Goal: Task Accomplishment & Management: Manage account settings

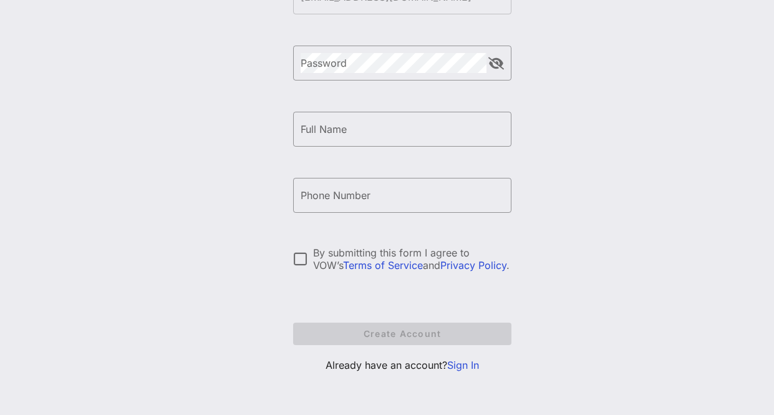
click at [468, 361] on link "Sign In" at bounding box center [463, 364] width 32 height 12
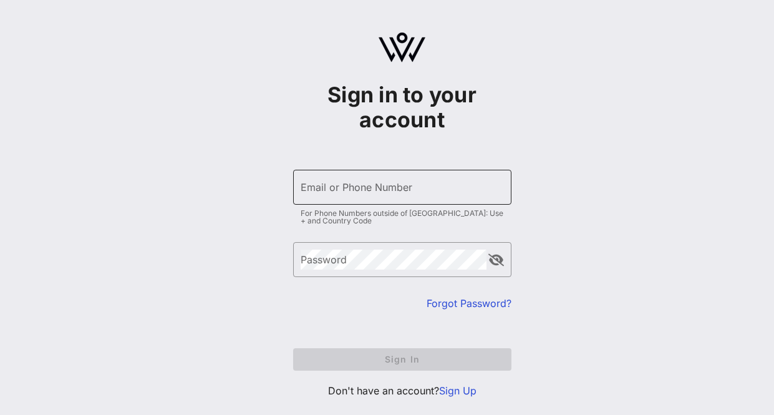
click at [423, 195] on input "Email or Phone Number" at bounding box center [401, 187] width 203 height 20
type input "[EMAIL_ADDRESS][DOMAIN_NAME]"
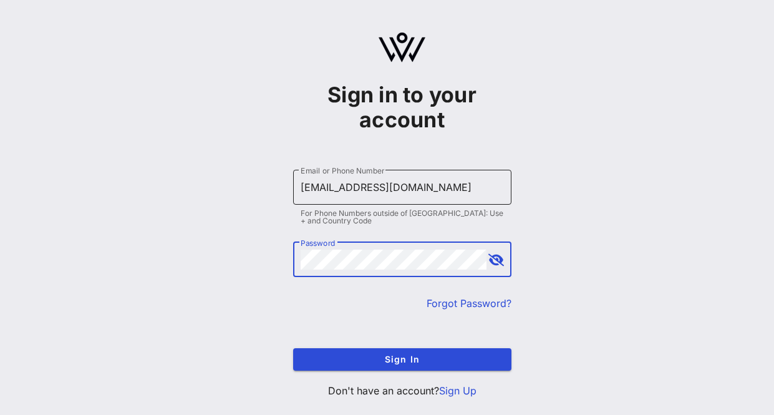
click at [293, 348] on button "Sign In" at bounding box center [402, 359] width 218 height 22
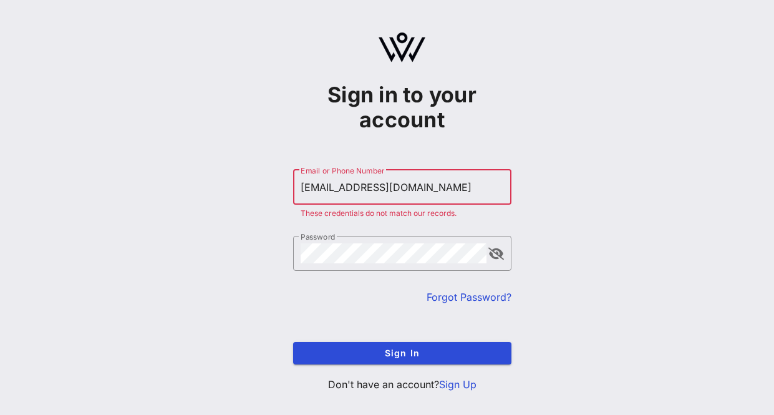
click at [482, 297] on link "Forgot Password?" at bounding box center [468, 297] width 85 height 12
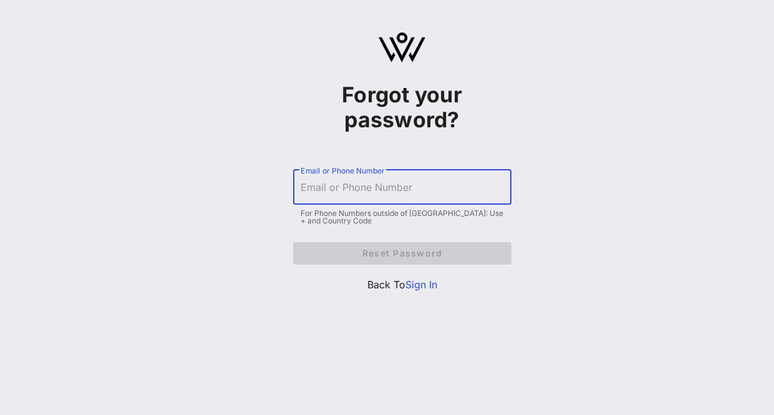
click at [408, 187] on input "Email or Phone Number" at bounding box center [401, 187] width 203 height 20
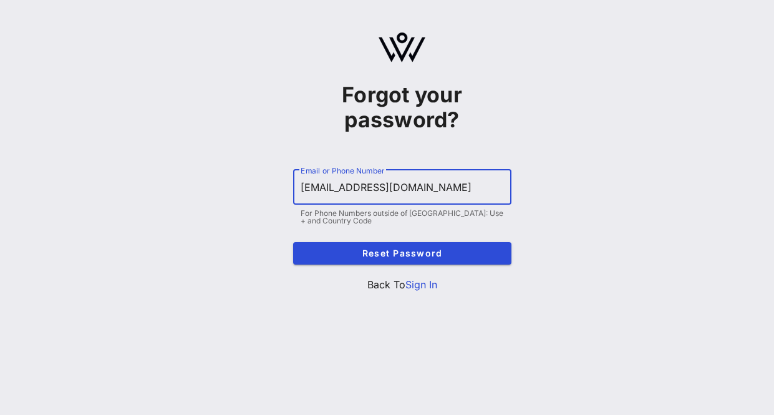
type input "[EMAIL_ADDRESS][DOMAIN_NAME]"
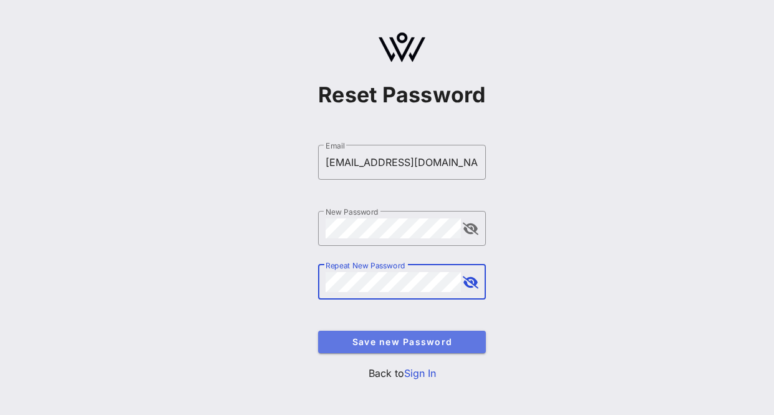
click at [449, 336] on span "Save new Password" at bounding box center [402, 341] width 148 height 11
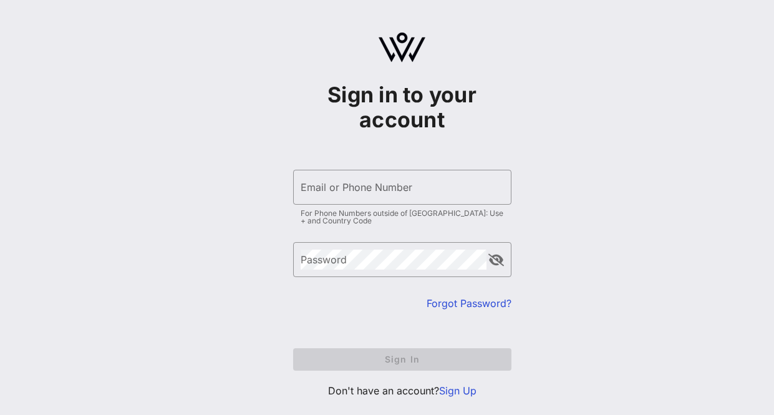
click at [401, 205] on div "​ Email or Phone Number For Phone Numbers outside of [GEOGRAPHIC_DATA]: Use + a…" at bounding box center [402, 200] width 218 height 60
click at [403, 189] on input "Email or Phone Number" at bounding box center [401, 187] width 203 height 20
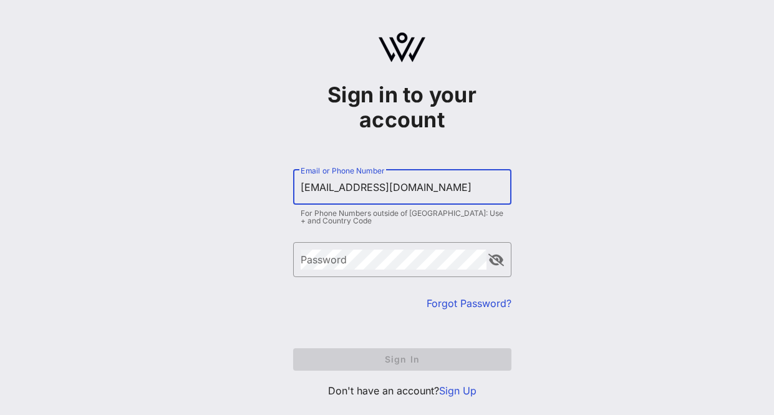
type input "[EMAIL_ADDRESS][DOMAIN_NAME]"
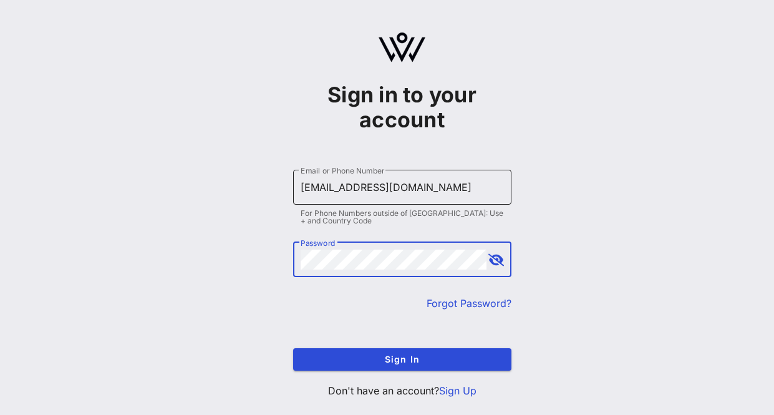
click at [293, 348] on button "Sign In" at bounding box center [402, 359] width 218 height 22
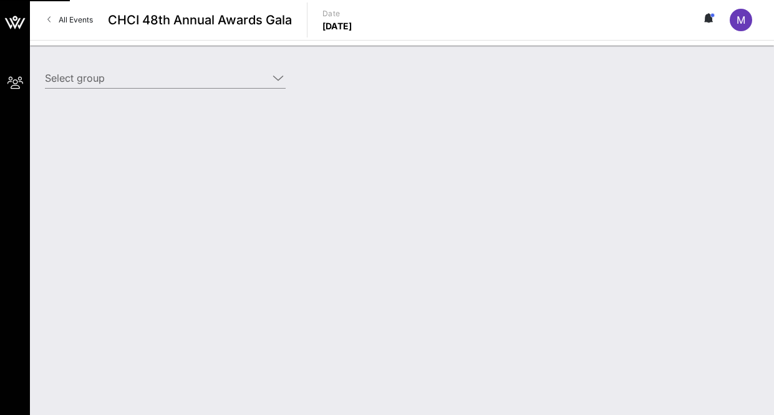
type input "Chevron Corporation (Chevron Corporation) [[PERSON_NAME], [EMAIL_ADDRESS][DOMAI…"
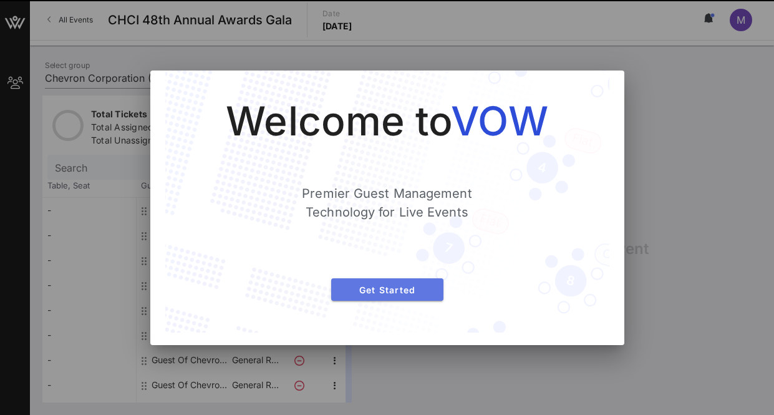
click at [373, 289] on span "Get Started" at bounding box center [387, 289] width 92 height 11
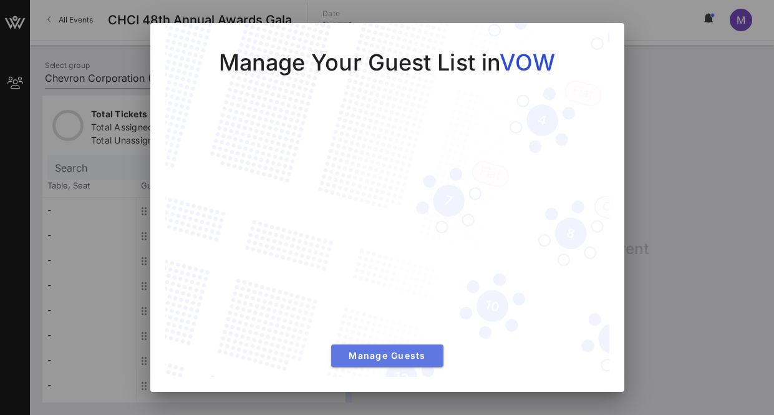
click at [397, 355] on span "Manage Guests" at bounding box center [387, 355] width 92 height 11
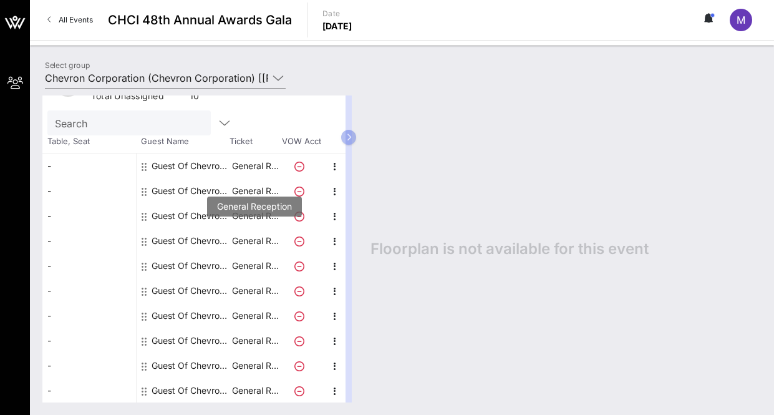
scroll to position [45, 0]
click at [356, 131] on button "button" at bounding box center [348, 137] width 15 height 15
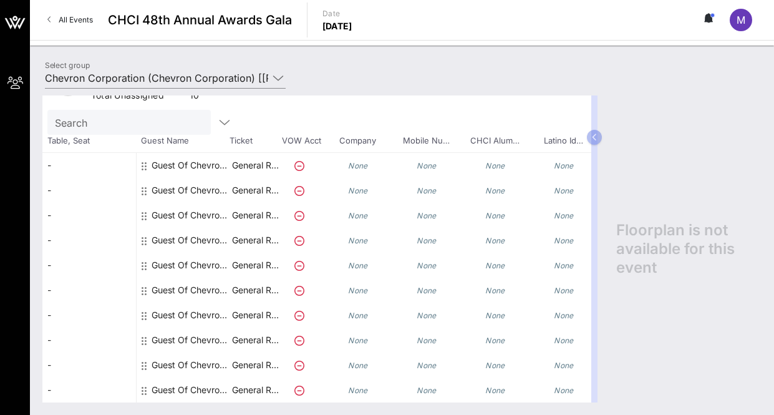
click at [185, 163] on div "Guest Of Chevron Corporation" at bounding box center [190, 165] width 79 height 25
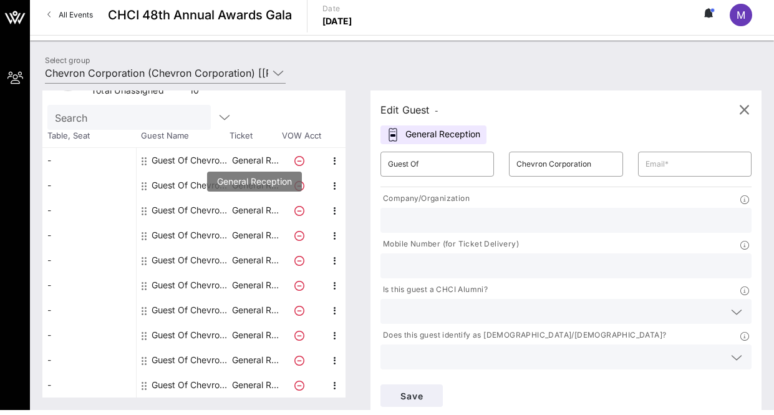
scroll to position [7, 0]
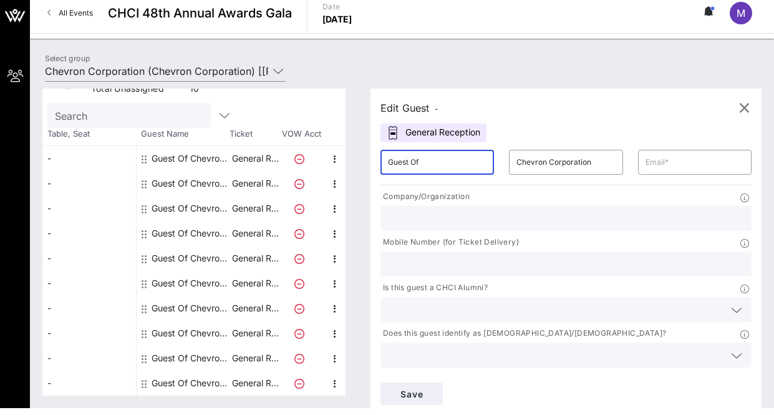
click at [446, 162] on input "Guest Of" at bounding box center [437, 162] width 99 height 20
drag, startPoint x: 447, startPoint y: 161, endPoint x: 342, endPoint y: 164, distance: 104.8
click at [342, 164] on div "Total Tickets 10 Total Assigned 0 Total Unassigned 10 Need Help? Search Table, …" at bounding box center [401, 242] width 719 height 307
type input "[PERSON_NAME]"
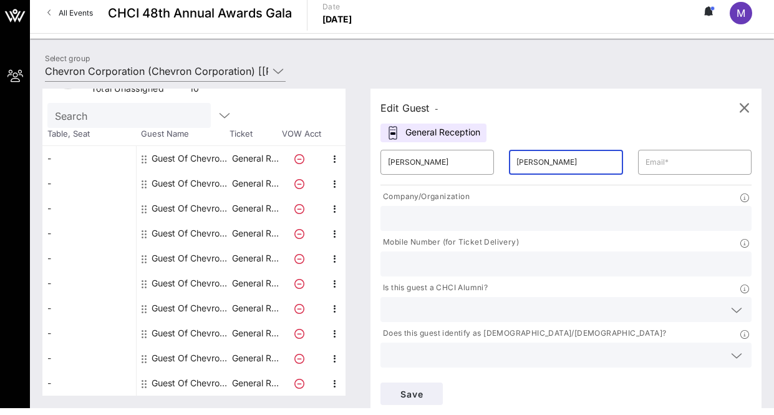
type input "[PERSON_NAME]"
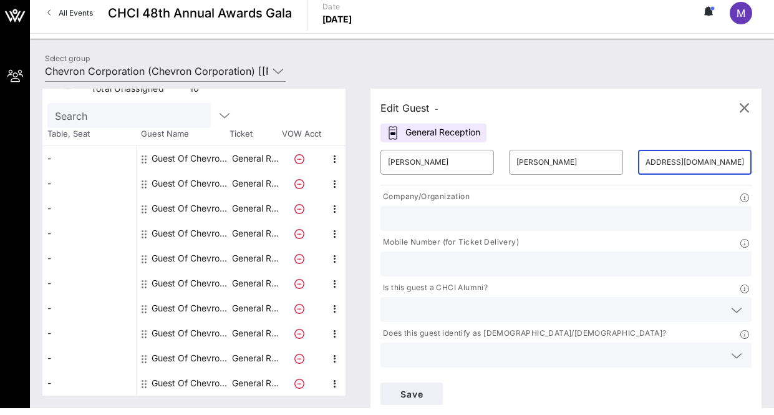
scroll to position [0, 42]
type input "[EMAIL_ADDRESS][DOMAIN_NAME]"
click at [464, 223] on input "text" at bounding box center [566, 218] width 356 height 16
type input "Chevron"
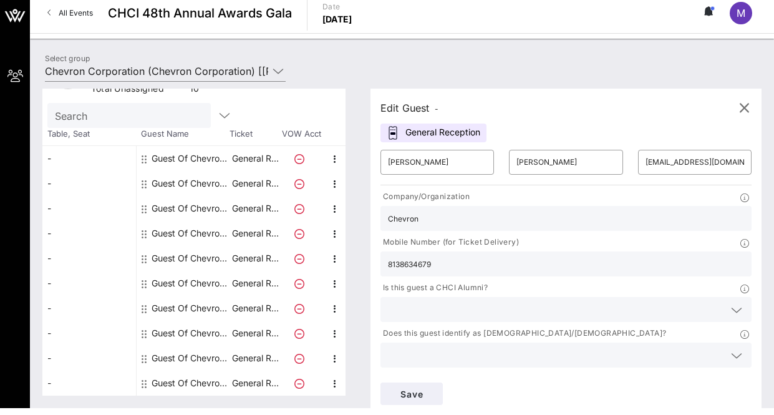
type input "8138634679"
click at [448, 303] on input "text" at bounding box center [556, 309] width 336 height 16
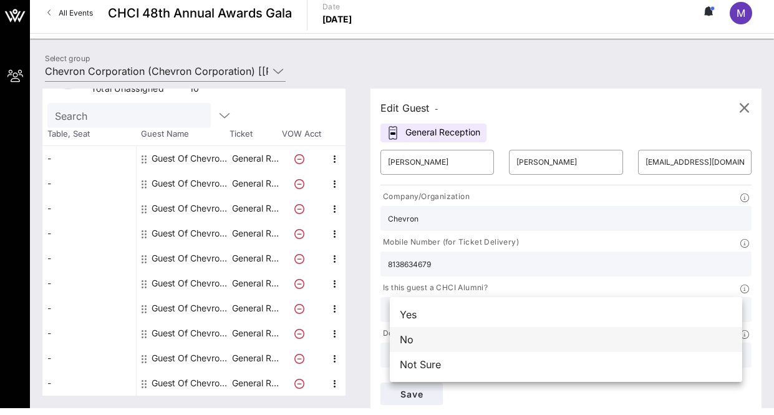
click at [436, 332] on div "No" at bounding box center [566, 339] width 352 height 25
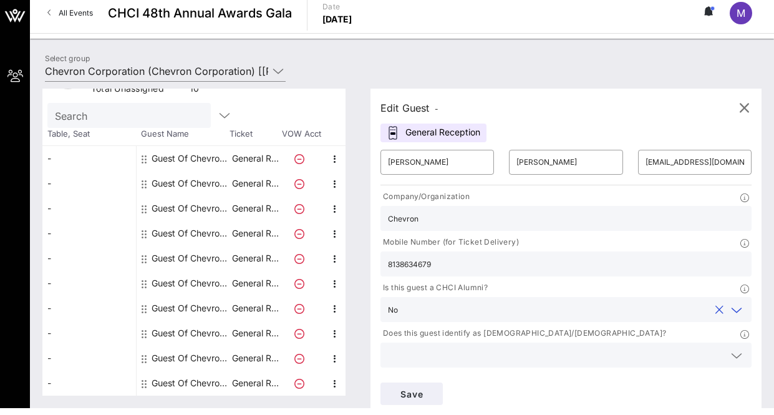
click at [439, 353] on input "text" at bounding box center [556, 355] width 336 height 16
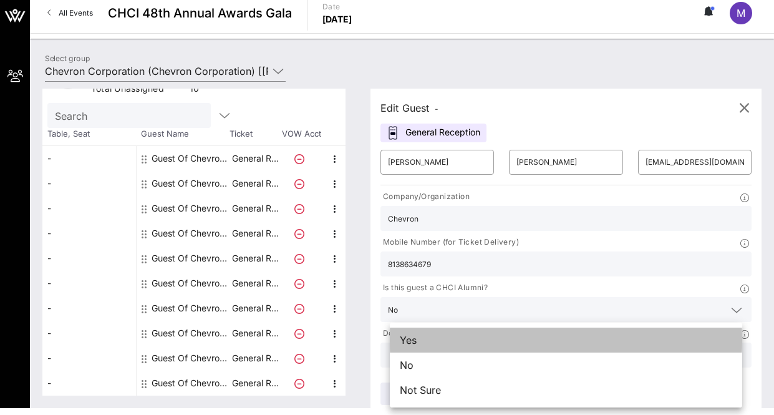
click at [421, 341] on div "Yes" at bounding box center [566, 339] width 352 height 25
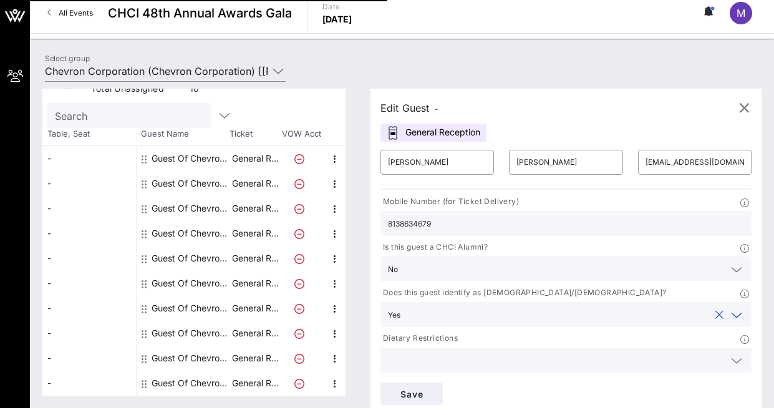
scroll to position [86, 0]
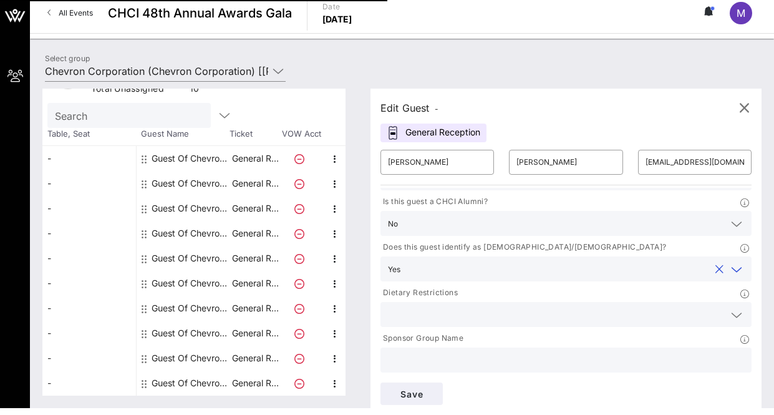
click at [448, 315] on input "text" at bounding box center [556, 314] width 336 height 16
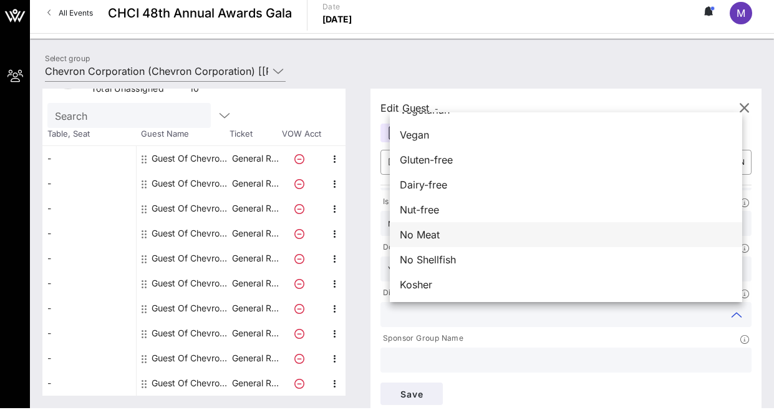
scroll to position [0, 0]
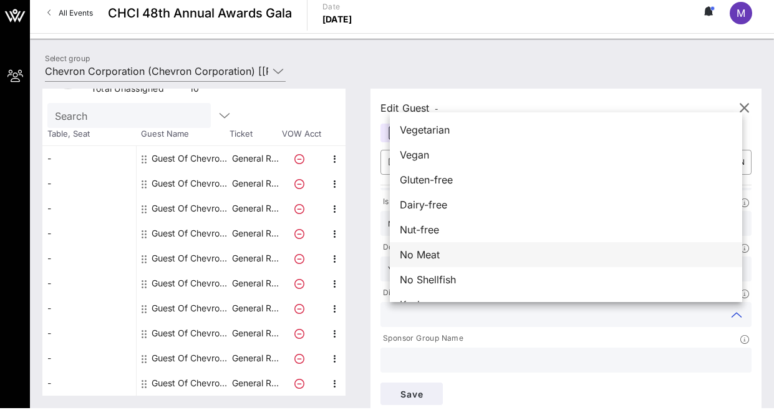
click at [449, 257] on div "No Meat" at bounding box center [566, 254] width 352 height 25
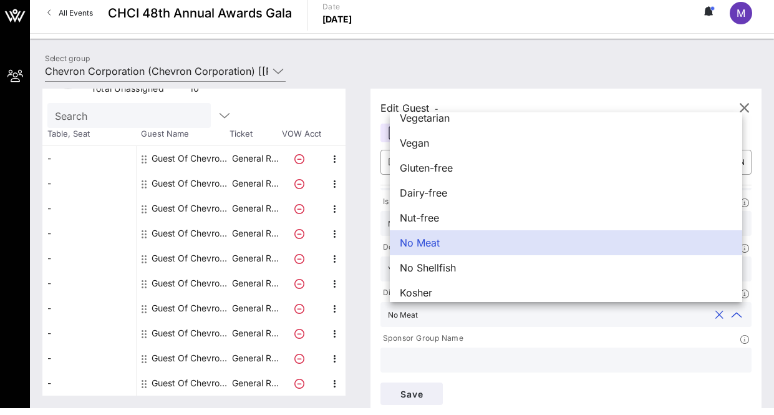
scroll to position [20, 0]
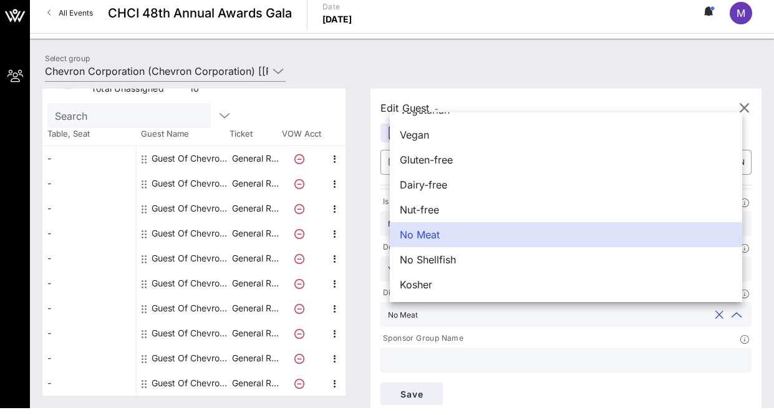
click at [562, 394] on div "Save" at bounding box center [566, 393] width 386 height 37
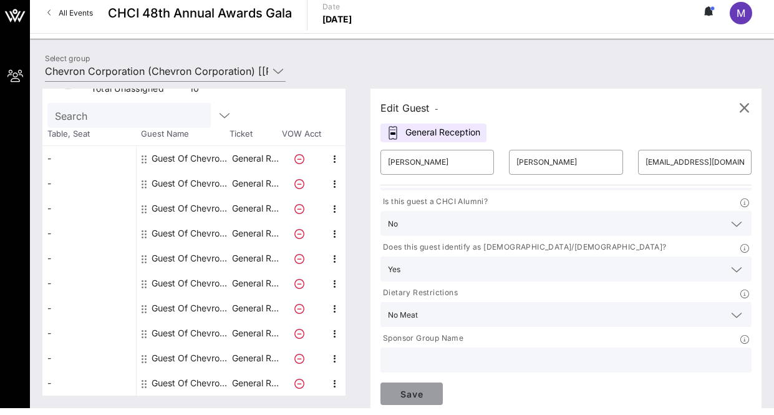
click at [418, 398] on span "Save" at bounding box center [411, 393] width 42 height 11
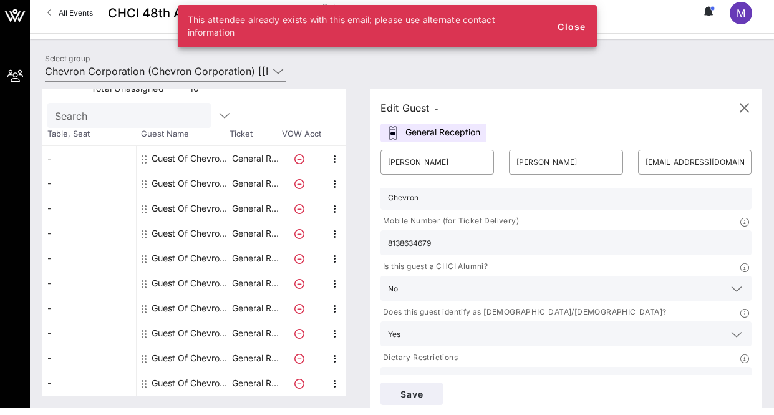
scroll to position [0, 0]
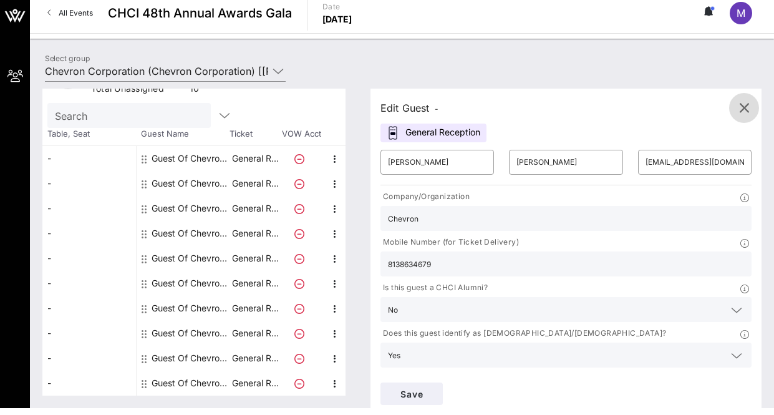
click at [750, 107] on icon "button" at bounding box center [743, 107] width 15 height 15
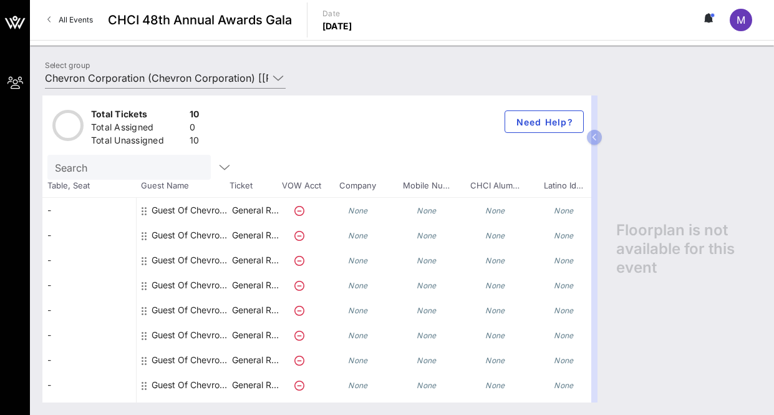
click at [146, 171] on input "Search" at bounding box center [128, 167] width 146 height 16
type input "[PERSON_NAME]"
click at [165, 157] on div "[PERSON_NAME]" at bounding box center [128, 167] width 146 height 25
click at [238, 165] on div "[PERSON_NAME]" at bounding box center [151, 167] width 208 height 25
click at [232, 165] on icon "button" at bounding box center [239, 167] width 15 height 15
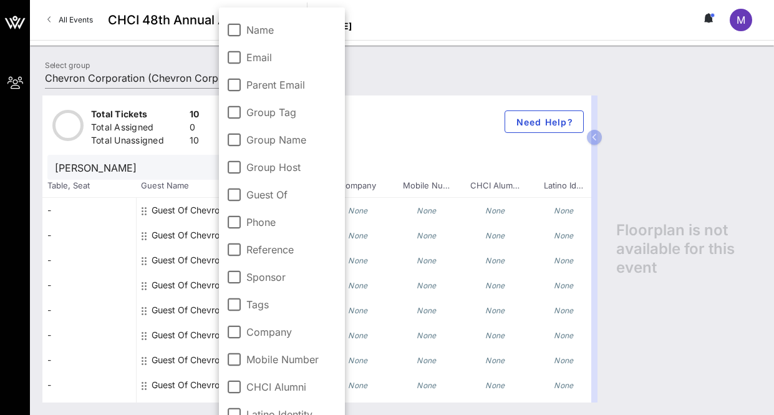
click at [409, 115] on div "Total Tickets 10 Total Assigned 0 Total Unassigned 10 Need Help?" at bounding box center [316, 124] width 549 height 59
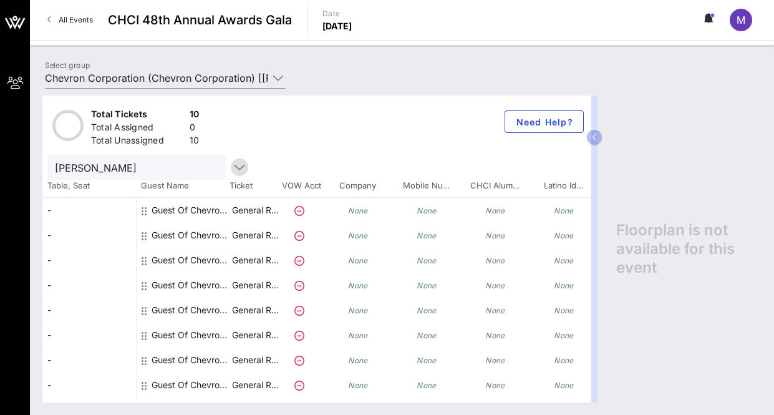
click at [232, 165] on icon "button" at bounding box center [239, 167] width 15 height 15
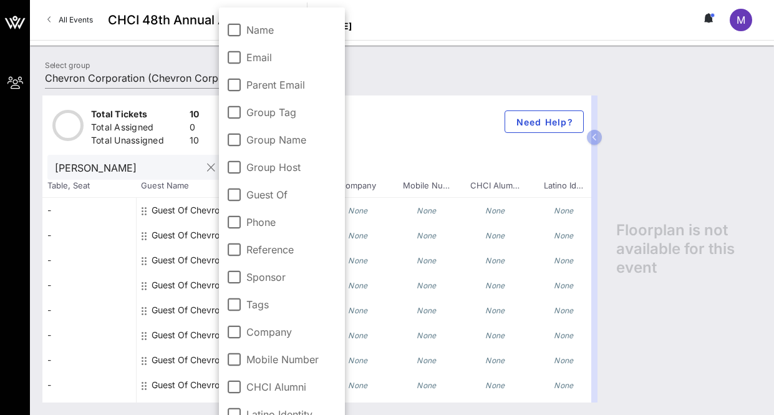
click at [207, 173] on button "clear icon" at bounding box center [211, 167] width 8 height 12
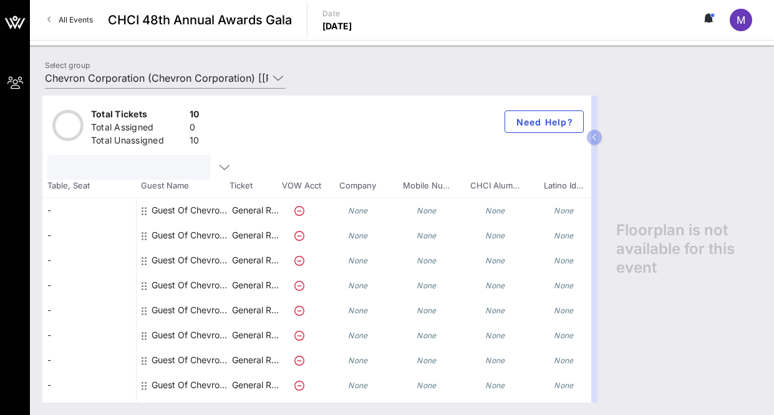
click at [142, 208] on icon at bounding box center [144, 211] width 5 height 10
click at [165, 208] on div "Guest Of Chevron Corporation" at bounding box center [190, 210] width 79 height 25
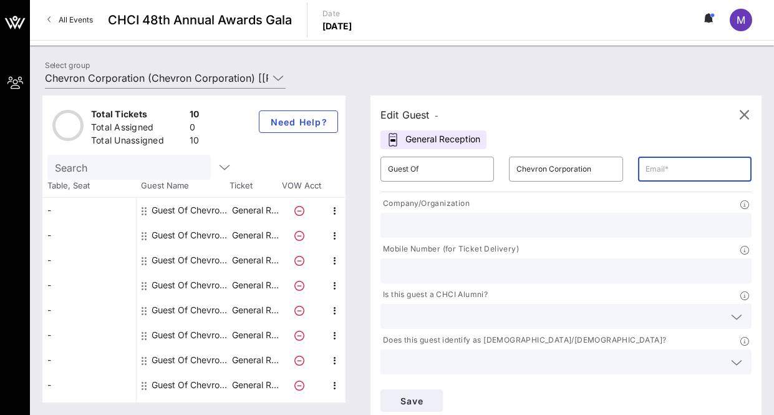
click at [694, 164] on input "text" at bounding box center [694, 169] width 99 height 20
type input "[EMAIL_ADDRESS][DOMAIN_NAME]"
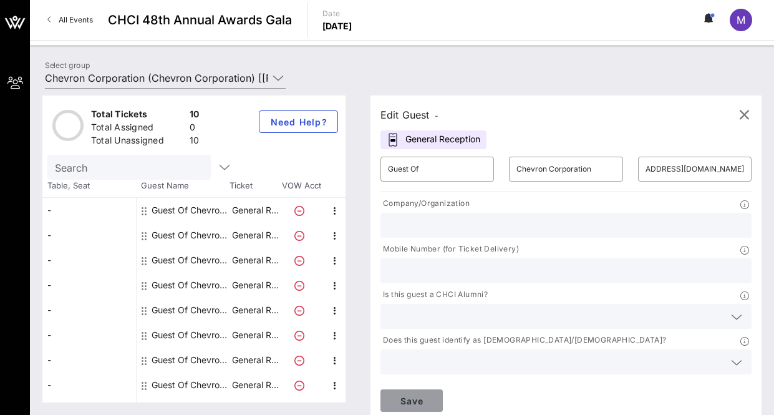
scroll to position [0, 0]
click at [425, 398] on span "Save" at bounding box center [411, 400] width 42 height 11
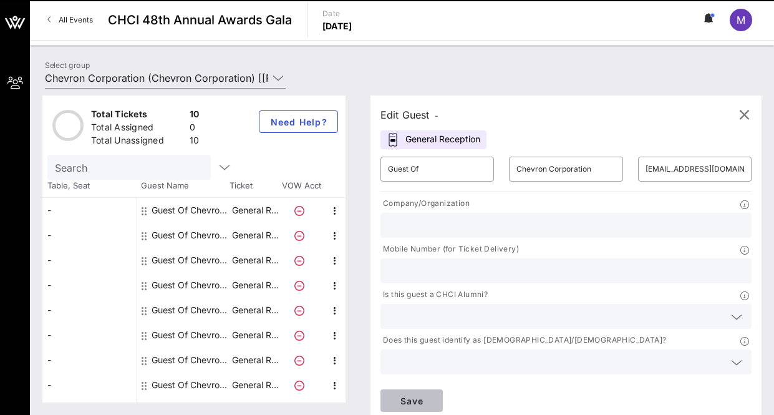
click at [425, 398] on span "Save" at bounding box center [411, 400] width 42 height 11
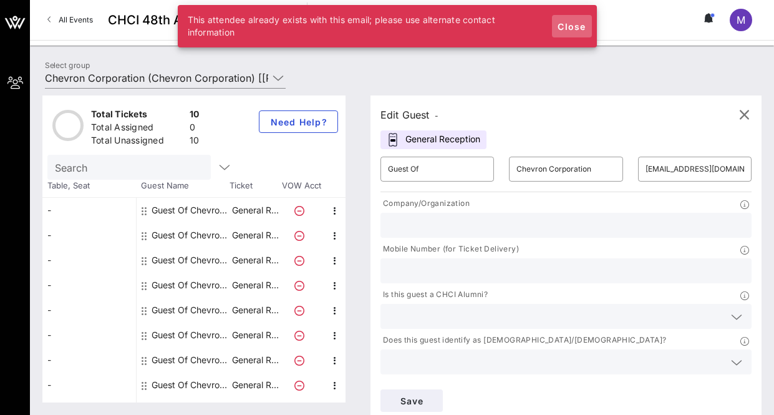
click at [578, 24] on span "Close" at bounding box center [572, 26] width 30 height 11
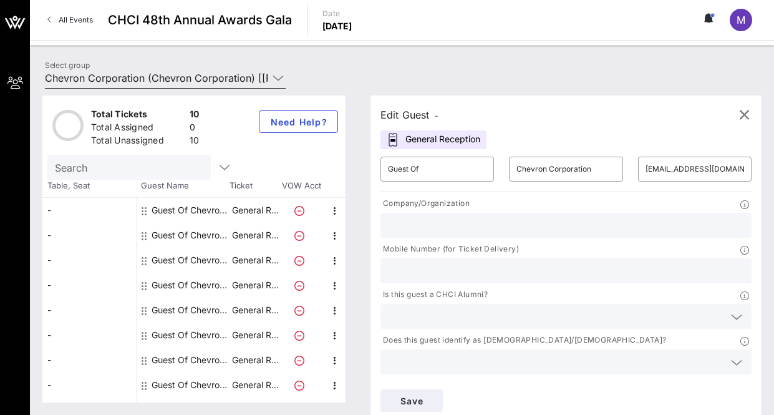
click at [277, 75] on icon at bounding box center [277, 77] width 11 height 15
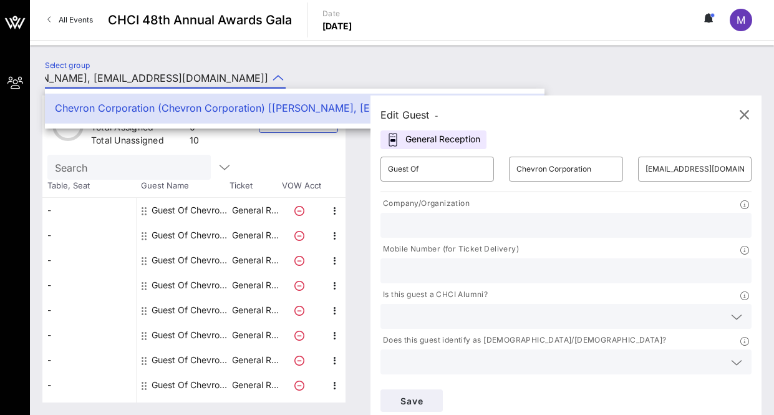
click at [433, 76] on div "Select group Chevron Corporation (Chevron Corporation) [[PERSON_NAME], [EMAIL_A…" at bounding box center [401, 80] width 729 height 44
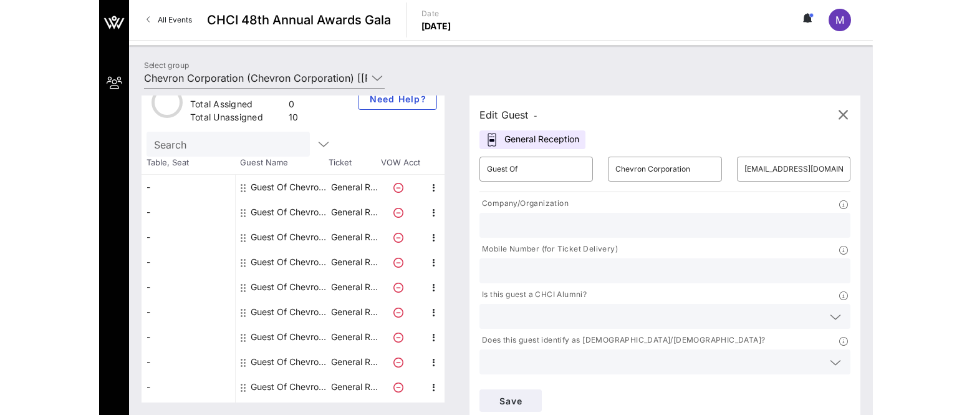
scroll to position [45, 0]
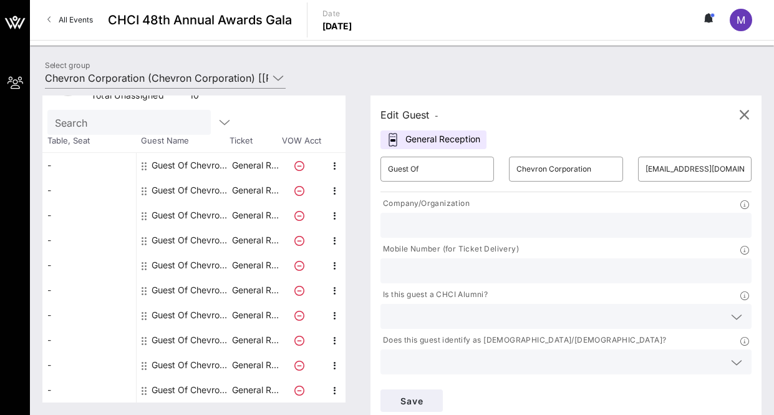
click at [69, 163] on div "-" at bounding box center [89, 165] width 94 height 25
click at [143, 165] on icon at bounding box center [144, 166] width 5 height 10
click at [301, 166] on icon at bounding box center [299, 166] width 10 height 10
click at [299, 168] on icon at bounding box center [299, 166] width 10 height 10
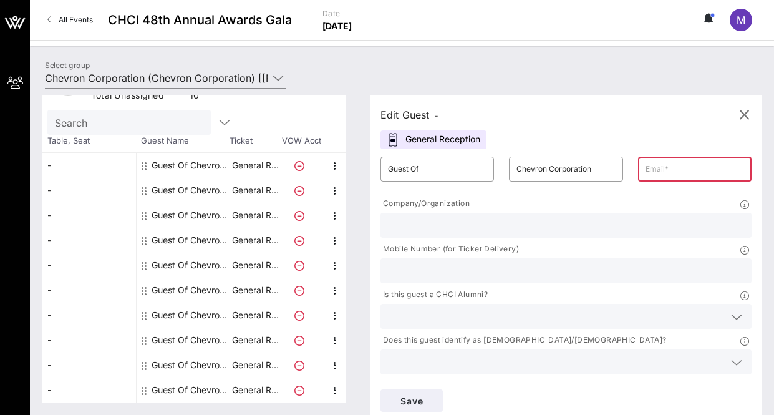
click at [298, 167] on icon at bounding box center [299, 166] width 10 height 10
click at [752, 115] on span "button" at bounding box center [744, 114] width 30 height 15
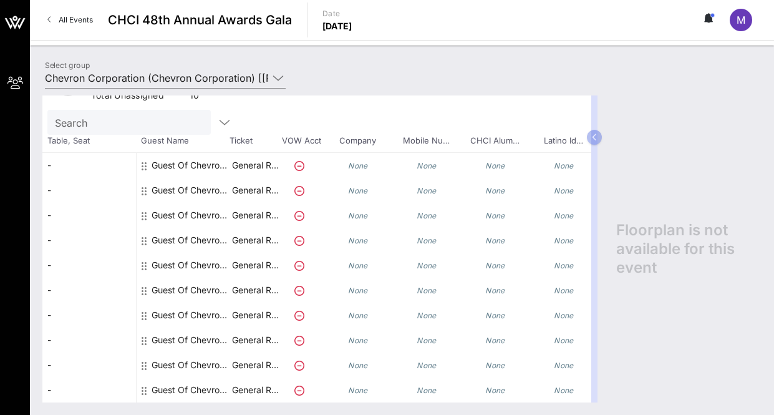
click at [302, 166] on icon at bounding box center [299, 166] width 10 height 10
click at [296, 165] on icon at bounding box center [299, 166] width 10 height 10
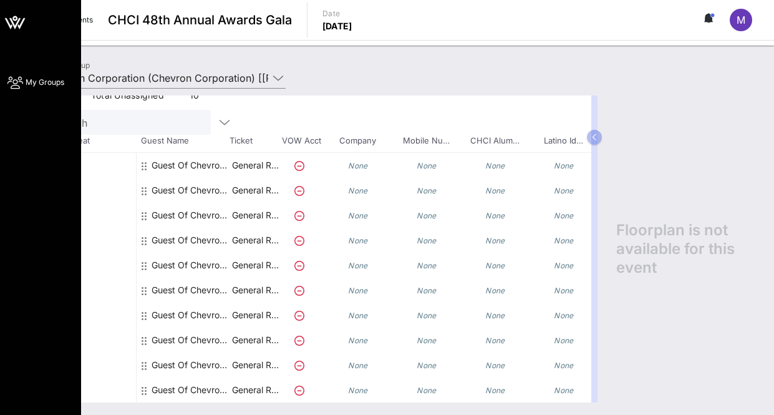
click at [9, 84] on icon at bounding box center [15, 83] width 16 height 2
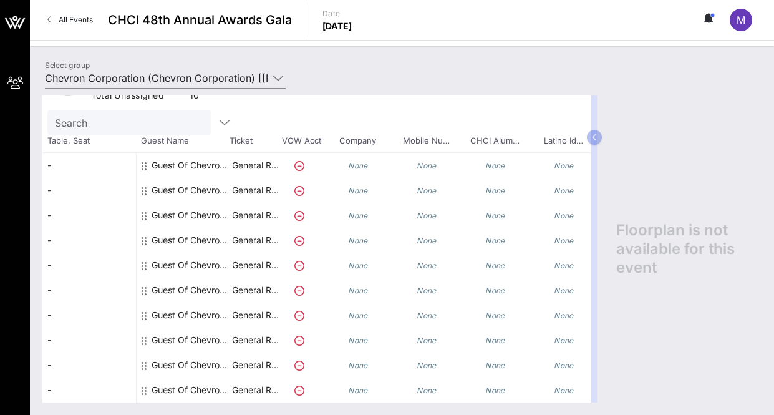
click at [708, 13] on icon at bounding box center [708, 18] width 11 height 10
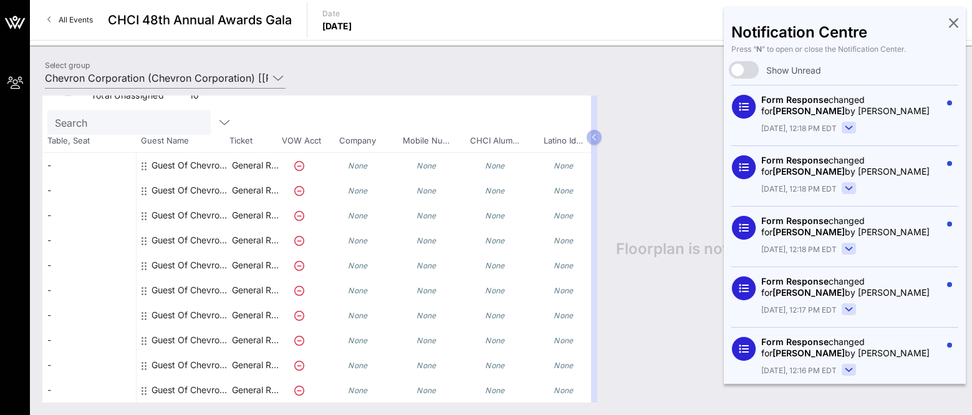
click at [690, 71] on div "Select group Chevron Corporation (Chevron Corporation) [[PERSON_NAME], [EMAIL_A…" at bounding box center [500, 80] width 927 height 44
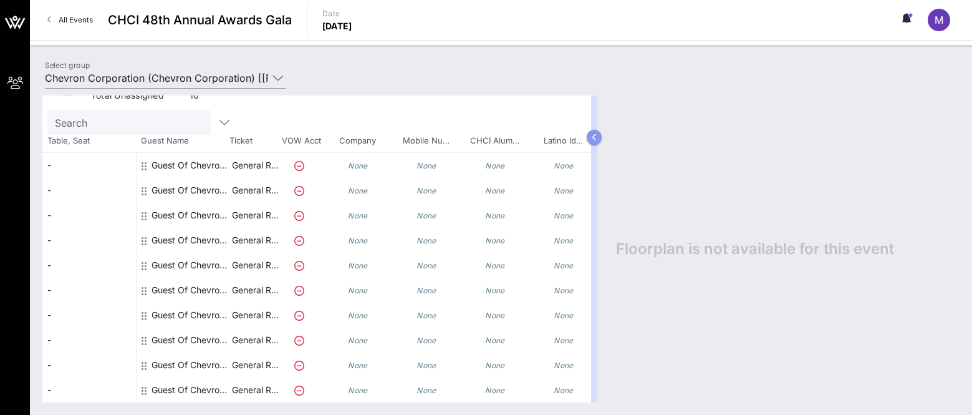
click at [597, 138] on button "button" at bounding box center [594, 137] width 15 height 15
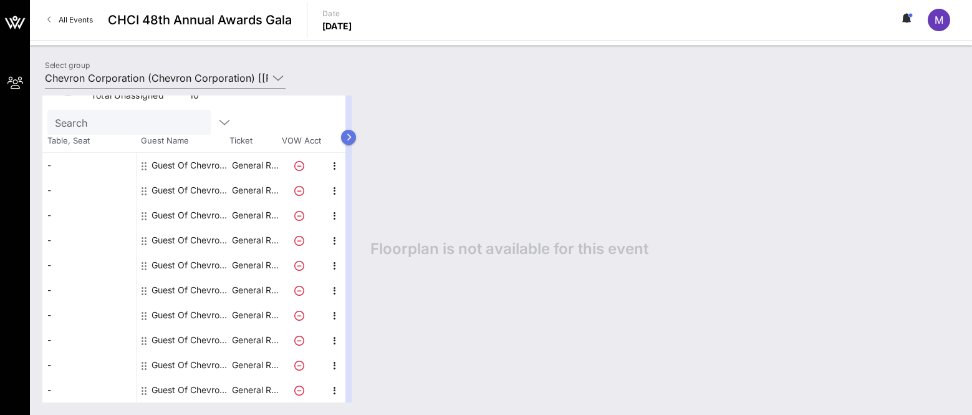
click at [352, 137] on icon "button" at bounding box center [349, 136] width 6 height 7
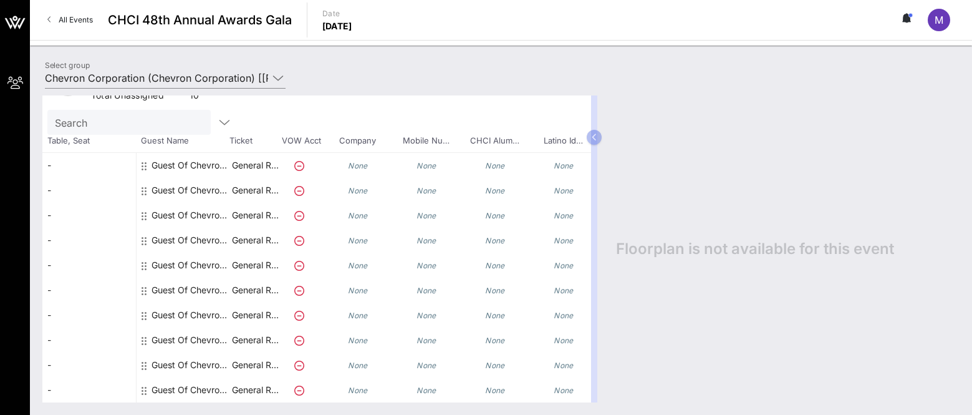
click at [164, 167] on div "Guest Of Chevron Corporation" at bounding box center [190, 165] width 79 height 25
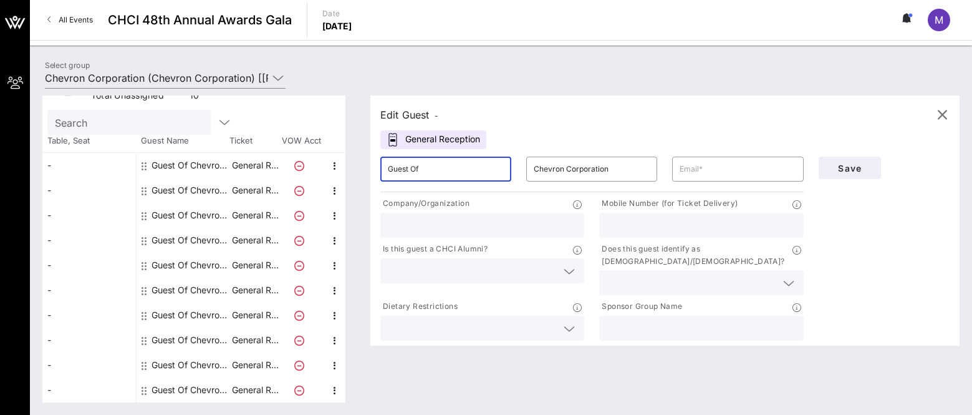
click at [463, 168] on input "Guest Of" at bounding box center [446, 169] width 116 height 20
click at [434, 111] on div "Edit Guest -" at bounding box center [409, 114] width 58 height 17
click at [773, 108] on icon "button" at bounding box center [942, 114] width 15 height 15
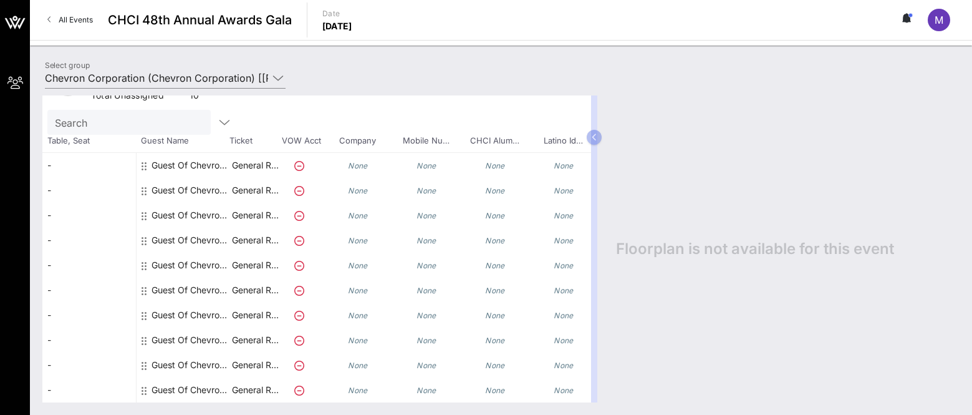
click at [773, 31] on div "All Events CHCI 48th Annual Awards Gala Date [DATE] M" at bounding box center [501, 20] width 942 height 40
click at [773, 21] on icon at bounding box center [904, 17] width 3 height 7
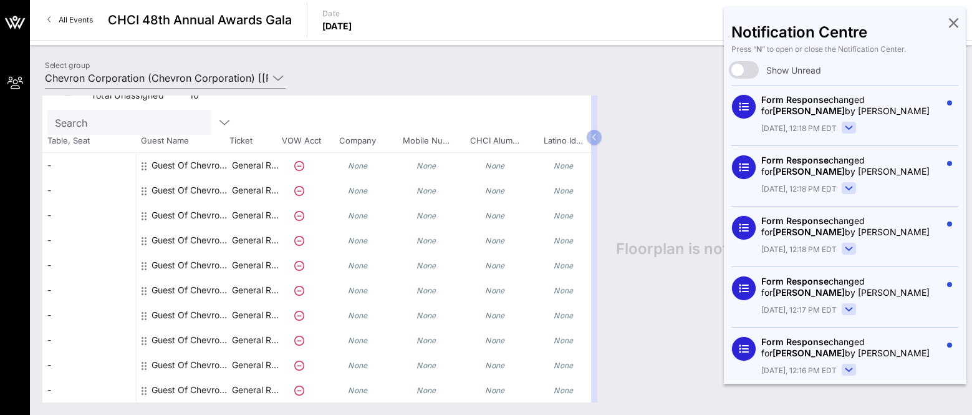
click at [773, 11] on div "Notification Centre Press “ N ” to open or close the Notification Center. Show …" at bounding box center [845, 194] width 242 height 377
click at [773, 23] on icon at bounding box center [953, 22] width 9 height 2
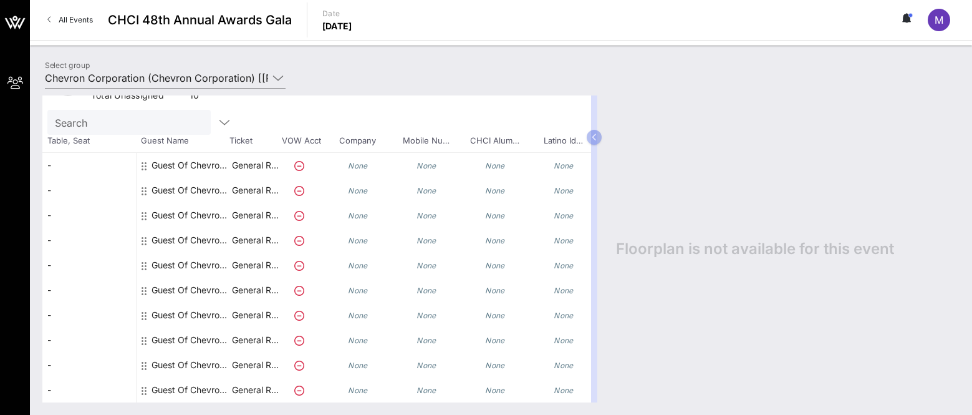
click at [773, 19] on div "M" at bounding box center [939, 20] width 22 height 22
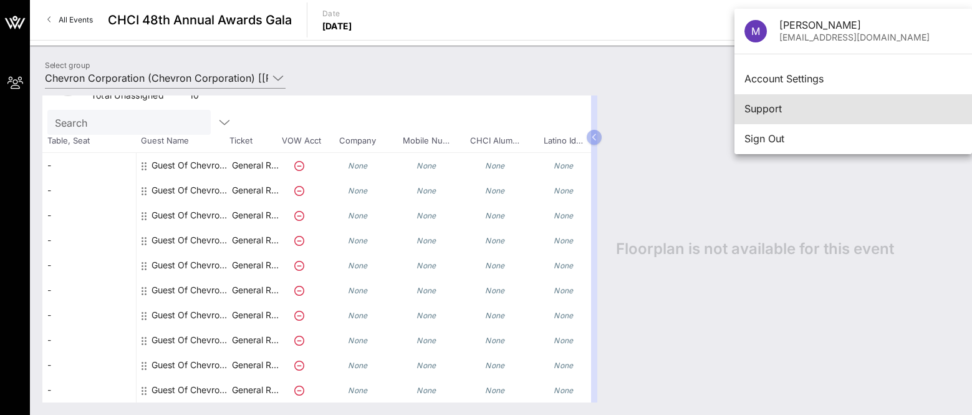
click at [773, 103] on div "Support" at bounding box center [853, 109] width 218 height 12
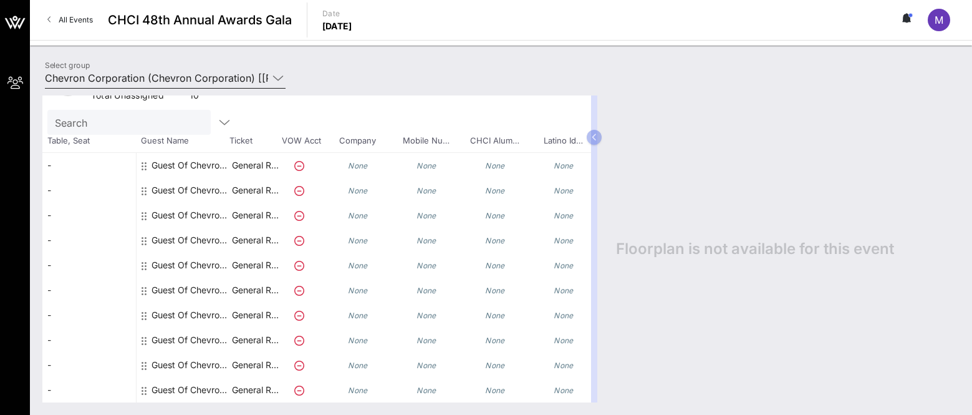
click at [181, 80] on input "Chevron Corporation (Chevron Corporation) [[PERSON_NAME], [EMAIL_ADDRESS][DOMAI…" at bounding box center [156, 78] width 223 height 20
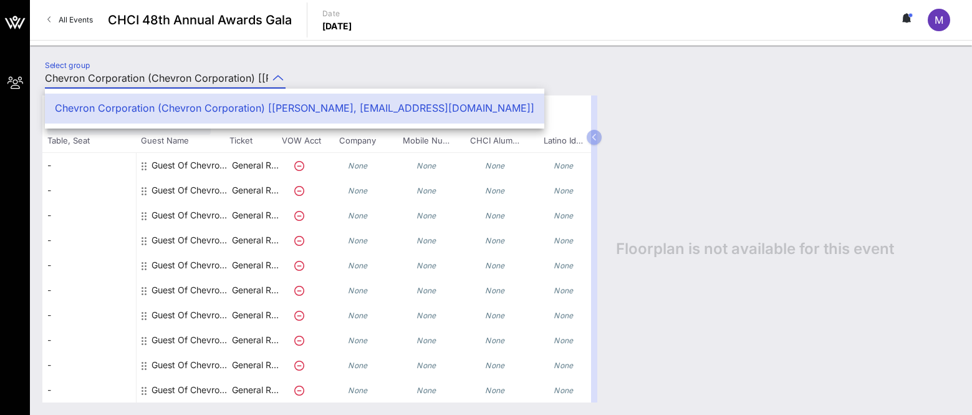
click at [207, 114] on div "Chevron Corporation (Chevron Corporation) [[PERSON_NAME], [EMAIL_ADDRESS][DOMAI…" at bounding box center [294, 108] width 479 height 12
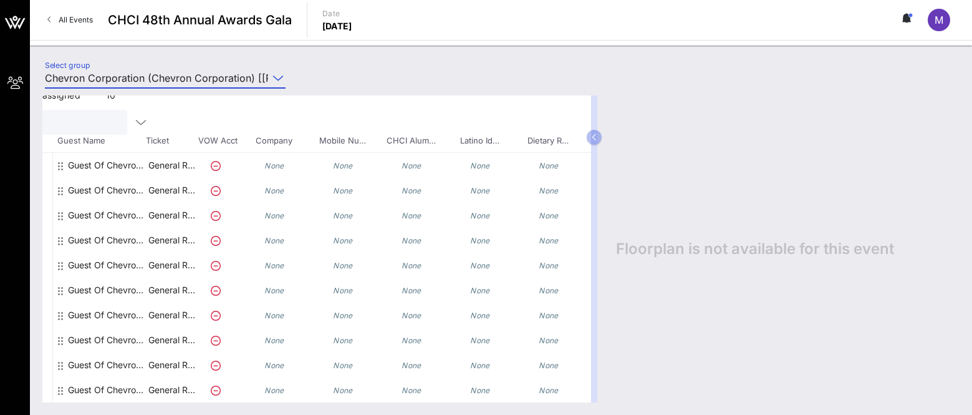
scroll to position [54, 175]
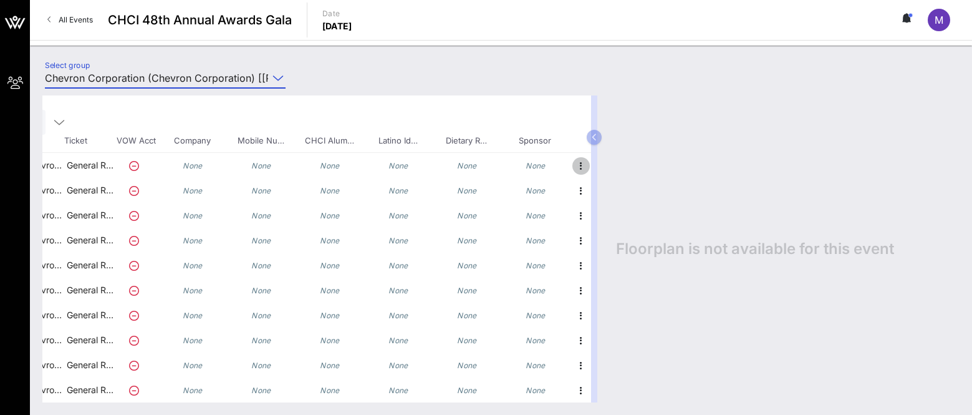
click at [575, 159] on icon "button" at bounding box center [581, 165] width 15 height 15
click at [599, 162] on div "Edit" at bounding box center [602, 160] width 25 height 10
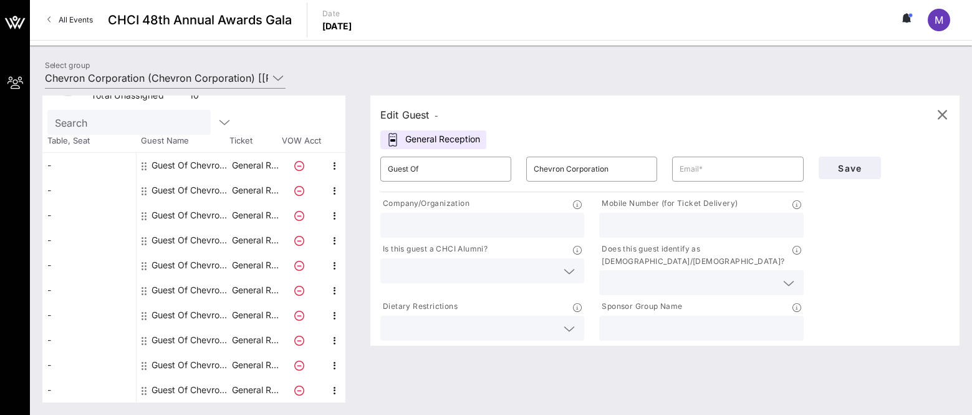
scroll to position [45, 0]
click at [773, 117] on icon "button" at bounding box center [942, 114] width 15 height 15
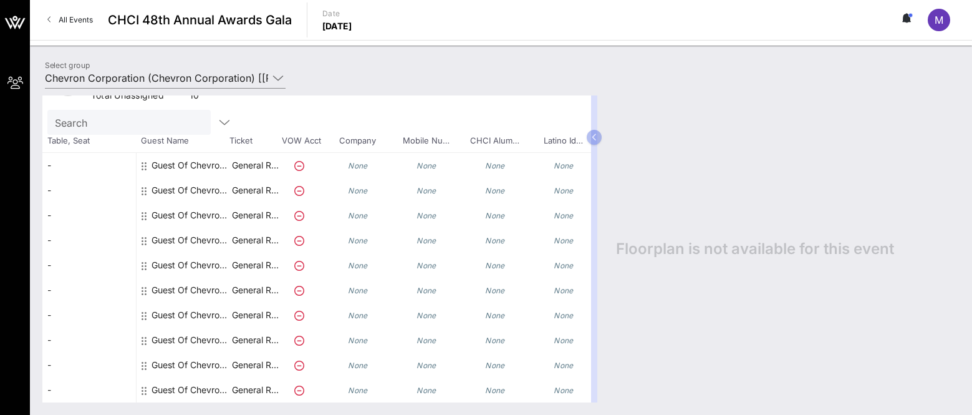
click at [161, 115] on input "Search" at bounding box center [128, 122] width 146 height 16
type input "[PERSON_NAME]"
click at [88, 17] on span "All Events" at bounding box center [76, 19] width 34 height 9
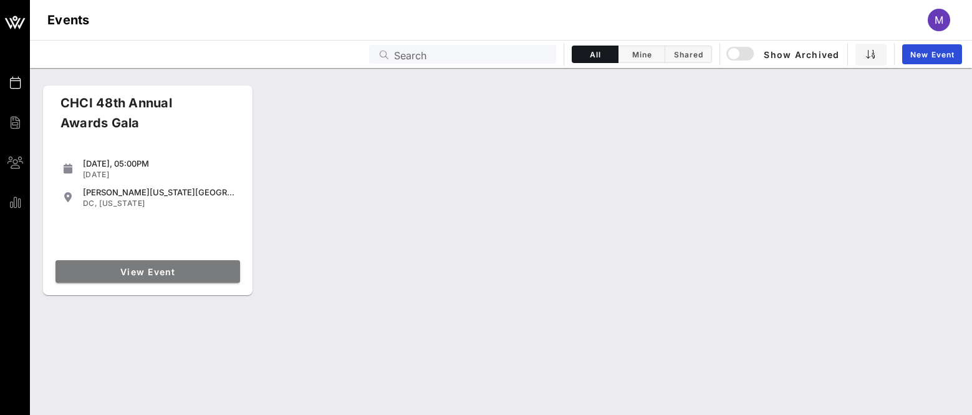
click at [213, 267] on span "View Event" at bounding box center [147, 271] width 175 height 11
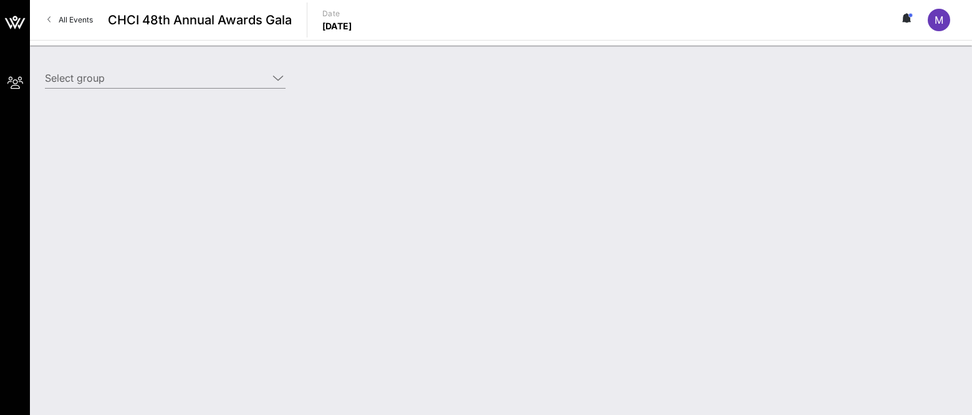
type input "Chevron Corporation (Chevron Corporation) [[PERSON_NAME], [EMAIL_ADDRESS][DOMAI…"
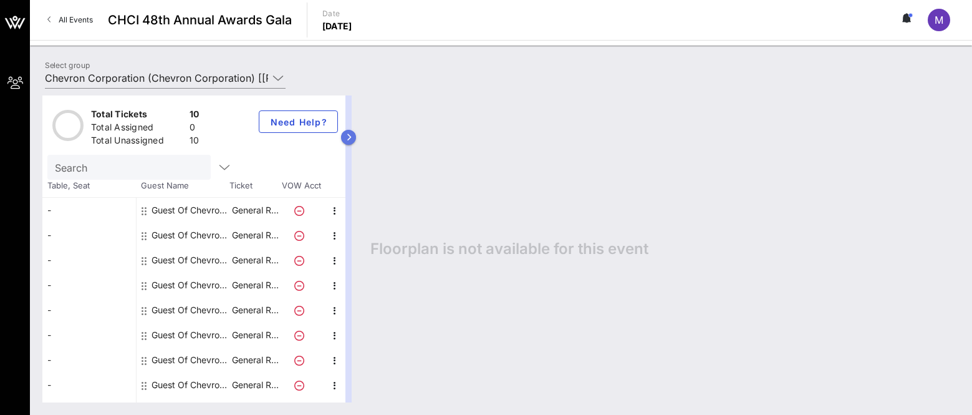
click at [352, 136] on icon "button" at bounding box center [349, 136] width 6 height 7
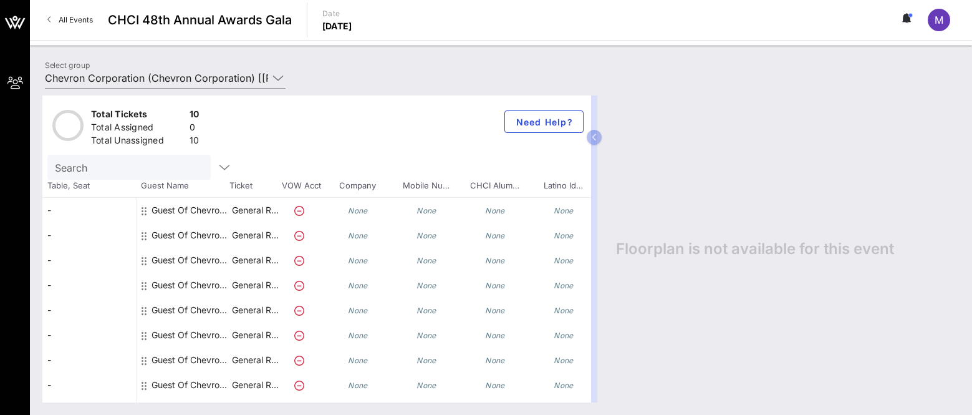
click at [495, 118] on div "Total Tickets 10 Total Assigned 0 Total Unassigned 10 Need Help?" at bounding box center [316, 124] width 549 height 59
click at [515, 121] on span "Need Help?" at bounding box center [544, 122] width 58 height 11
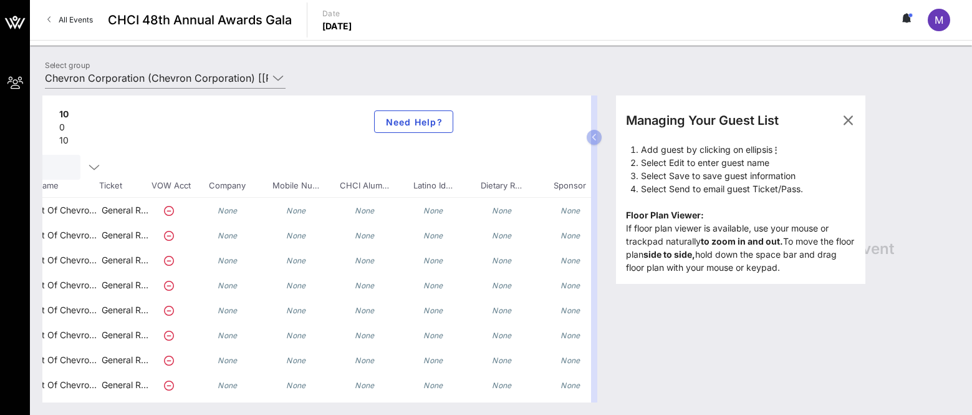
scroll to position [0, 175]
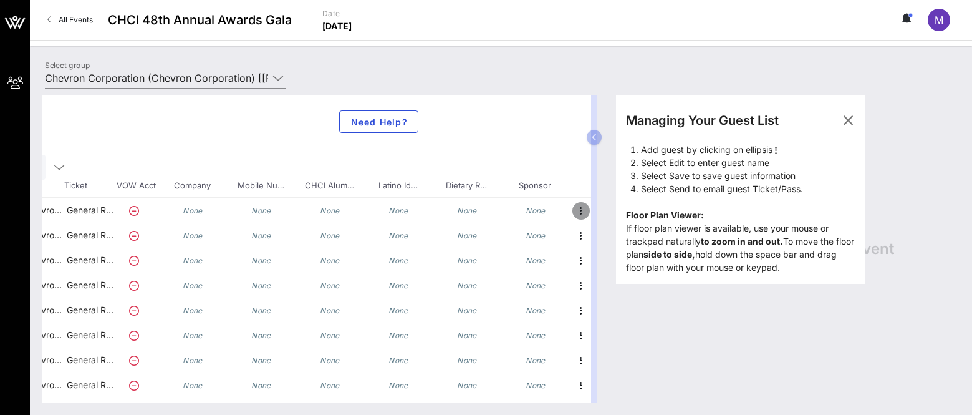
click at [574, 216] on icon "button" at bounding box center [581, 210] width 15 height 15
click at [605, 214] on div "Edit" at bounding box center [602, 214] width 25 height 10
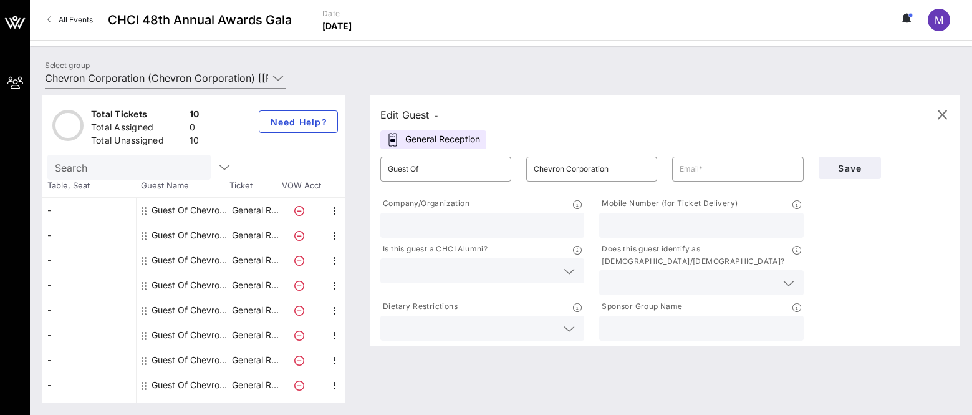
scroll to position [0, 0]
click at [464, 167] on input "Guest Of" at bounding box center [446, 169] width 116 height 20
drag, startPoint x: 460, startPoint y: 170, endPoint x: 344, endPoint y: 160, distance: 117.0
click at [344, 160] on div "Total Tickets 10 Total Assigned 0 Total Unassigned 10 Need Help? Search Table, …" at bounding box center [500, 248] width 917 height 307
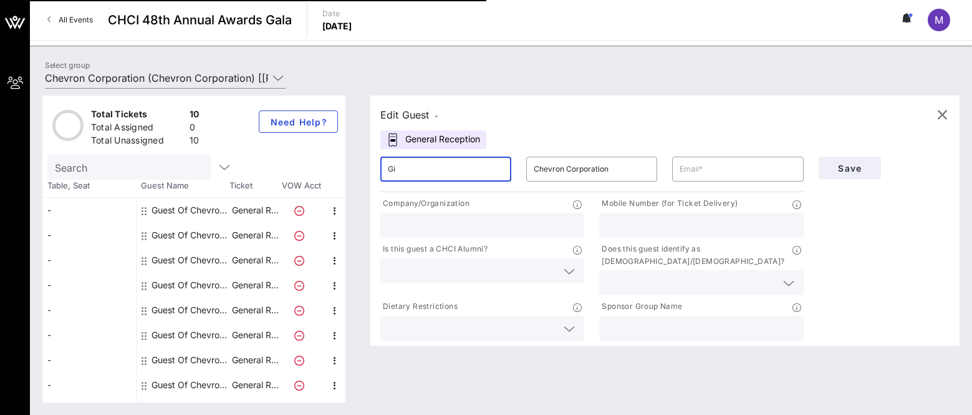
type input "G"
type input "[PERSON_NAME]"
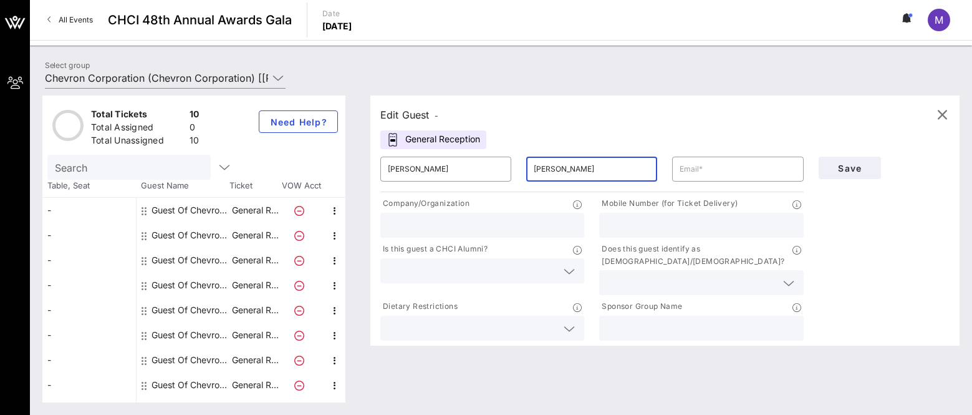
type input "[PERSON_NAME]"
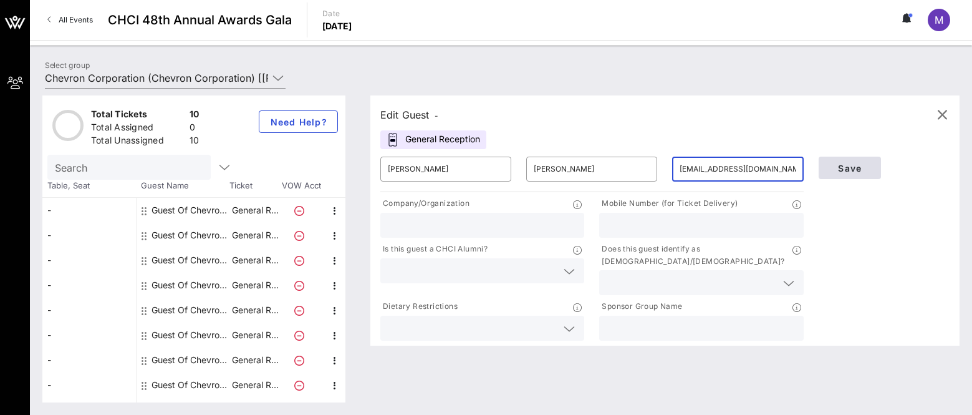
type input "[EMAIL_ADDRESS][DOMAIN_NAME]"
click at [773, 169] on span "Save" at bounding box center [850, 168] width 42 height 11
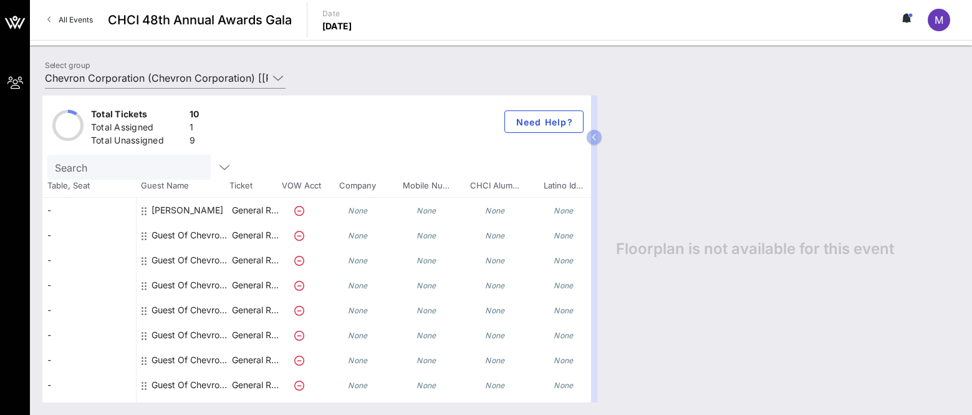
click at [166, 229] on div "Guest Of Chevron Corporation" at bounding box center [190, 235] width 79 height 25
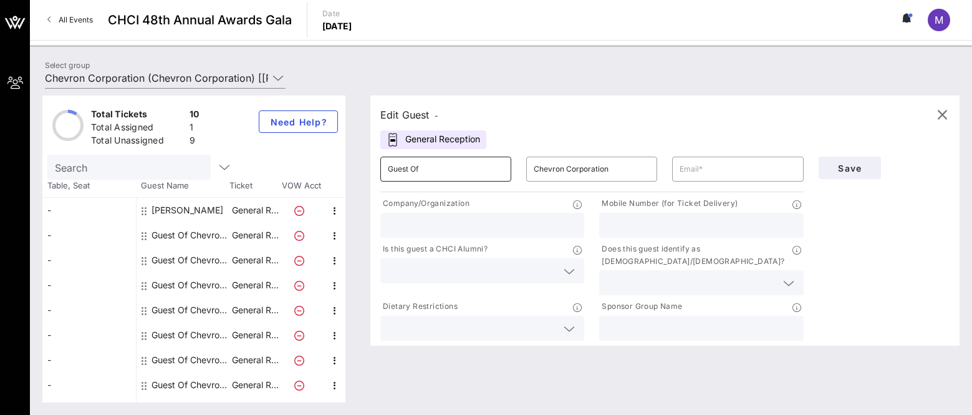
click at [492, 176] on input "Guest Of" at bounding box center [446, 169] width 116 height 20
drag, startPoint x: 490, startPoint y: 175, endPoint x: 378, endPoint y: 165, distance: 112.7
click at [378, 165] on div "Edit Guest - General Reception ​ Guest Of ​ Chevron Corporation ​ Company/Organ…" at bounding box center [659, 248] width 602 height 307
type input "[PERSON_NAME]"
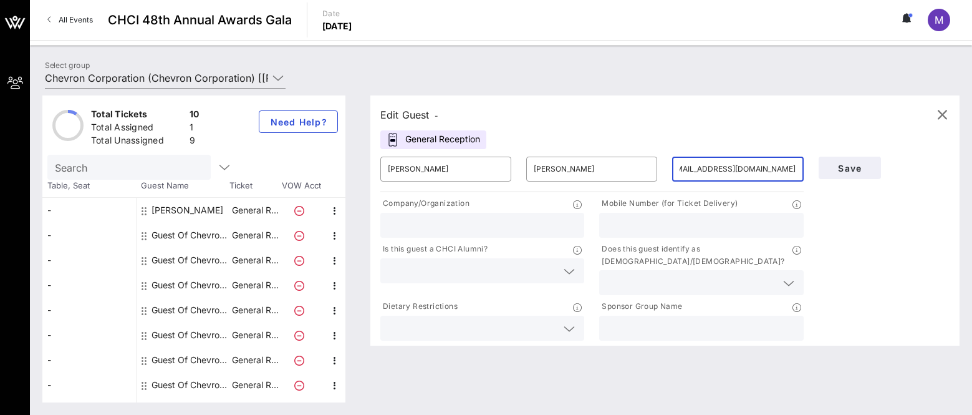
scroll to position [0, 24]
type input "[EMAIL_ADDRESS][DOMAIN_NAME]"
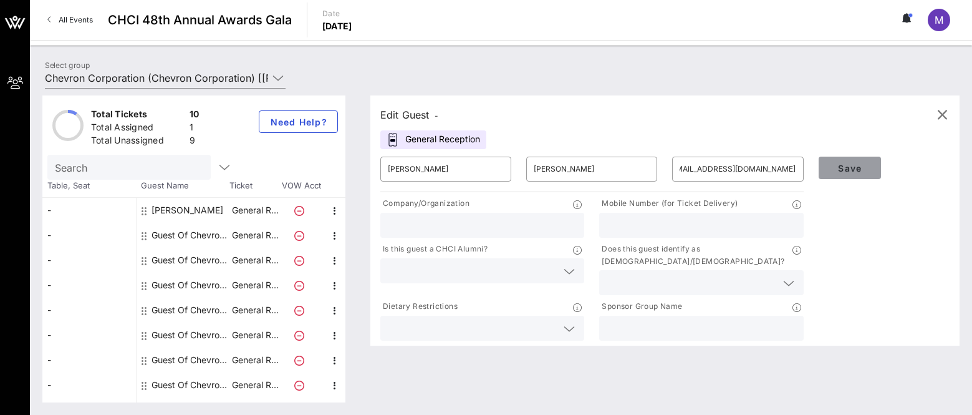
click at [773, 158] on button "Save" at bounding box center [850, 167] width 62 height 22
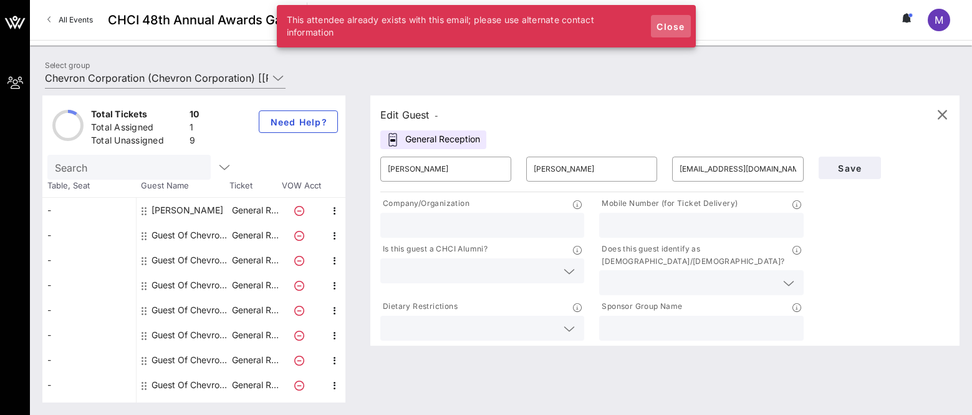
click at [668, 25] on span "Close" at bounding box center [671, 26] width 30 height 11
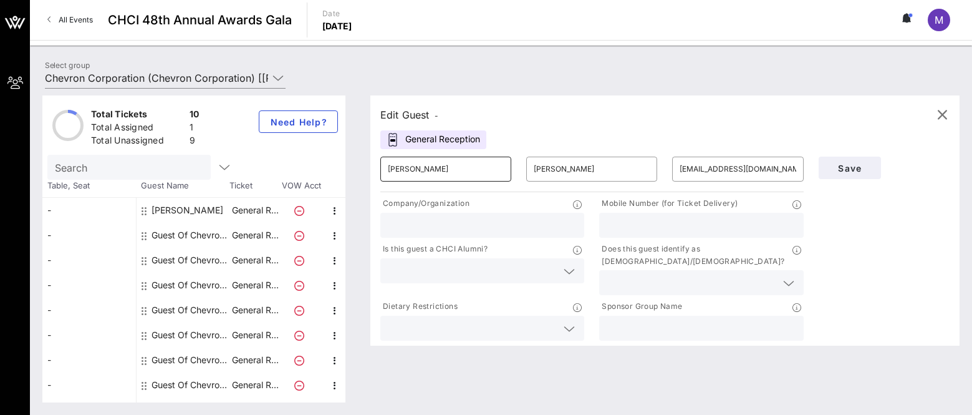
click at [474, 169] on input "[PERSON_NAME]" at bounding box center [446, 169] width 116 height 20
drag, startPoint x: 466, startPoint y: 169, endPoint x: 374, endPoint y: 170, distance: 91.7
click at [374, 170] on div "Edit Guest - General Reception ​ [PERSON_NAME] ​ [EMAIL_ADDRESS][DOMAIN_NAME] C…" at bounding box center [659, 248] width 602 height 307
type input "[PERSON_NAME]"
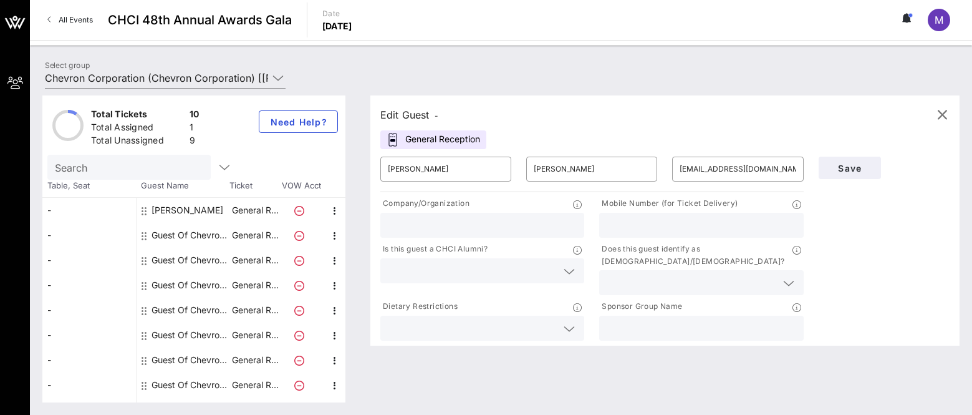
click at [773, 244] on div "Save" at bounding box center [884, 246] width 146 height 194
click at [188, 213] on div "[PERSON_NAME]" at bounding box center [187, 210] width 72 height 25
type input "[PERSON_NAME]"
type input "[EMAIL_ADDRESS][DOMAIN_NAME]"
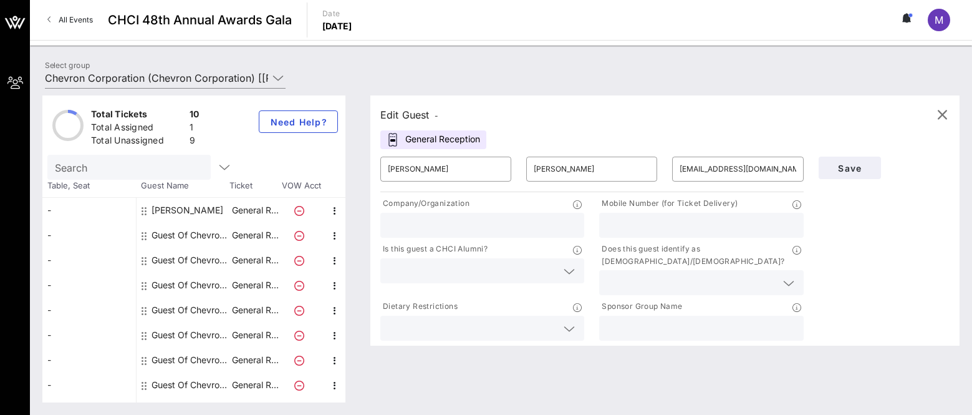
click at [206, 238] on div "Guest Of Chevron Corporation" at bounding box center [190, 235] width 79 height 25
type input "Guest Of"
type input "Chevron Corporation"
click at [440, 168] on input "Guest Of" at bounding box center [446, 169] width 116 height 20
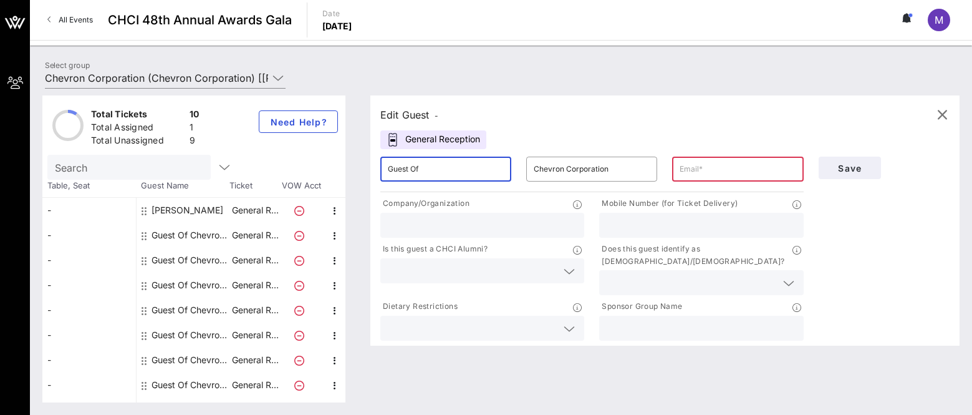
drag, startPoint x: 440, startPoint y: 168, endPoint x: 367, endPoint y: 165, distance: 73.0
click at [367, 165] on div "Edit Guest - General Reception ​ Guest Of ​ Chevron Corporation ​ Company/Organ…" at bounding box center [659, 248] width 602 height 307
type input "[PERSON_NAME]"
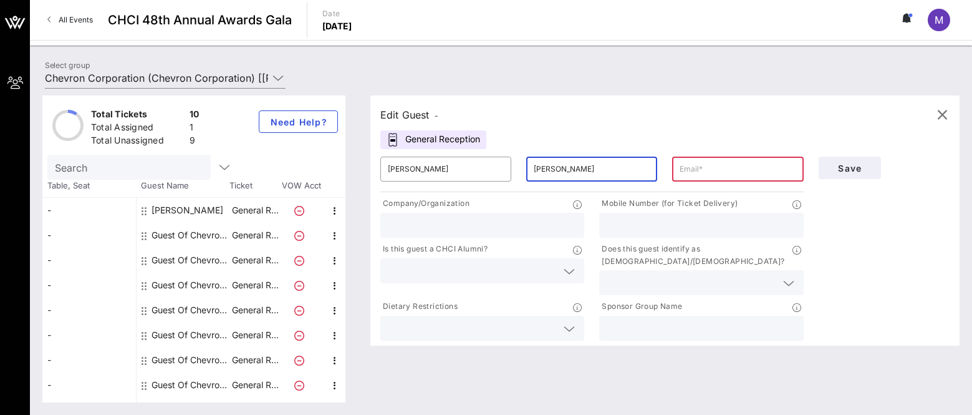
type input "[PERSON_NAME]"
paste input "[EMAIL_ADDRESS][DOMAIN_NAME]"
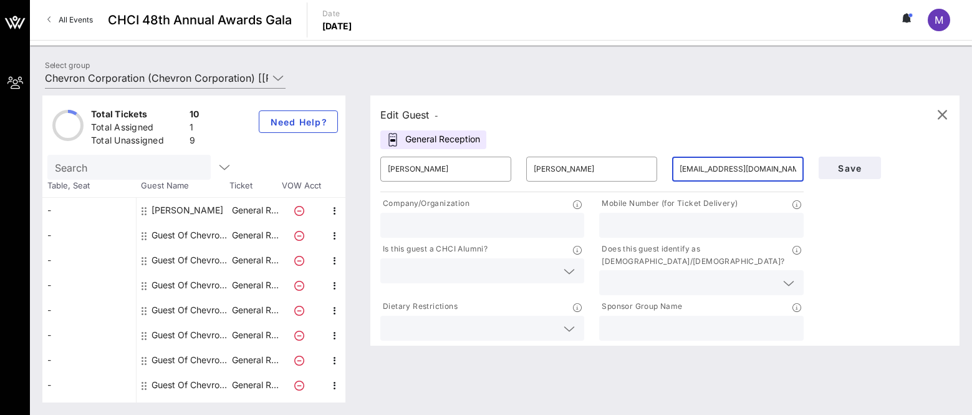
click at [745, 173] on input "[EMAIL_ADDRESS][DOMAIN_NAME]" at bounding box center [738, 169] width 116 height 20
type input "[EMAIL_ADDRESS][DOMAIN_NAME]"
click at [773, 168] on span "Save" at bounding box center [850, 168] width 42 height 11
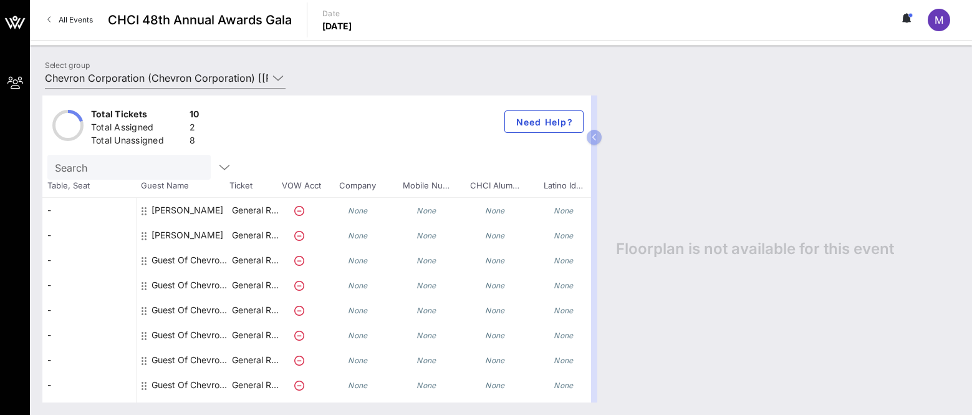
click at [191, 259] on div "Guest Of Chevron Corporation" at bounding box center [190, 260] width 79 height 25
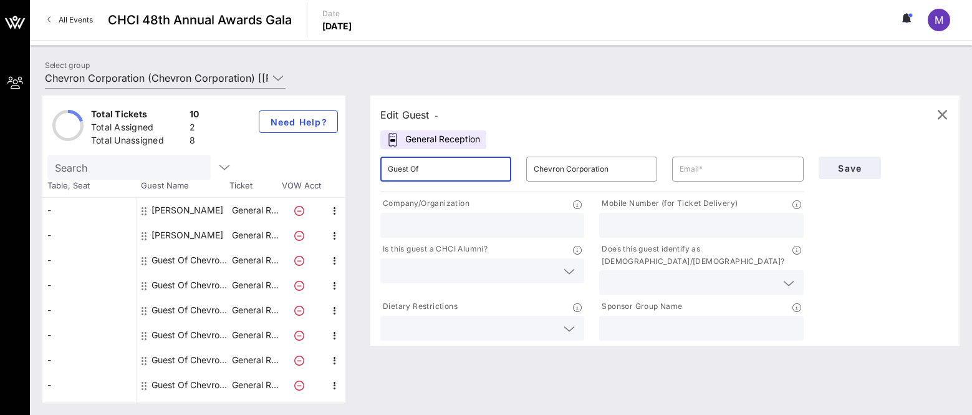
drag, startPoint x: 472, startPoint y: 165, endPoint x: 349, endPoint y: 168, distance: 122.8
click at [349, 168] on div "Total Tickets 10 Total Assigned 2 Total Unassigned 8 Need Help? Search Table, S…" at bounding box center [500, 248] width 917 height 307
type input "Gillian"
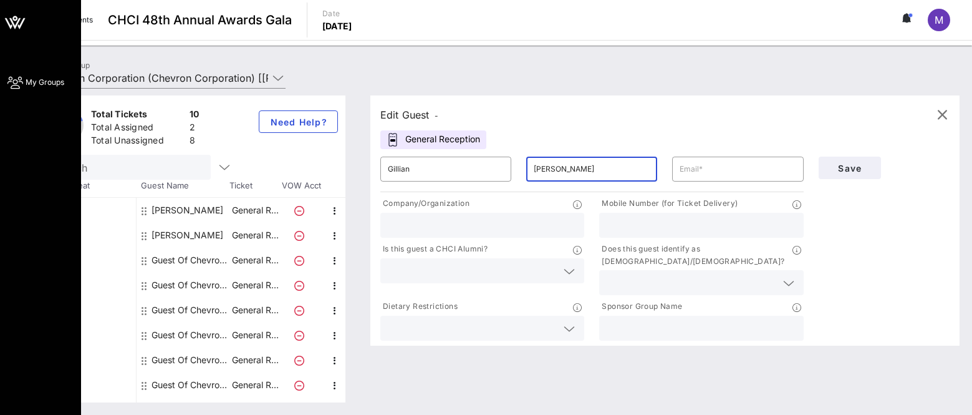
type input "[PERSON_NAME]"
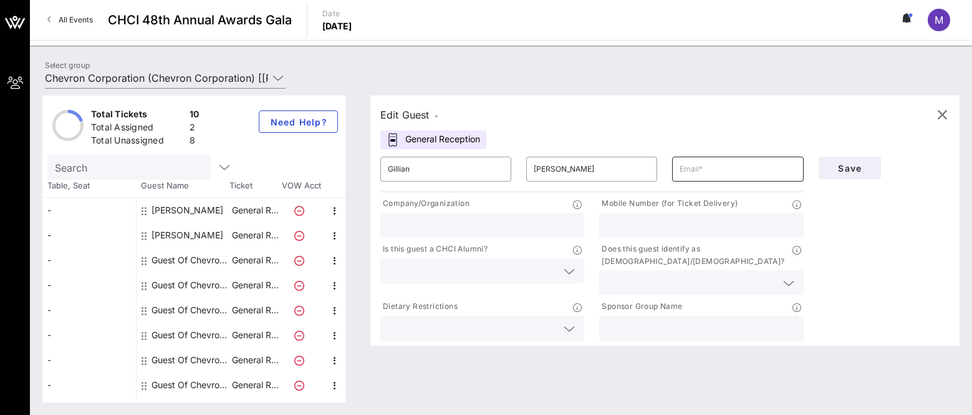
click at [692, 168] on input "text" at bounding box center [738, 169] width 116 height 20
paste input "[PERSON_NAME][EMAIL_ADDRESS][PERSON_NAME][DOMAIN_NAME]"
type input "[PERSON_NAME][EMAIL_ADDRESS][PERSON_NAME][DOMAIN_NAME]"
click at [773, 171] on span "Save" at bounding box center [850, 168] width 42 height 11
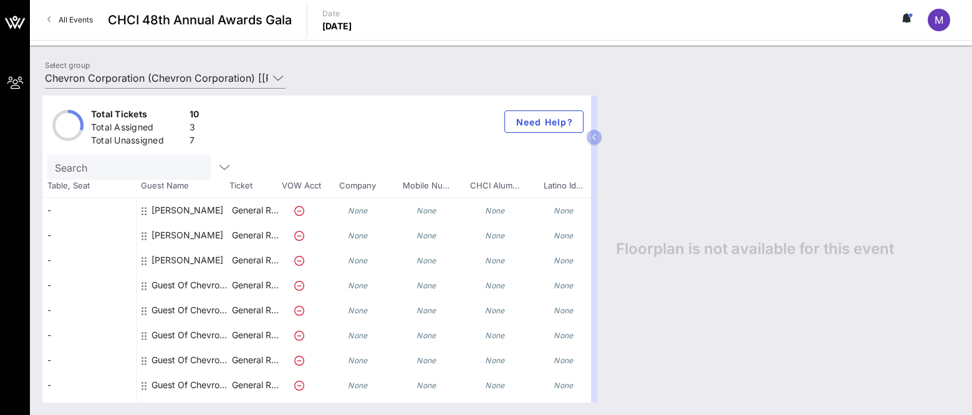
click at [170, 281] on div "Guest Of Chevron Corporation" at bounding box center [190, 284] width 79 height 25
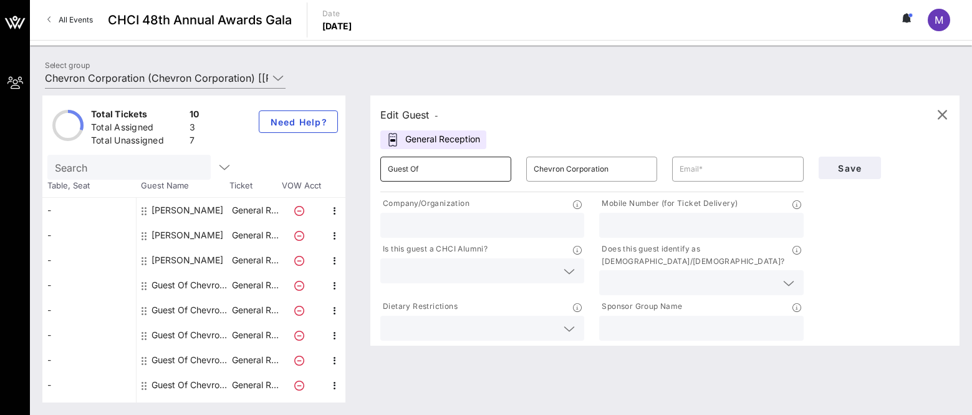
click at [460, 166] on input "Guest Of" at bounding box center [446, 169] width 116 height 20
drag, startPoint x: 447, startPoint y: 168, endPoint x: 362, endPoint y: 163, distance: 85.6
click at [362, 163] on div "Total Tickets 10 Total Assigned 3 Total Unassigned 7 Need Help? Search Table, S…" at bounding box center [500, 248] width 917 height 307
type input "Darsy"
type input "[PERSON_NAME]"
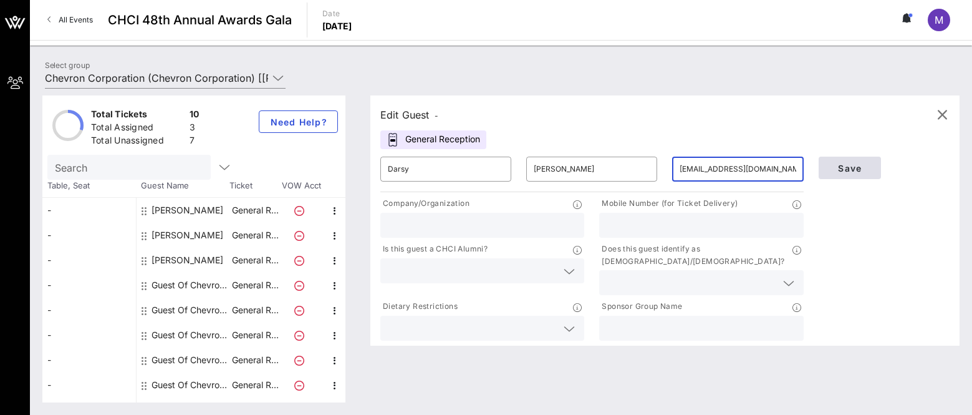
type input "[EMAIL_ADDRESS][DOMAIN_NAME]"
click at [773, 166] on span "Save" at bounding box center [850, 168] width 42 height 11
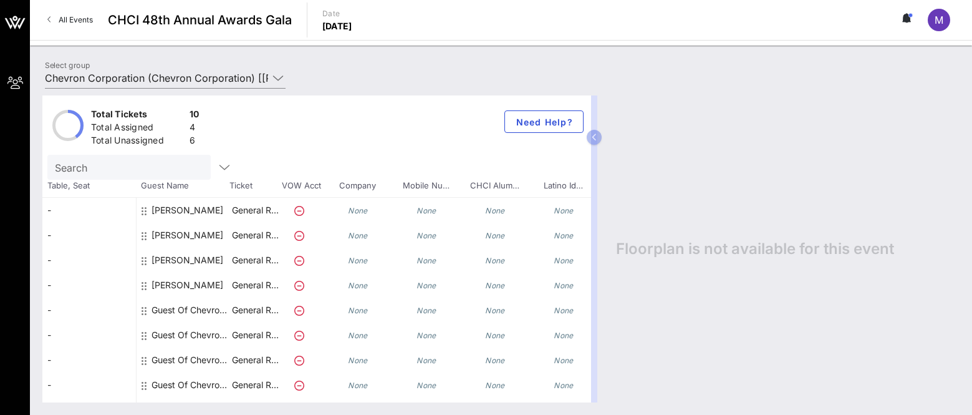
scroll to position [16, 0]
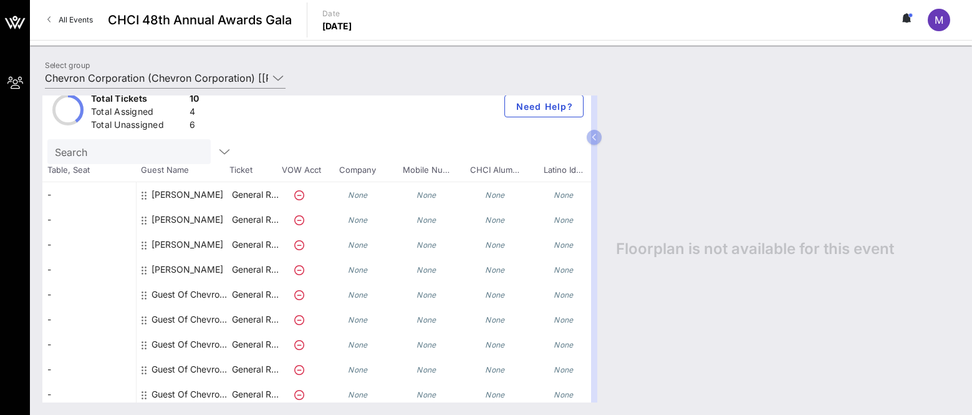
click at [201, 293] on div "Guest Of Chevron Corporation" at bounding box center [190, 294] width 79 height 25
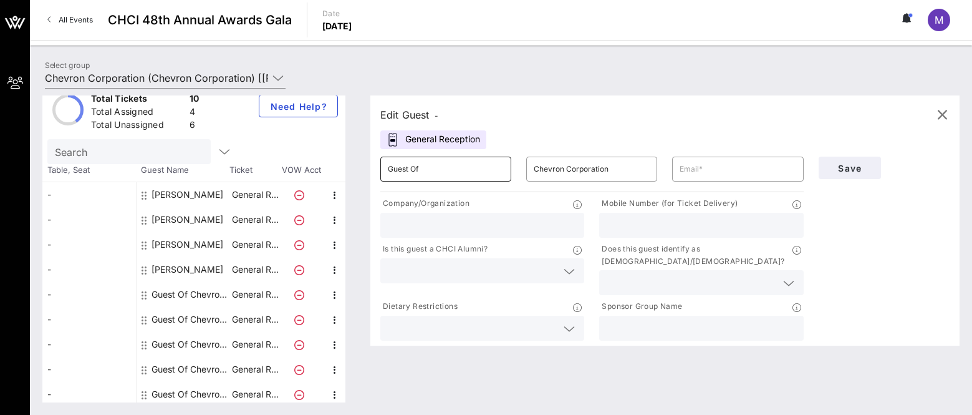
click at [445, 164] on input "Guest Of" at bounding box center [446, 169] width 116 height 20
drag, startPoint x: 440, startPoint y: 168, endPoint x: 362, endPoint y: 164, distance: 78.7
click at [362, 164] on div "Total Tickets 10 Total Assigned 4 Total Unassigned 6 Need Help? Search Table, S…" at bounding box center [500, 248] width 917 height 307
type input "[PERSON_NAME]"
type input "Colon"
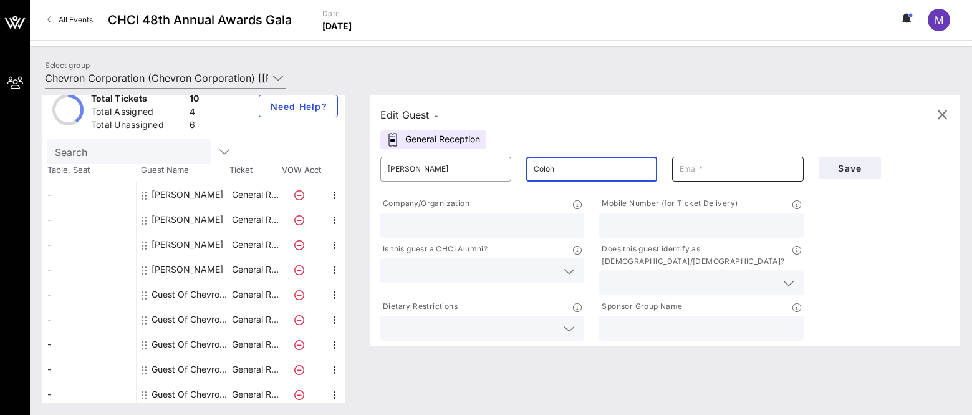
click at [715, 171] on input "text" at bounding box center [738, 169] width 116 height 20
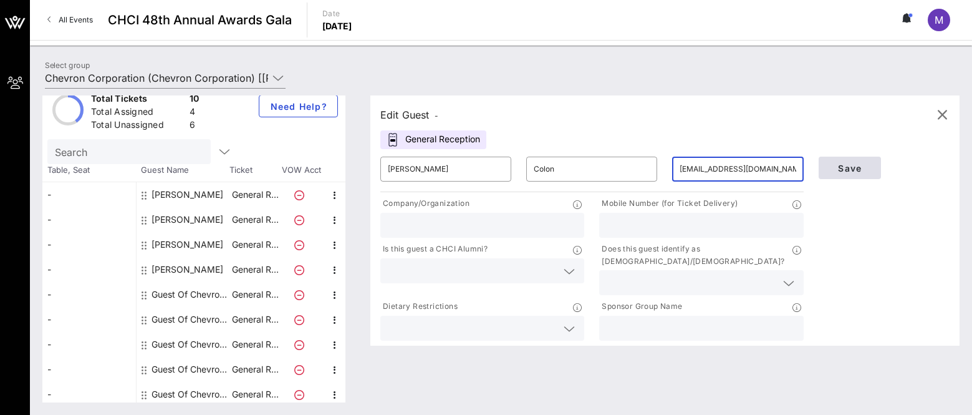
type input "[EMAIL_ADDRESS][DOMAIN_NAME]"
click at [773, 176] on button "Save" at bounding box center [850, 167] width 62 height 22
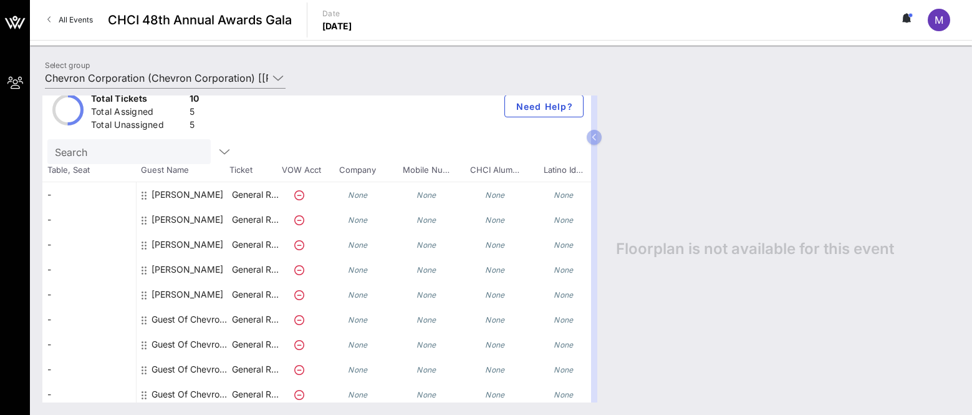
click at [423, 65] on div "Select group Chevron Corporation (Chevron Corporation) [[PERSON_NAME], [EMAIL_A…" at bounding box center [500, 80] width 927 height 44
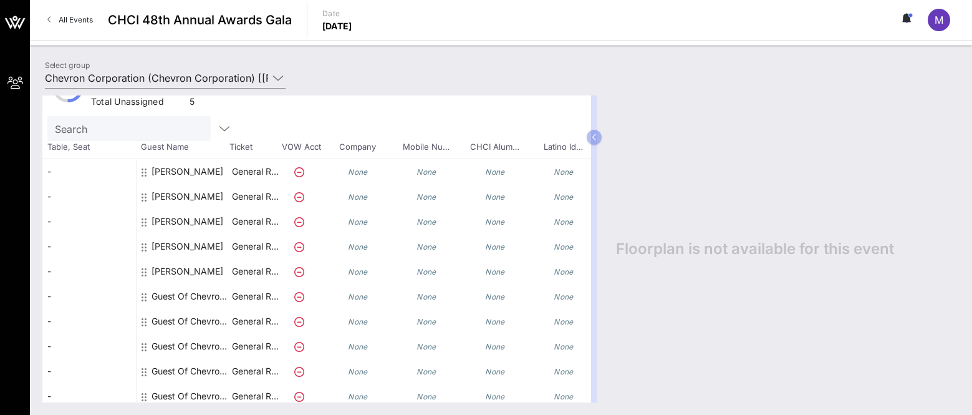
scroll to position [54, 0]
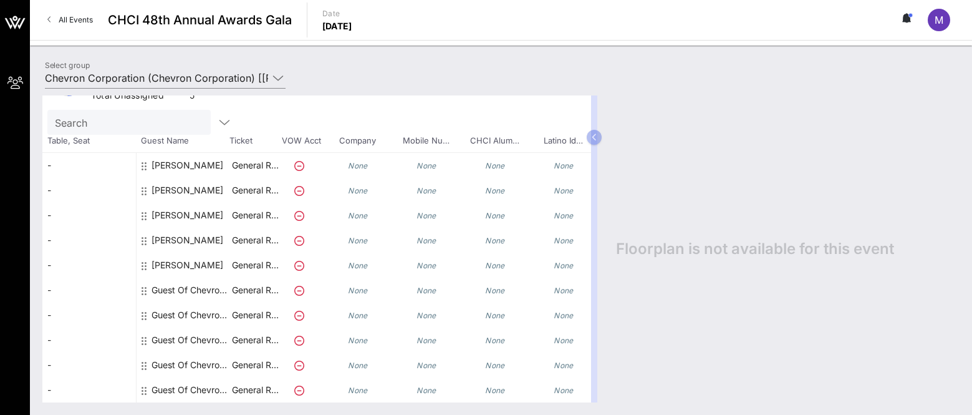
click at [201, 283] on div "Guest Of Chevron Corporation" at bounding box center [190, 289] width 79 height 25
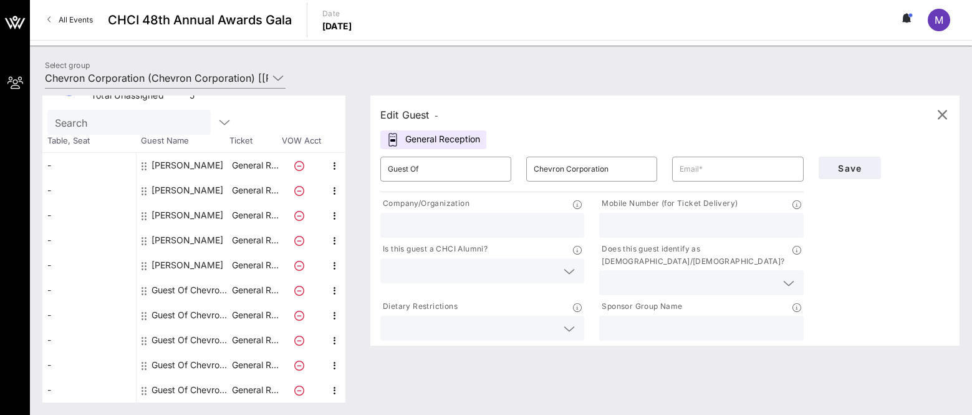
scroll to position [45, 0]
drag, startPoint x: 463, startPoint y: 176, endPoint x: 334, endPoint y: 177, distance: 129.1
click at [334, 176] on div "Total Tickets 10 Total Assigned 5 Total Unassigned 5 Need Help? Search Table, S…" at bounding box center [500, 248] width 917 height 307
type input "[PERSON_NAME]"
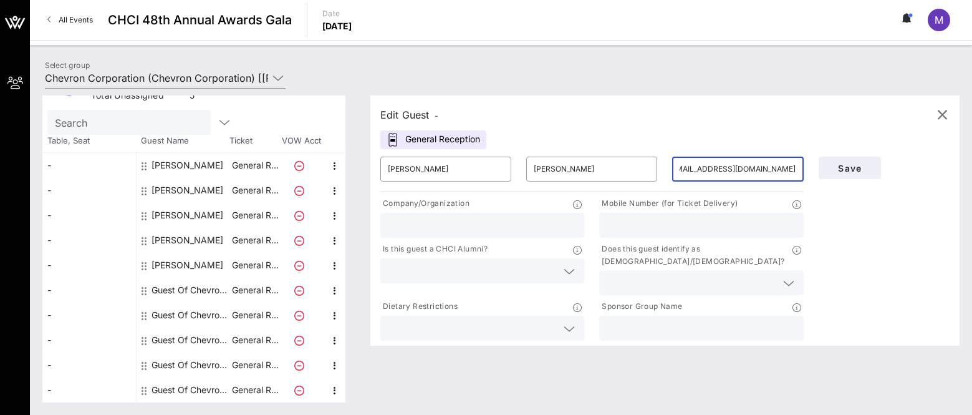
scroll to position [0, 24]
click at [773, 161] on button "Save" at bounding box center [850, 167] width 62 height 22
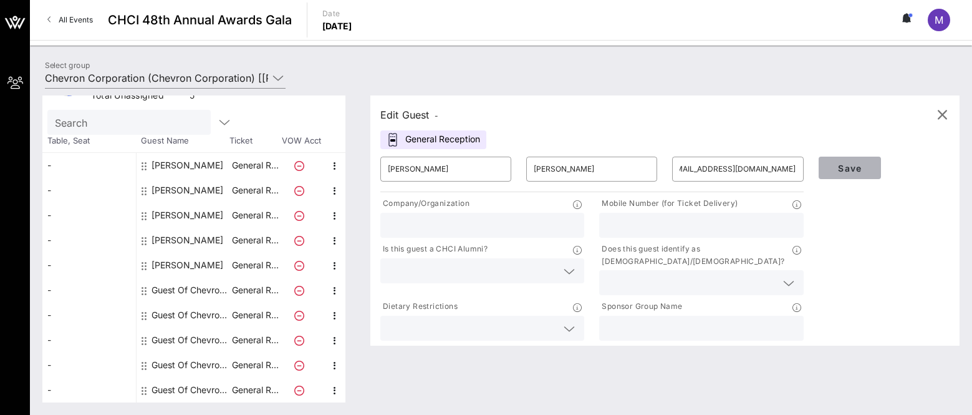
scroll to position [0, 0]
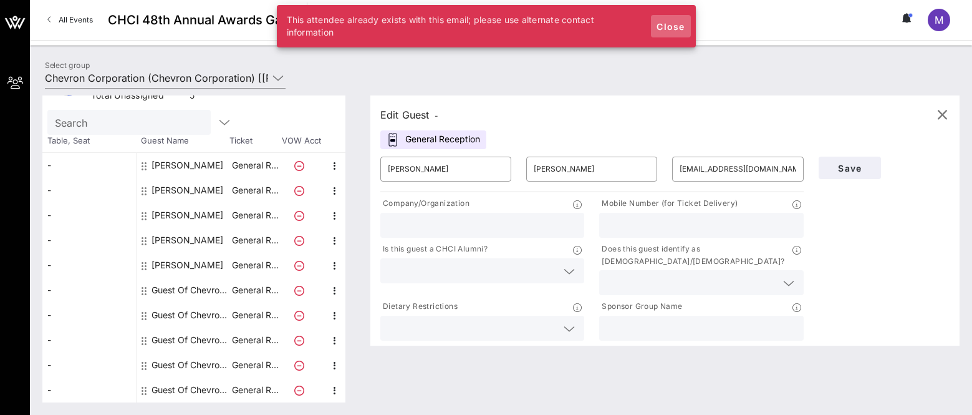
click at [672, 26] on span "Close" at bounding box center [671, 26] width 30 height 11
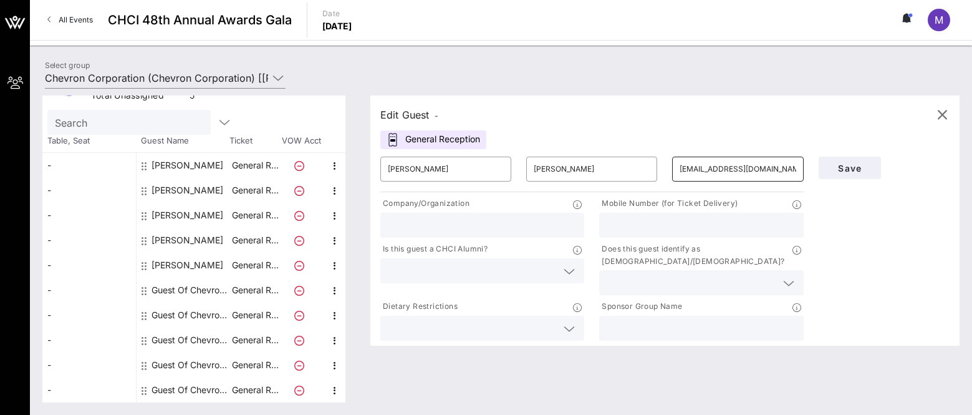
click at [712, 168] on input "[EMAIL_ADDRESS][DOMAIN_NAME]" at bounding box center [738, 169] width 116 height 20
drag, startPoint x: 779, startPoint y: 170, endPoint x: 852, endPoint y: 169, distance: 72.3
click at [773, 169] on div "​ [PERSON_NAME] ​ [EMAIL_ADDRESS][DOMAIN_NAME] Company/Organization Mobile Numb…" at bounding box center [665, 246] width 584 height 194
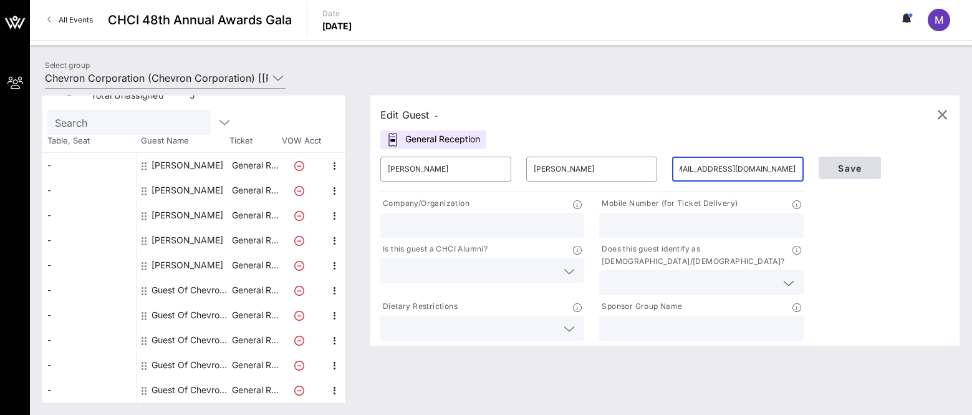
type input "[EMAIL_ADDRESS][DOMAIN_NAME]"
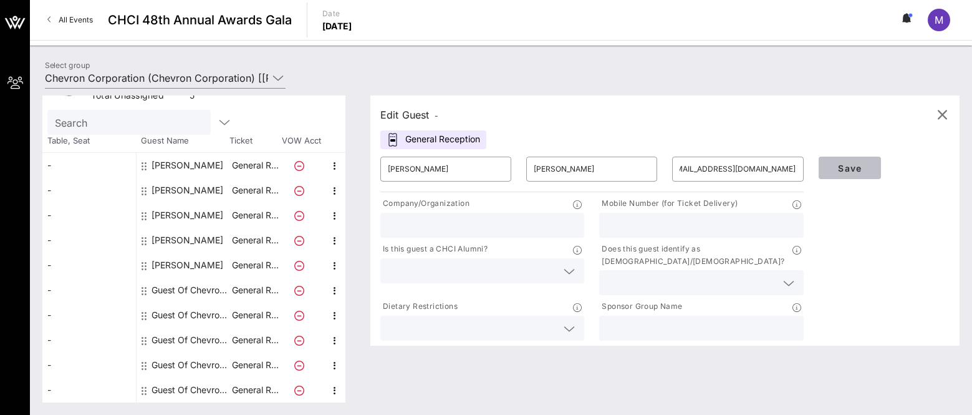
click at [773, 178] on button "Save" at bounding box center [850, 167] width 62 height 22
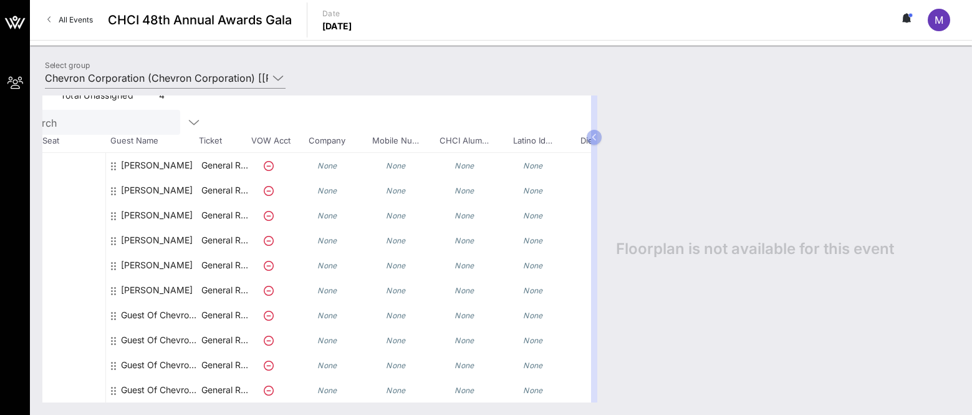
scroll to position [54, 31]
click at [161, 307] on div "Guest Of Chevron Corporation" at bounding box center [160, 314] width 79 height 25
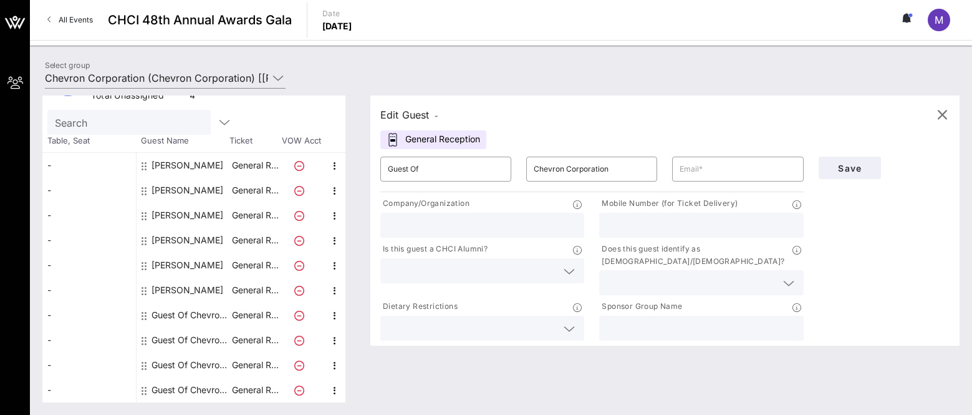
scroll to position [45, 0]
drag, startPoint x: 491, startPoint y: 164, endPoint x: 328, endPoint y: 180, distance: 163.5
click at [328, 180] on div "Total Tickets 10 Total Assigned 6 Total Unassigned 4 Need Help? Search Table, S…" at bounding box center [500, 248] width 917 height 307
type input "[PERSON_NAME]"
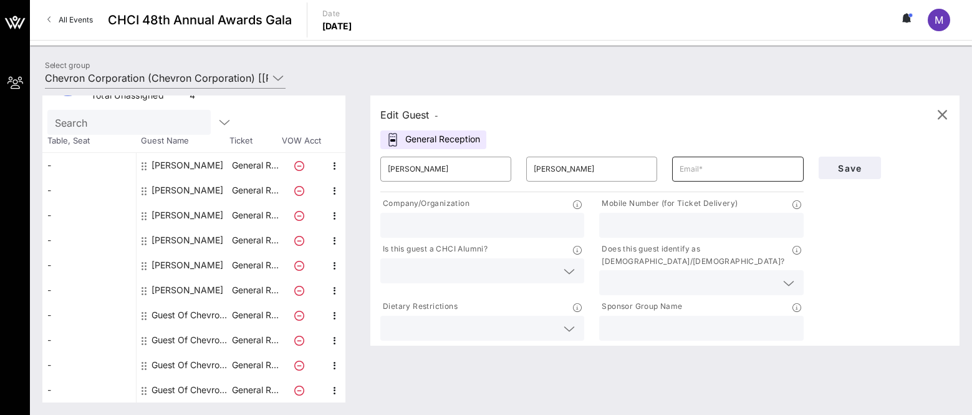
click at [709, 175] on input "text" at bounding box center [738, 169] width 116 height 20
paste input "o [EMAIL_ADDRESS][DOMAIN_NAME]"
drag, startPoint x: 692, startPoint y: 168, endPoint x: 647, endPoint y: 171, distance: 45.6
click at [648, 171] on div "​ [PERSON_NAME] ​ [PERSON_NAME] ​ o [EMAIL_ADDRESS][DOMAIN_NAME]" at bounding box center [592, 169] width 438 height 40
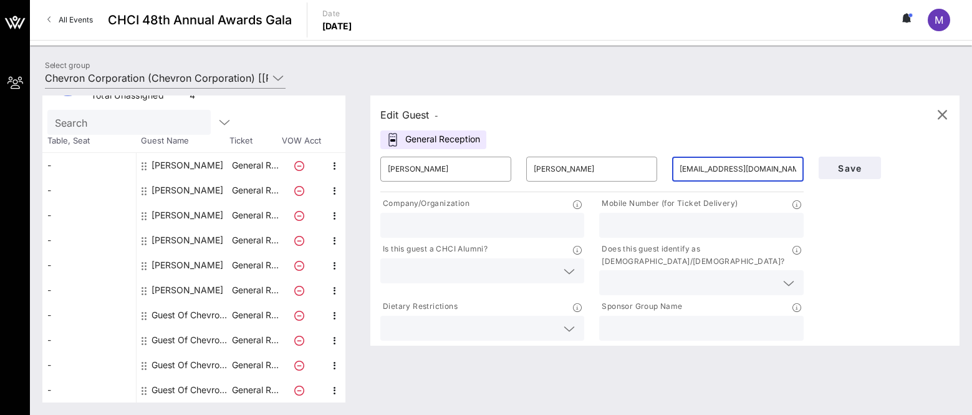
type input "[EMAIL_ADDRESS][DOMAIN_NAME]"
click at [747, 228] on input "text" at bounding box center [701, 225] width 189 height 16
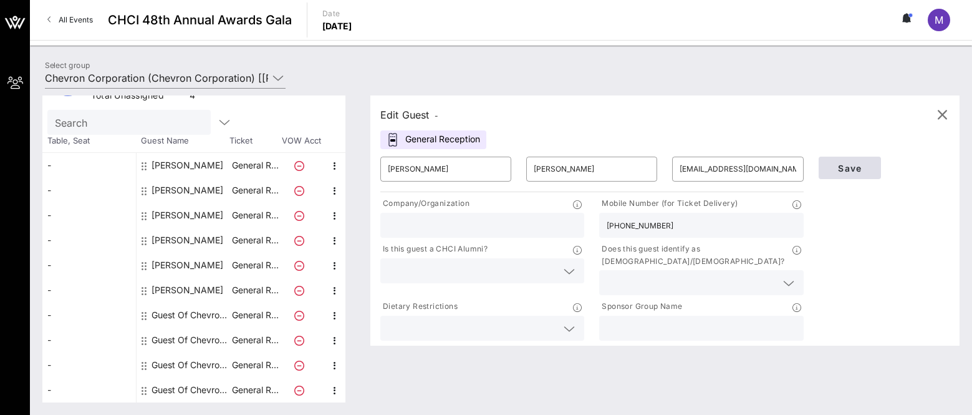
type input "[PHONE_NUMBER]"
click at [773, 174] on button "Save" at bounding box center [850, 167] width 62 height 22
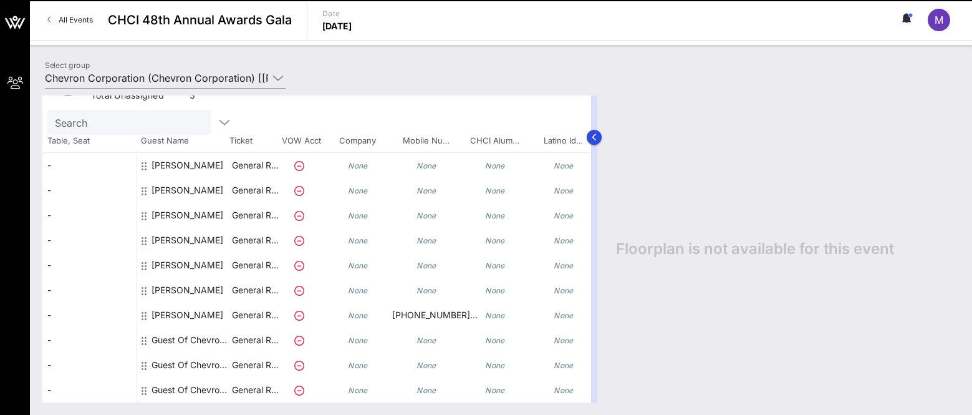
scroll to position [54, 0]
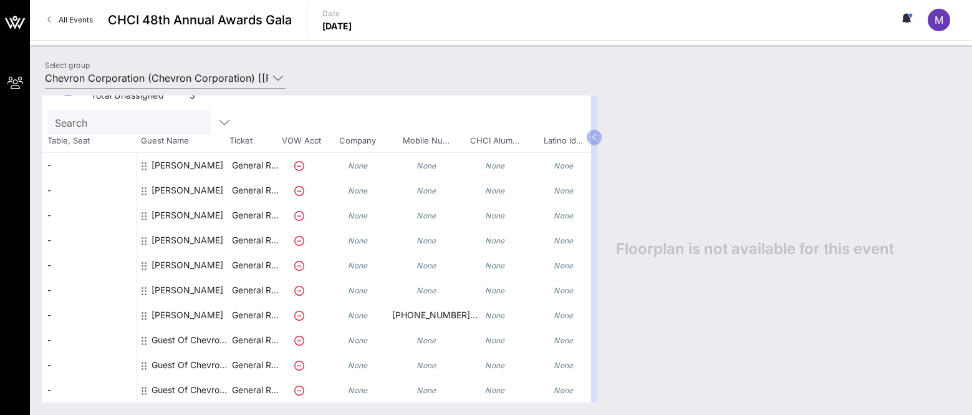
click at [423, 286] on icon "None" at bounding box center [426, 290] width 20 height 9
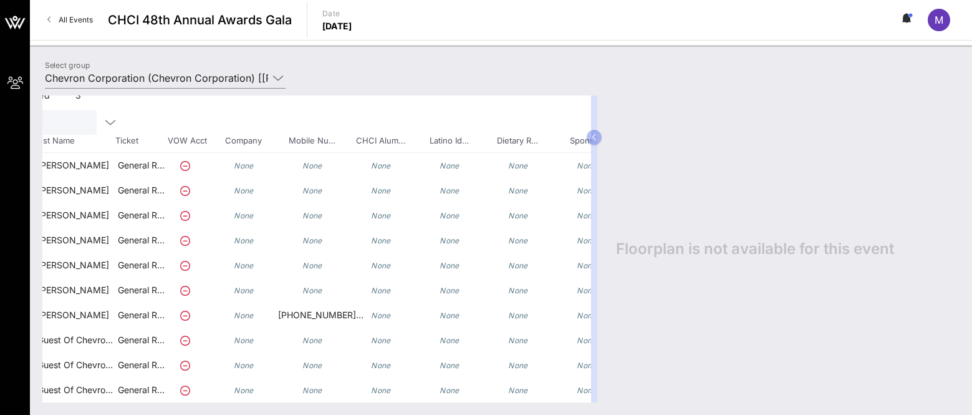
scroll to position [54, 175]
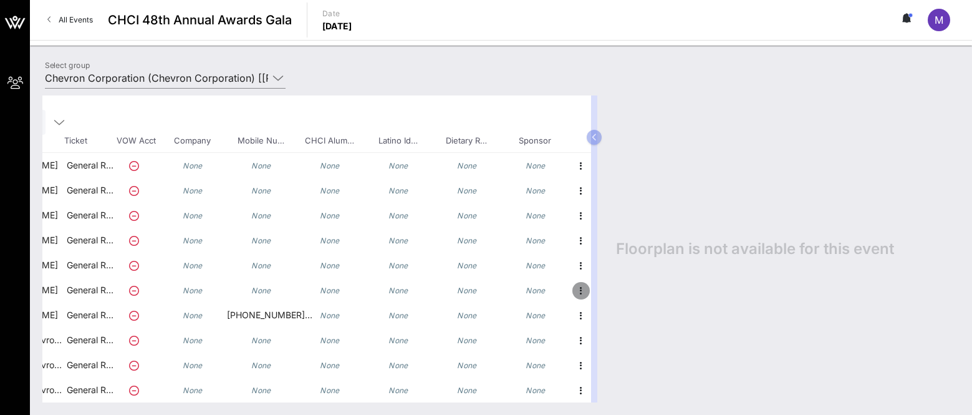
click at [574, 283] on icon "button" at bounding box center [581, 290] width 15 height 15
click at [601, 292] on div "Edit" at bounding box center [602, 285] width 25 height 20
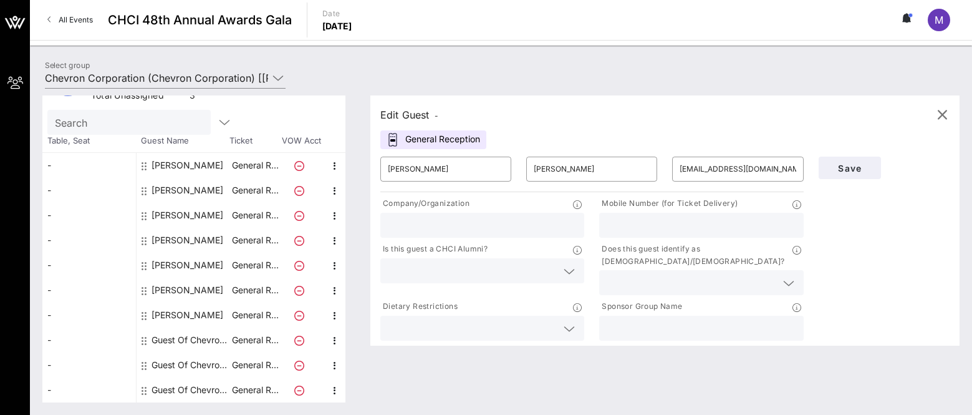
scroll to position [45, 0]
click at [710, 223] on input "text" at bounding box center [701, 225] width 189 height 16
type input "8138634679"
click at [773, 163] on span "Save" at bounding box center [850, 168] width 42 height 11
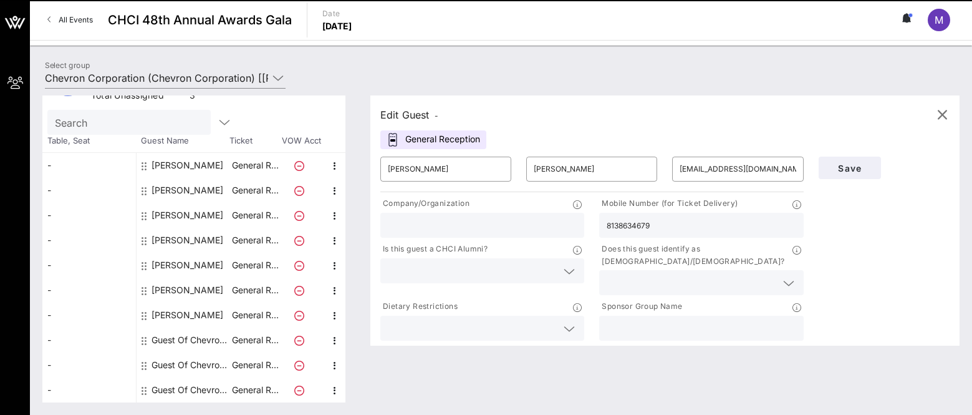
scroll to position [54, 0]
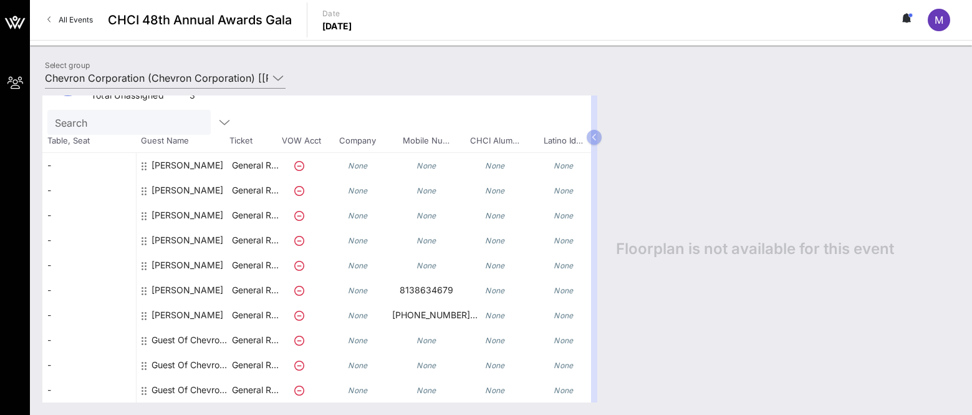
click at [190, 327] on div "Guest Of Chevron Corporation" at bounding box center [190, 339] width 79 height 25
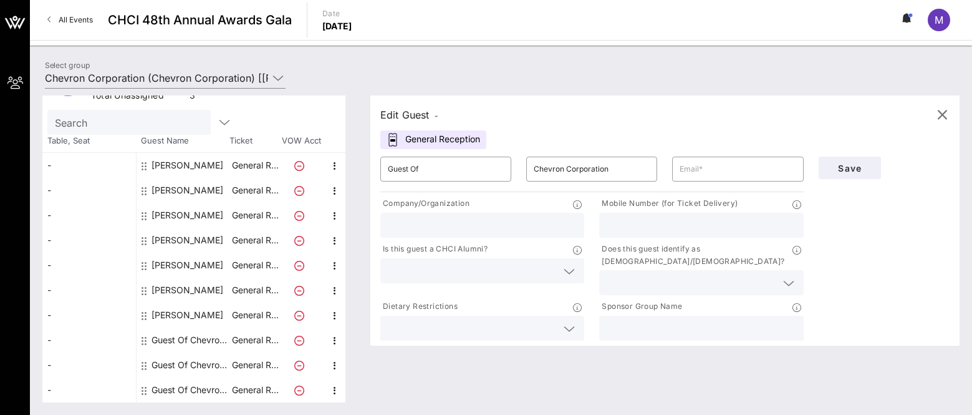
scroll to position [45, 0]
drag, startPoint x: 446, startPoint y: 171, endPoint x: 326, endPoint y: 166, distance: 119.8
click at [326, 166] on div "Total Tickets 10 Total Assigned 7 Total Unassigned 3 Need Help? Search Table, S…" at bounding box center [500, 248] width 917 height 307
click at [435, 174] on input "Vixtor" at bounding box center [446, 169] width 116 height 20
type input "[PERSON_NAME]"
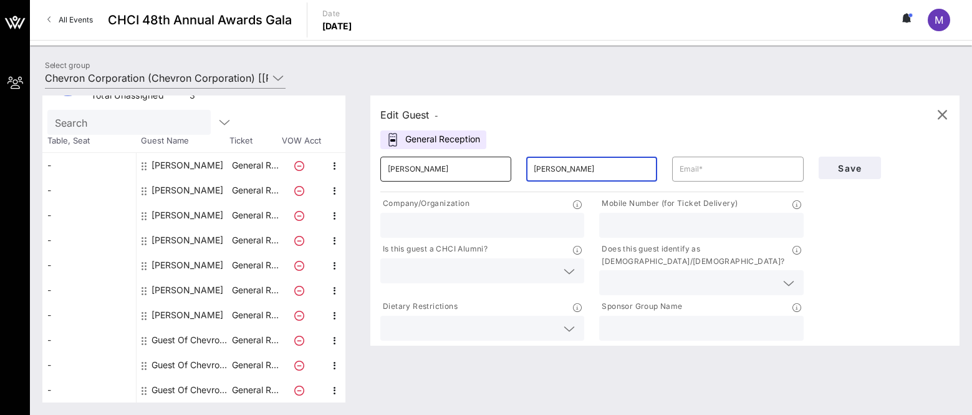
type input "[PERSON_NAME]"
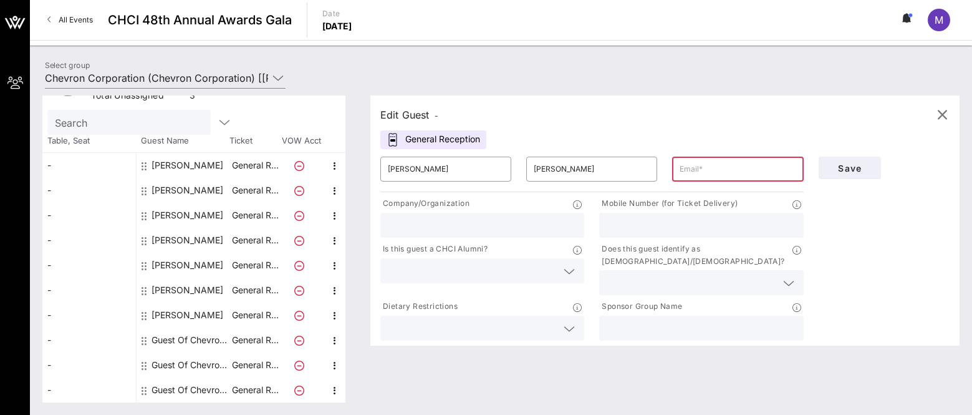
click at [719, 163] on input "text" at bounding box center [738, 169] width 116 height 20
paste input "o [EMAIL_ADDRESS][DOMAIN_NAME]"
drag, startPoint x: 691, startPoint y: 166, endPoint x: 679, endPoint y: 166, distance: 11.8
click at [679, 166] on div "​ o [EMAIL_ADDRESS][DOMAIN_NAME]" at bounding box center [737, 168] width 131 height 25
drag, startPoint x: 694, startPoint y: 169, endPoint x: 661, endPoint y: 170, distance: 32.4
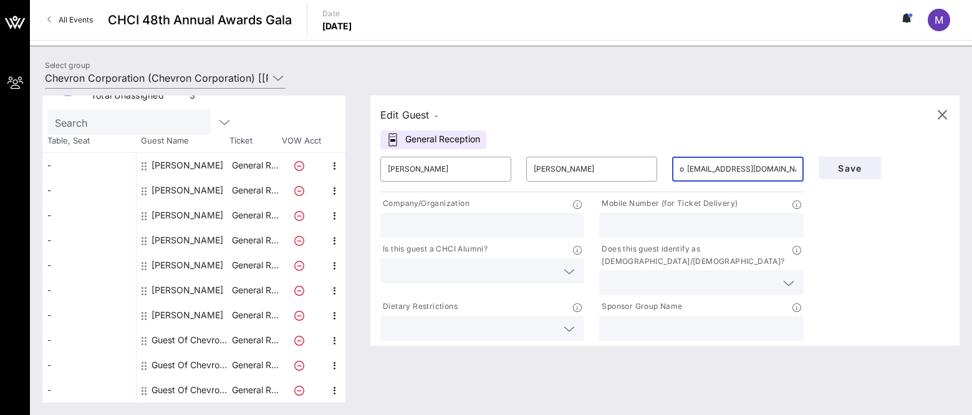
click at [661, 170] on div "​ [PERSON_NAME] ​ [PERSON_NAME] ​ o [EMAIL_ADDRESS][DOMAIN_NAME]" at bounding box center [592, 169] width 438 height 40
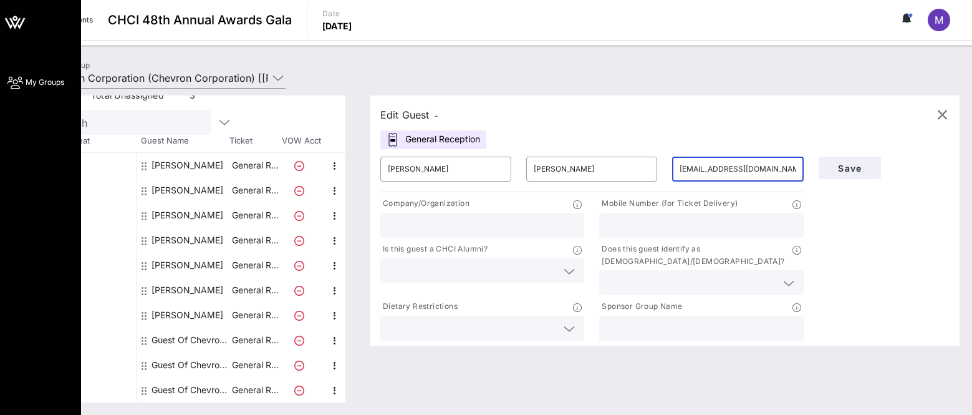
type input "[EMAIL_ADDRESS][DOMAIN_NAME]"
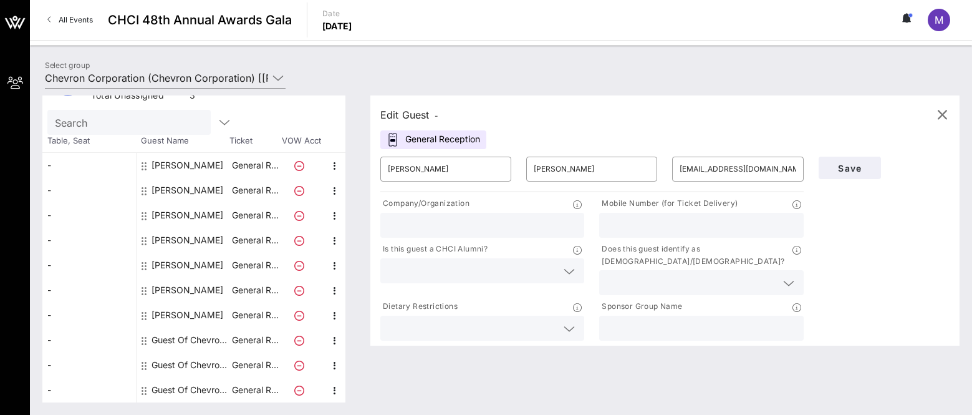
click at [681, 223] on input "text" at bounding box center [701, 225] width 189 height 16
paste input "o [PHONE_NUMBER]"
click at [621, 221] on input "o [PHONE_NUMBER]" at bounding box center [701, 225] width 189 height 16
type input "[PHONE_NUMBER]"
click at [773, 176] on button "Save" at bounding box center [850, 167] width 62 height 22
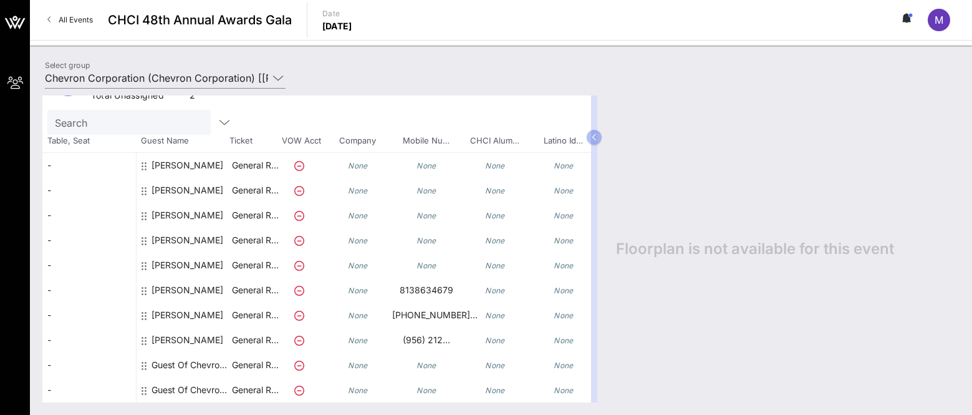
scroll to position [54, 0]
click at [414, 155] on div "None" at bounding box center [426, 165] width 69 height 25
click at [422, 161] on icon "None" at bounding box center [426, 165] width 20 height 9
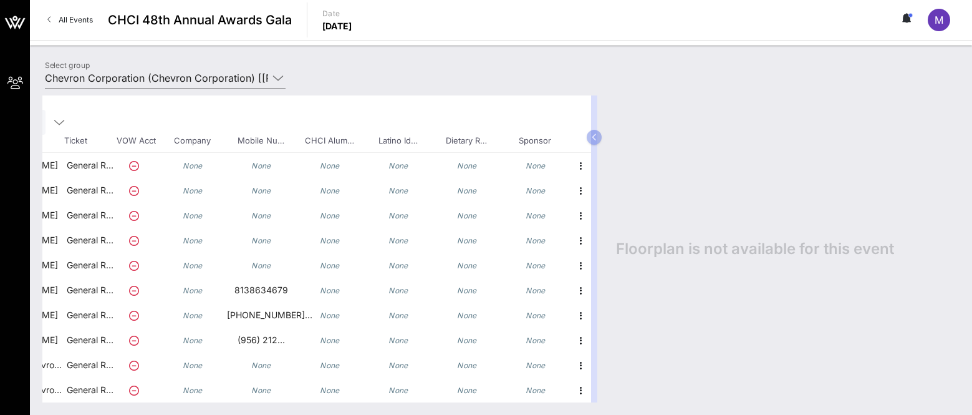
scroll to position [54, 175]
click at [575, 158] on icon "button" at bounding box center [581, 165] width 15 height 15
click at [600, 161] on div "Edit" at bounding box center [602, 160] width 25 height 10
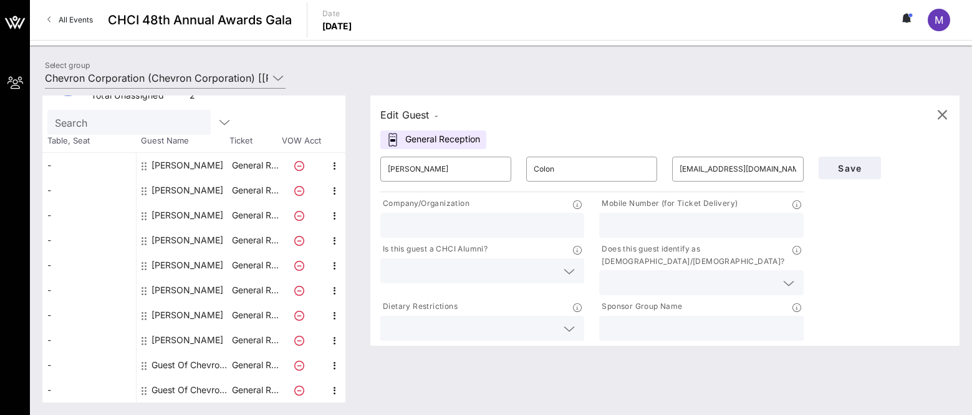
click at [567, 237] on div at bounding box center [482, 225] width 189 height 25
click at [773, 272] on div at bounding box center [701, 282] width 204 height 25
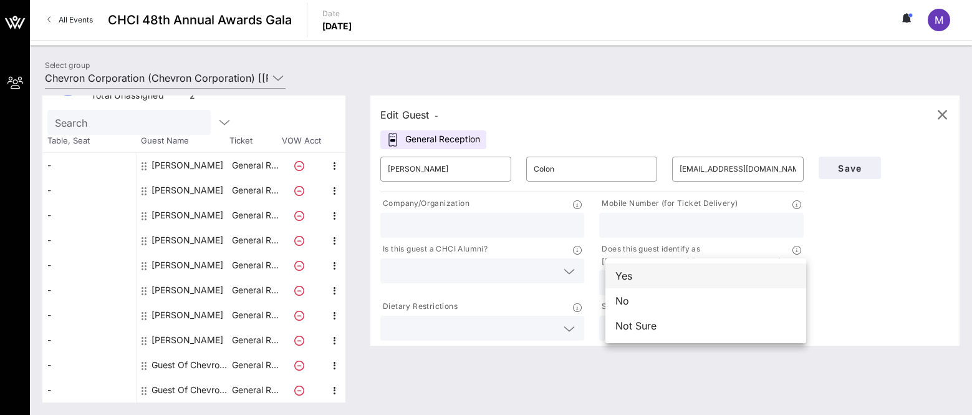
click at [719, 284] on div "Yes" at bounding box center [705, 275] width 201 height 25
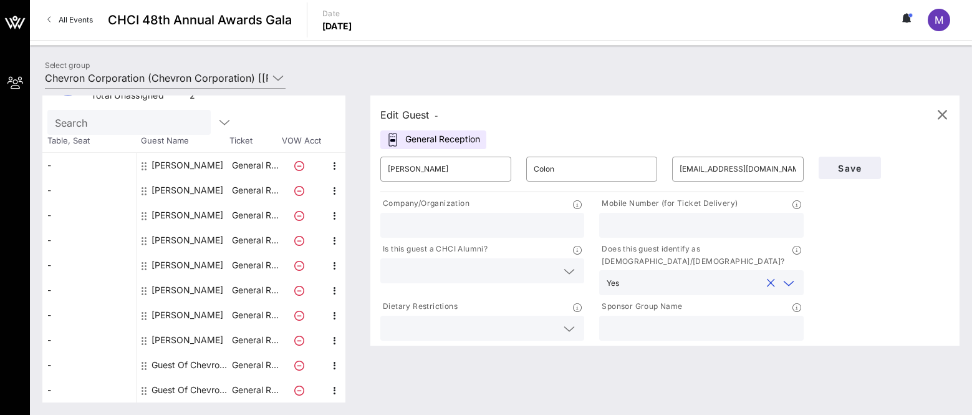
click at [721, 226] on input "text" at bounding box center [701, 225] width 189 height 16
type input "[PHONE_NUMBER]"
click at [773, 171] on span "Save" at bounding box center [850, 168] width 42 height 11
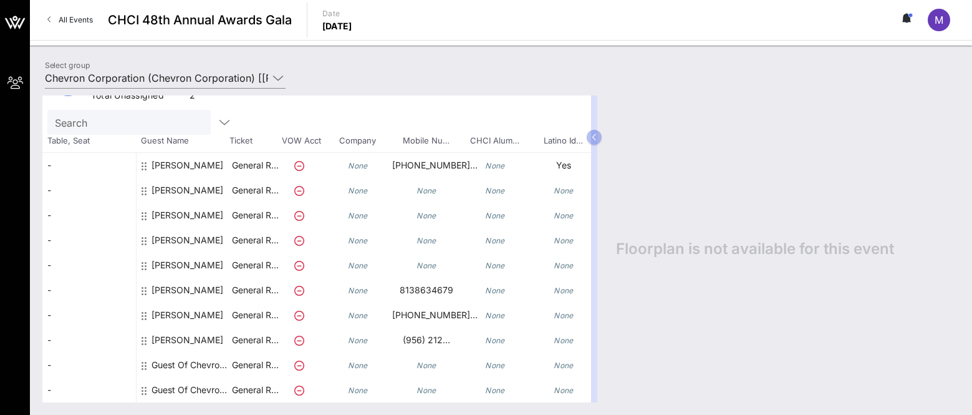
scroll to position [54, 175]
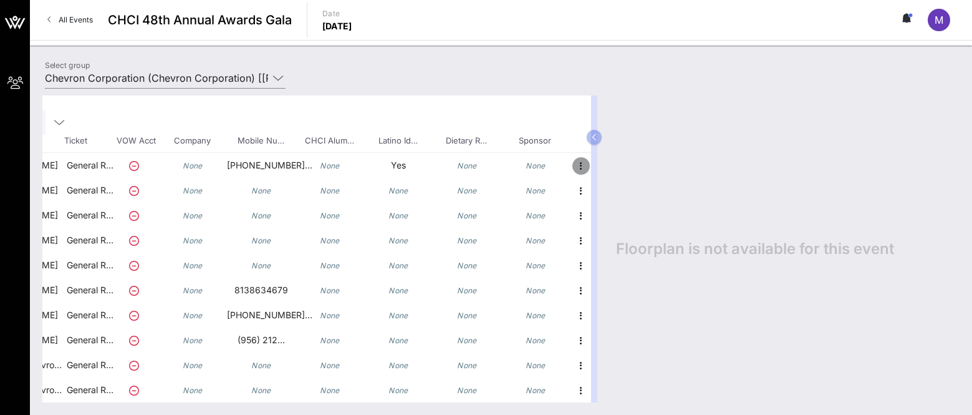
click at [574, 158] on icon "button" at bounding box center [581, 165] width 15 height 15
click at [603, 164] on div "Edit" at bounding box center [602, 160] width 25 height 10
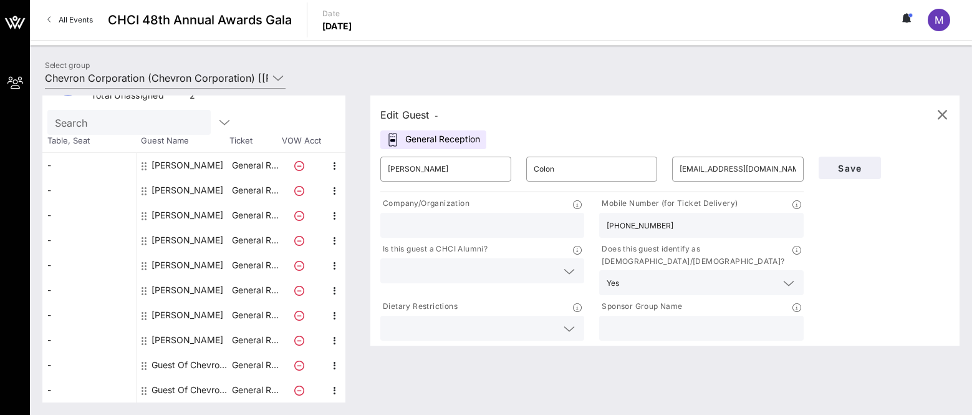
scroll to position [45, 0]
click at [773, 112] on icon "button" at bounding box center [942, 114] width 15 height 15
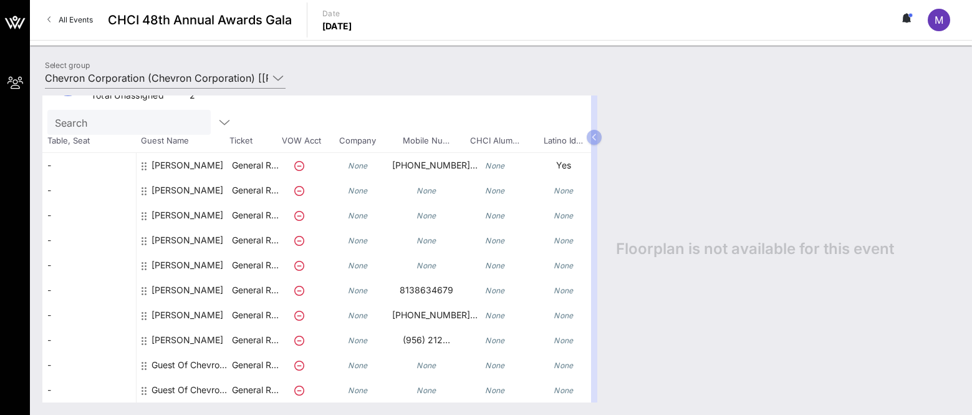
scroll to position [54, 175]
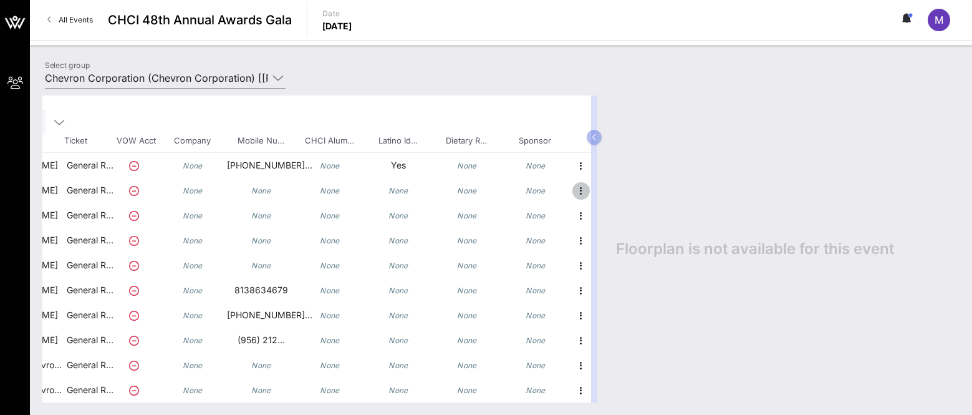
click at [574, 188] on icon "button" at bounding box center [581, 190] width 15 height 15
click at [602, 183] on div "Edit" at bounding box center [602, 185] width 25 height 10
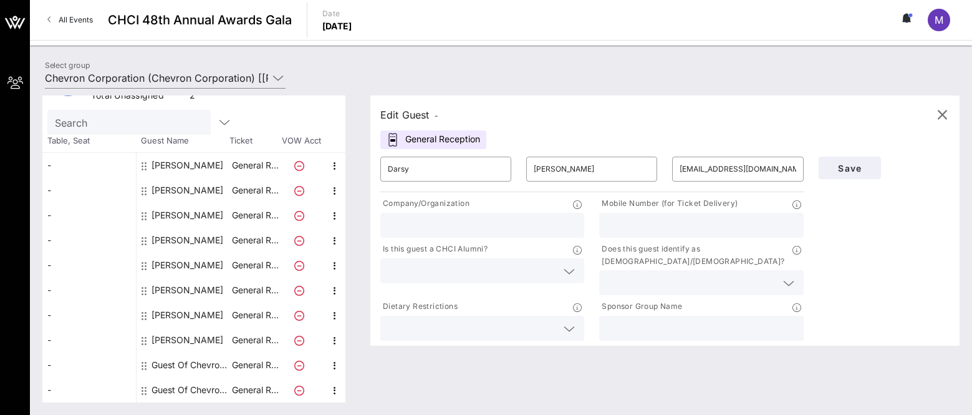
scroll to position [45, 0]
click at [681, 274] on input "text" at bounding box center [691, 282] width 169 height 16
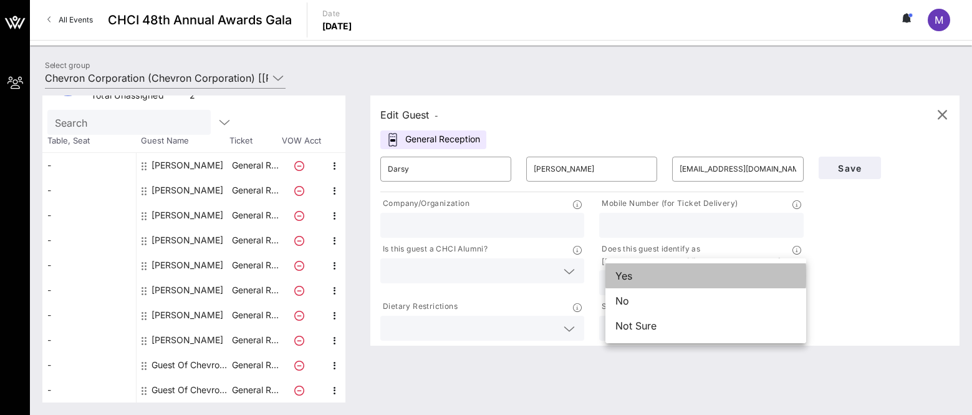
click at [690, 279] on div "Yes" at bounding box center [705, 275] width 201 height 25
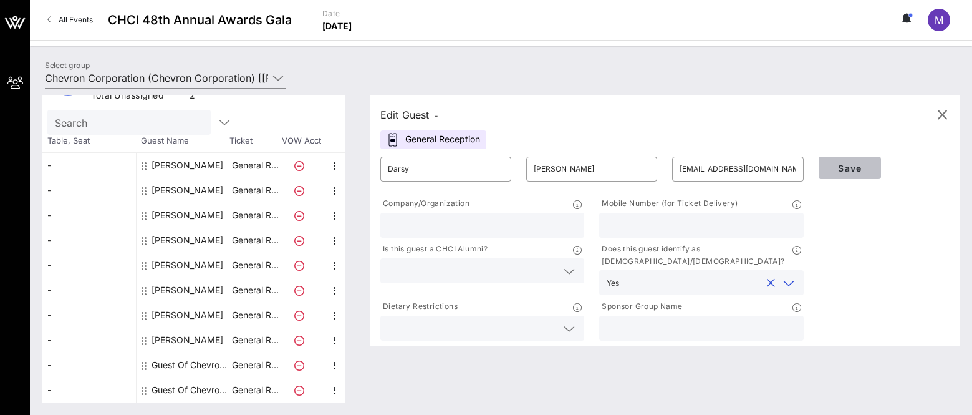
click at [773, 169] on span "Save" at bounding box center [850, 168] width 42 height 11
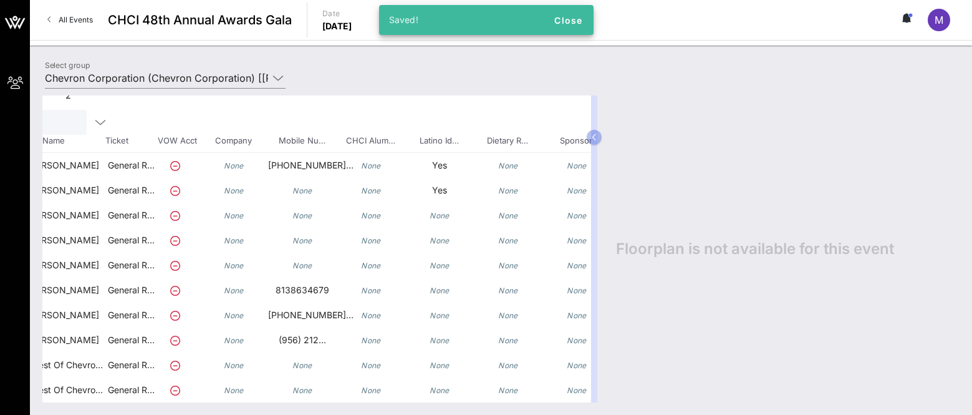
scroll to position [54, 175]
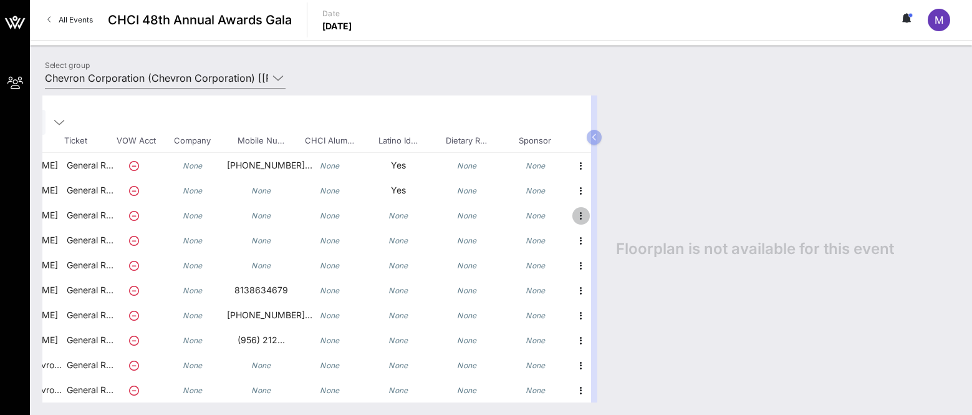
click at [574, 208] on icon "button" at bounding box center [581, 215] width 15 height 15
click at [607, 206] on div "Edit" at bounding box center [602, 210] width 25 height 10
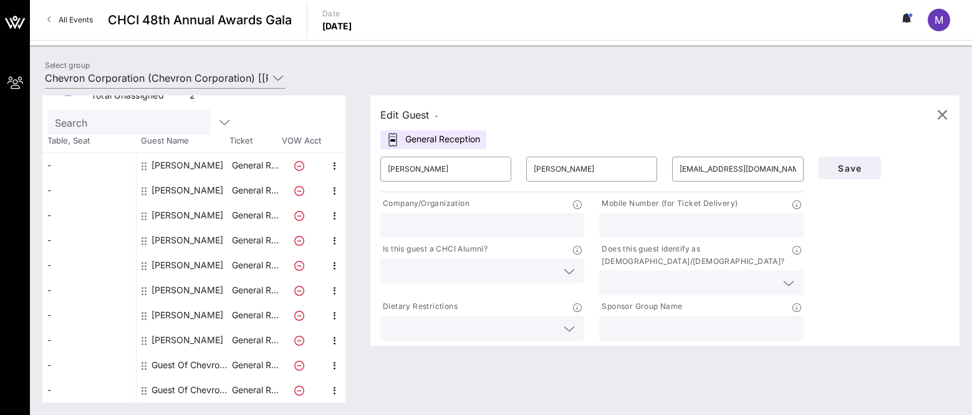
scroll to position [45, 0]
click at [690, 278] on input "text" at bounding box center [691, 282] width 169 height 16
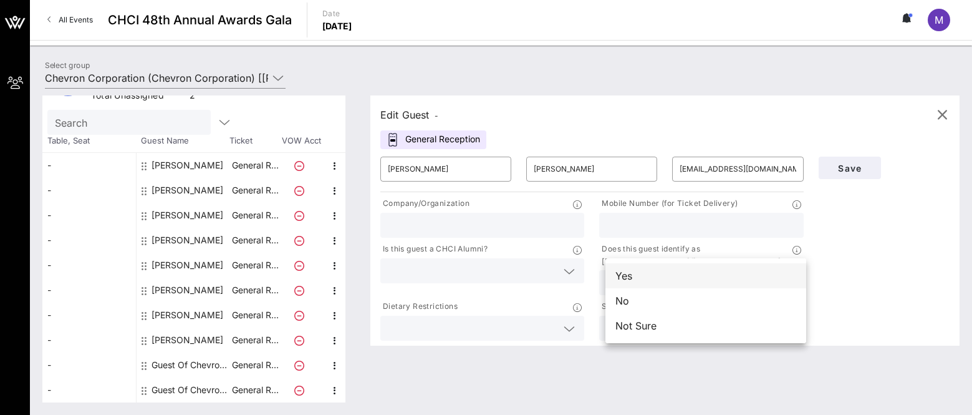
click at [713, 284] on div "Yes" at bounding box center [705, 275] width 201 height 25
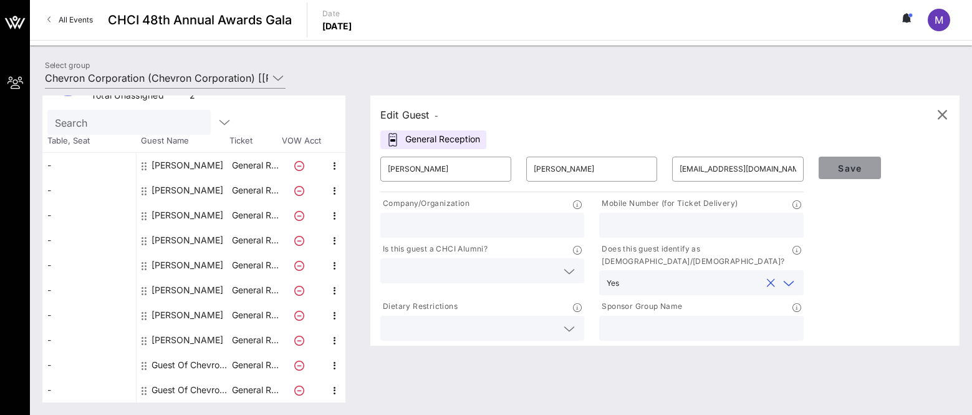
click at [773, 178] on button "Save" at bounding box center [850, 167] width 62 height 22
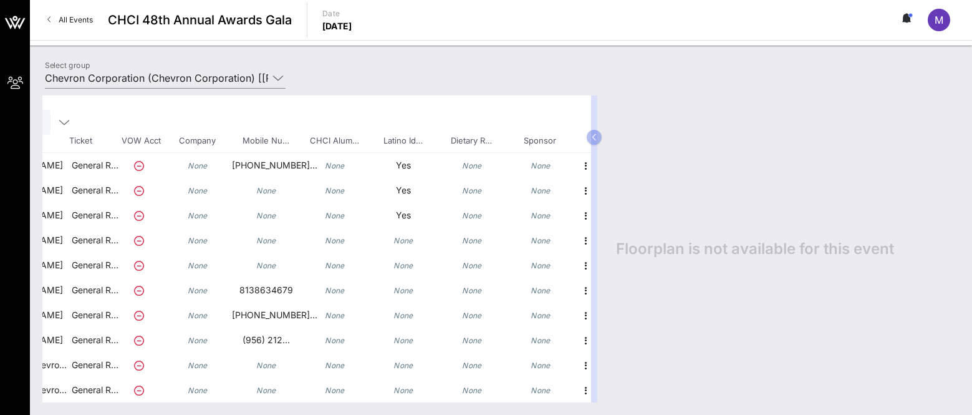
scroll to position [54, 175]
click at [574, 235] on icon "button" at bounding box center [581, 240] width 15 height 15
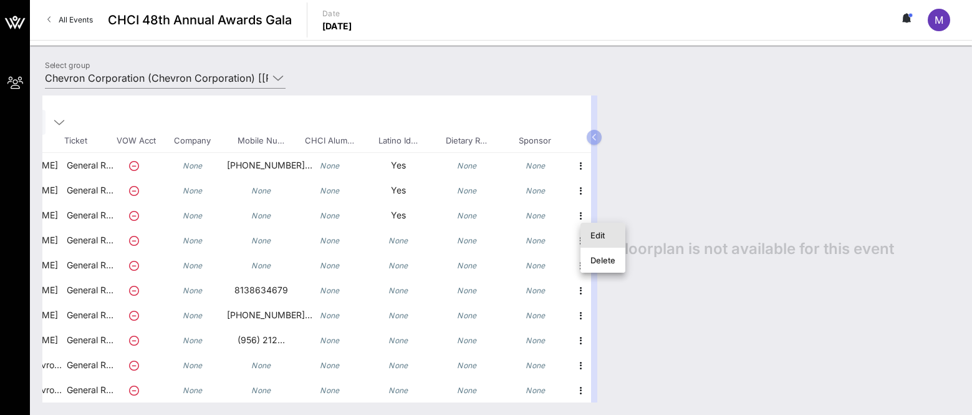
click at [593, 236] on div "Edit" at bounding box center [602, 235] width 25 height 10
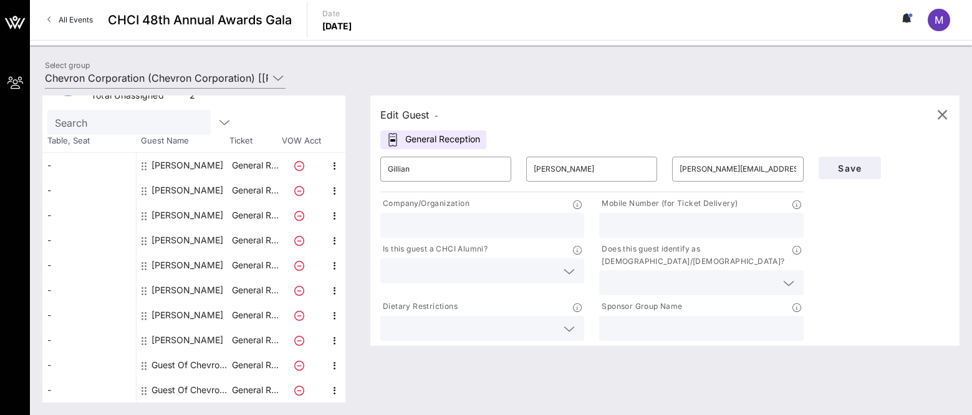
scroll to position [45, 0]
click at [688, 276] on input "text" at bounding box center [691, 282] width 169 height 16
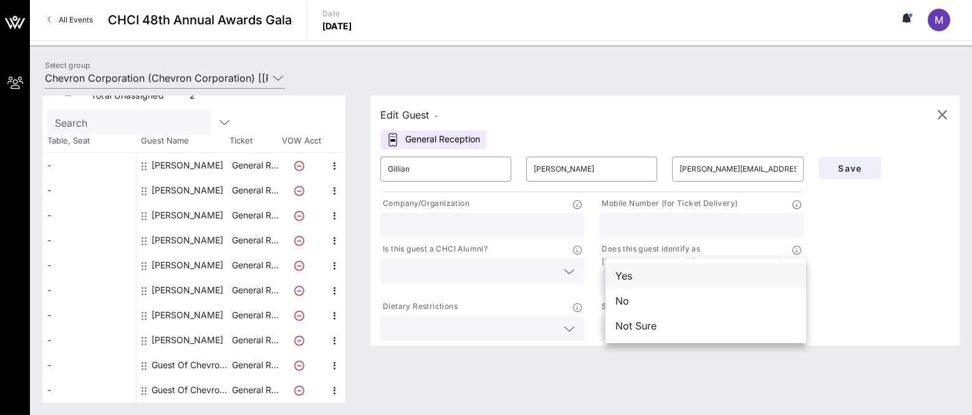
click at [690, 284] on div "Yes" at bounding box center [705, 275] width 201 height 25
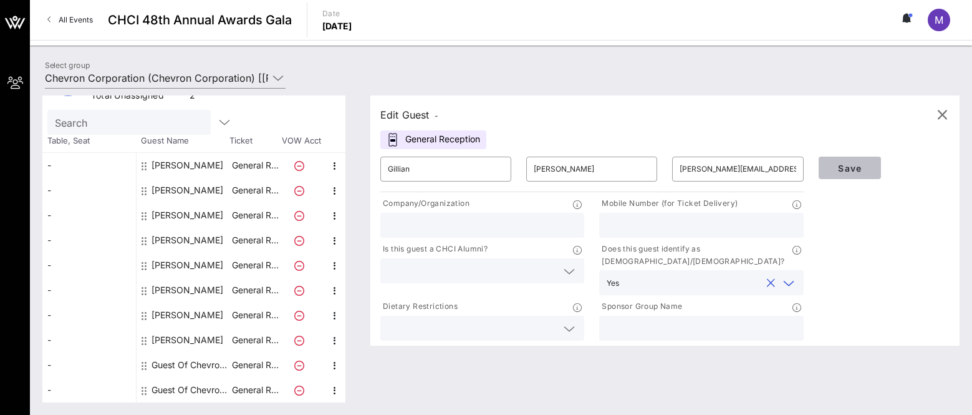
click at [773, 165] on span "Save" at bounding box center [850, 168] width 42 height 11
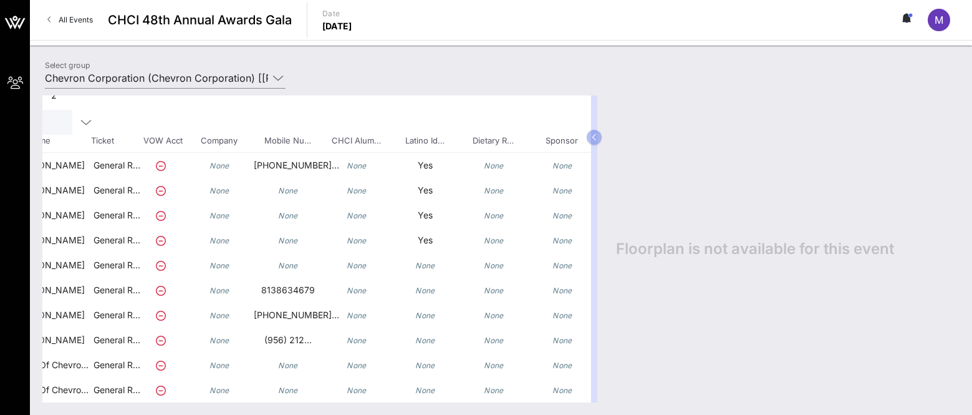
scroll to position [54, 175]
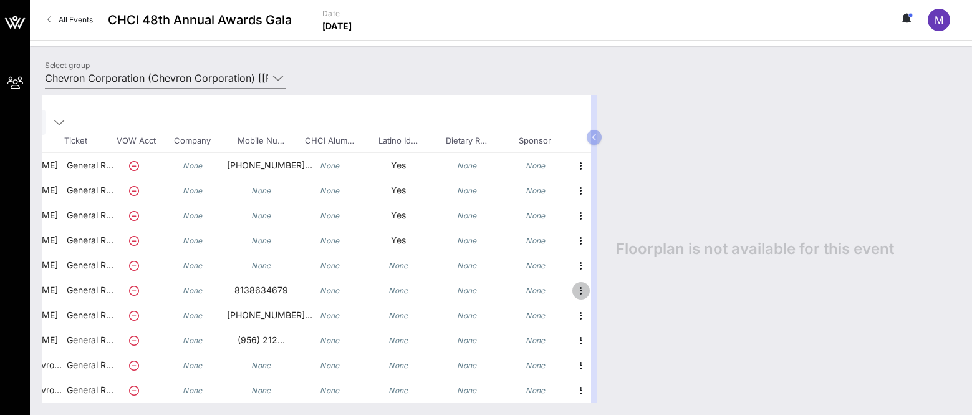
click at [574, 283] on icon "button" at bounding box center [581, 290] width 15 height 15
click at [595, 285] on div "Edit" at bounding box center [602, 285] width 25 height 10
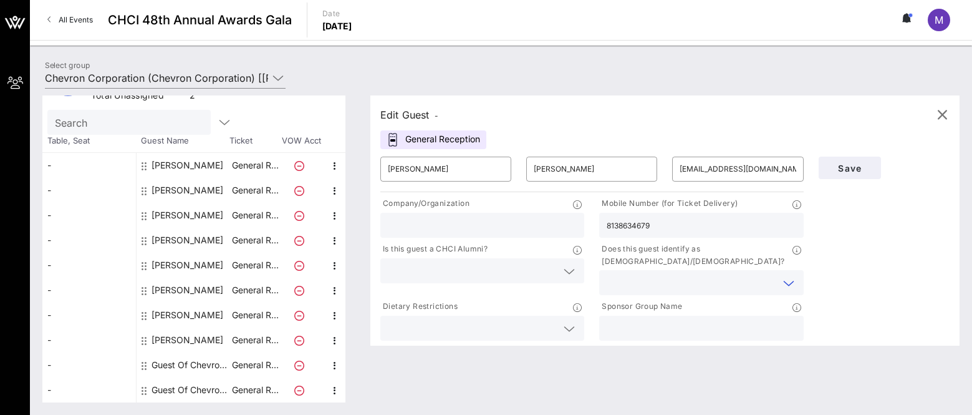
click at [666, 274] on input "text" at bounding box center [691, 282] width 169 height 16
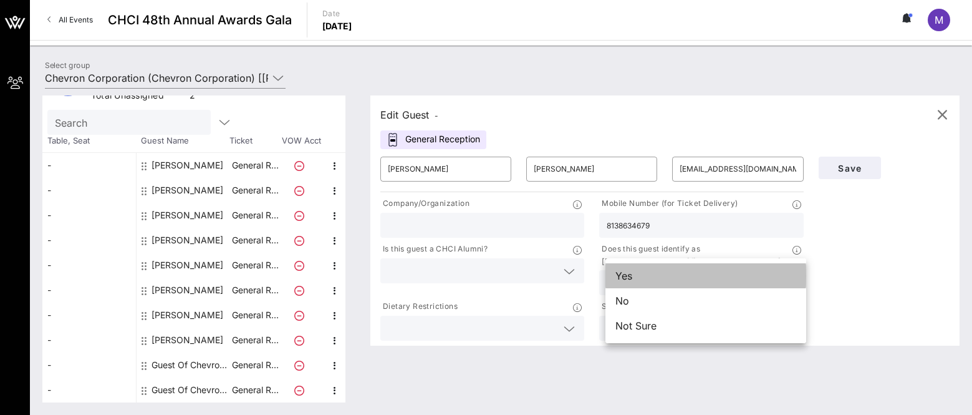
click at [665, 274] on div "Yes" at bounding box center [705, 275] width 201 height 25
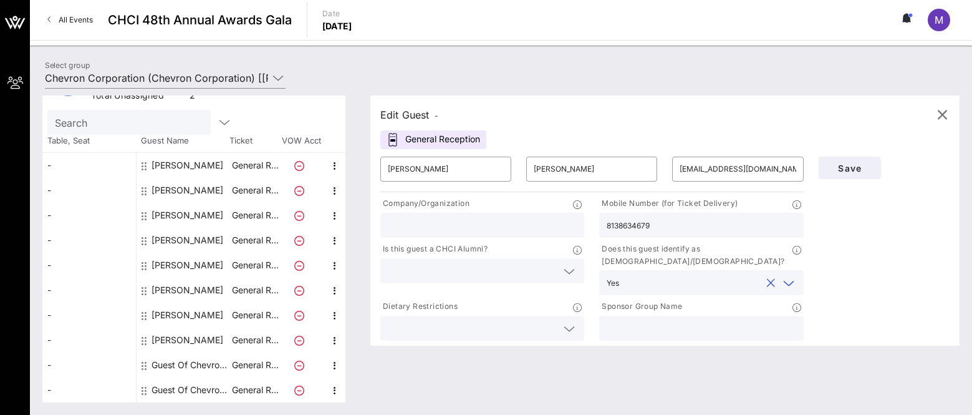
click at [498, 230] on input "text" at bounding box center [482, 225] width 189 height 16
type input "Chevron"
click at [575, 321] on icon at bounding box center [569, 328] width 11 height 15
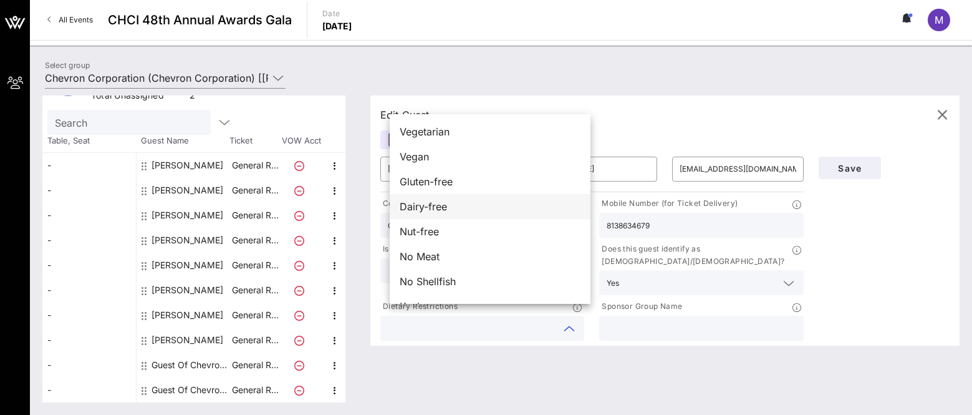
scroll to position [20, 0]
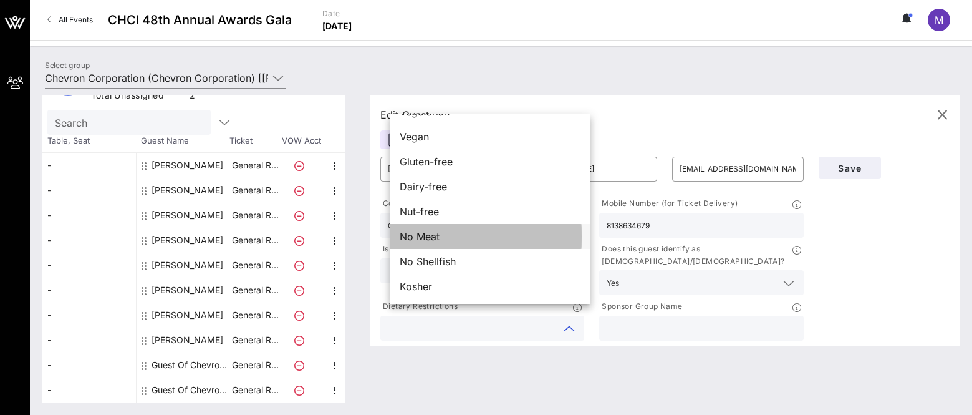
click at [498, 236] on div "No Meat" at bounding box center [490, 236] width 201 height 25
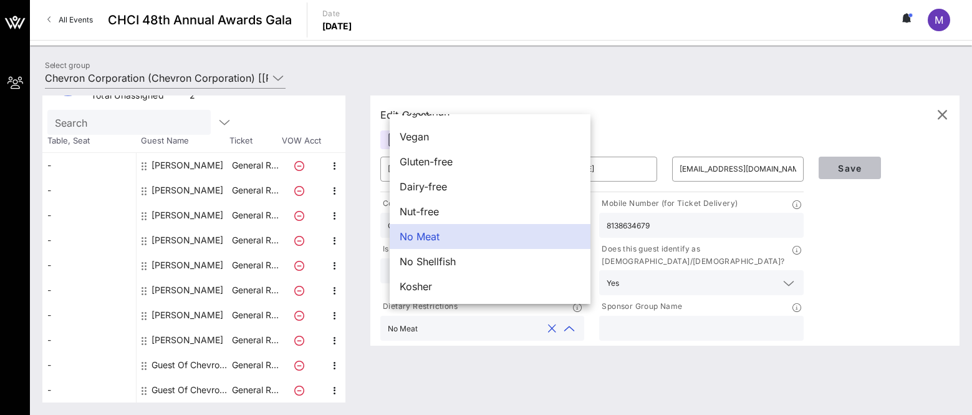
click at [773, 170] on span "Save" at bounding box center [850, 168] width 42 height 11
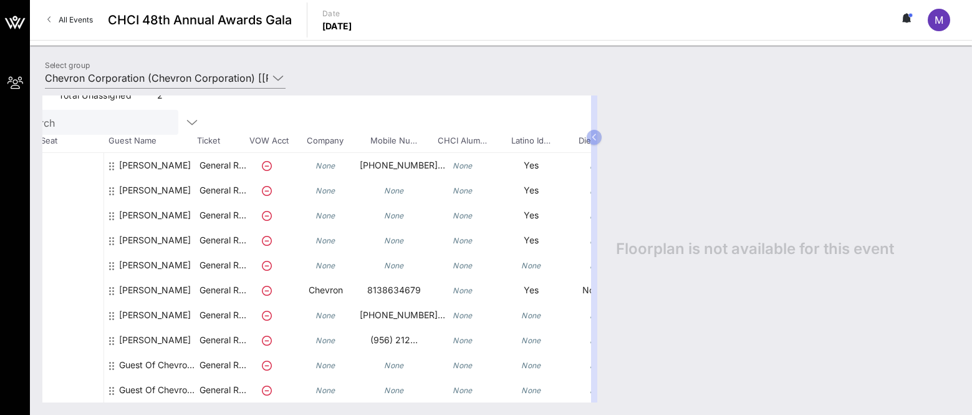
scroll to position [54, 175]
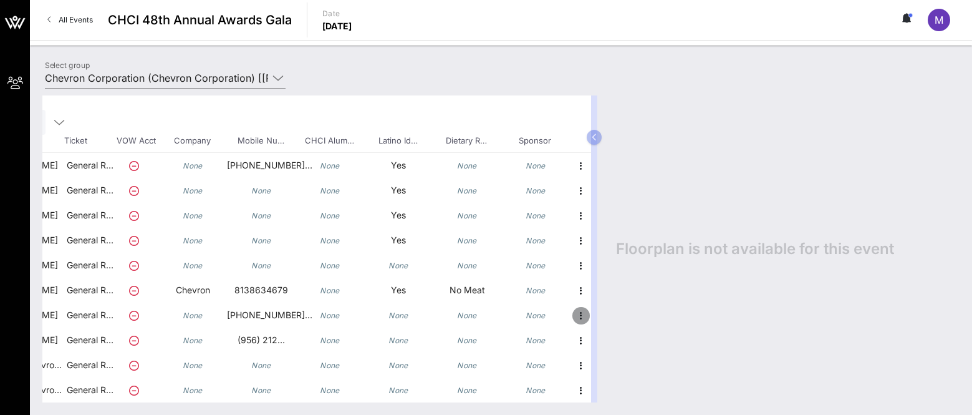
click at [574, 308] on icon "button" at bounding box center [581, 315] width 15 height 15
click at [599, 309] on div "Edit" at bounding box center [602, 310] width 25 height 10
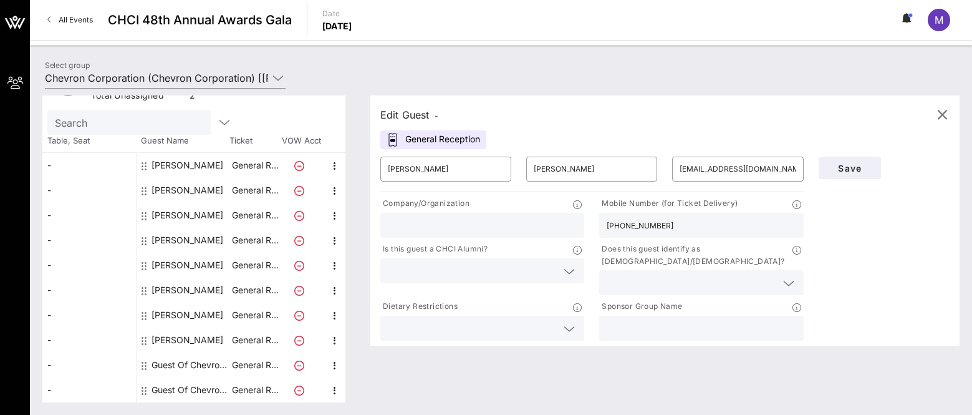
scroll to position [45, 0]
click at [724, 274] on input "text" at bounding box center [691, 282] width 169 height 16
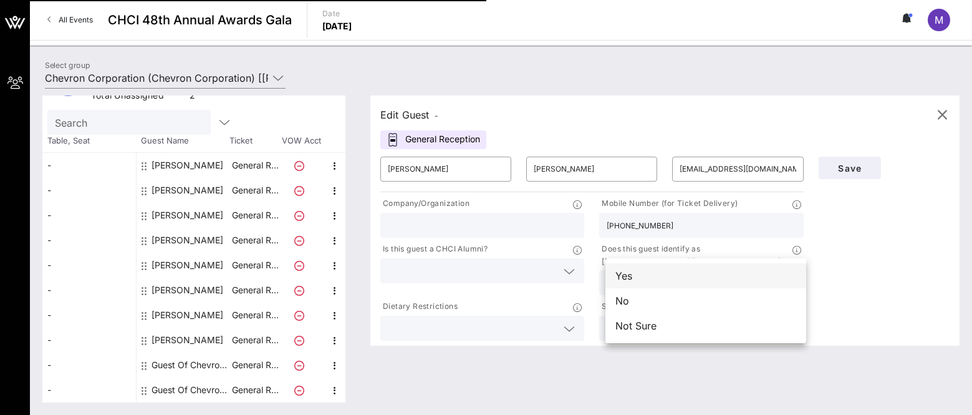
click at [719, 277] on div "Yes" at bounding box center [705, 275] width 201 height 25
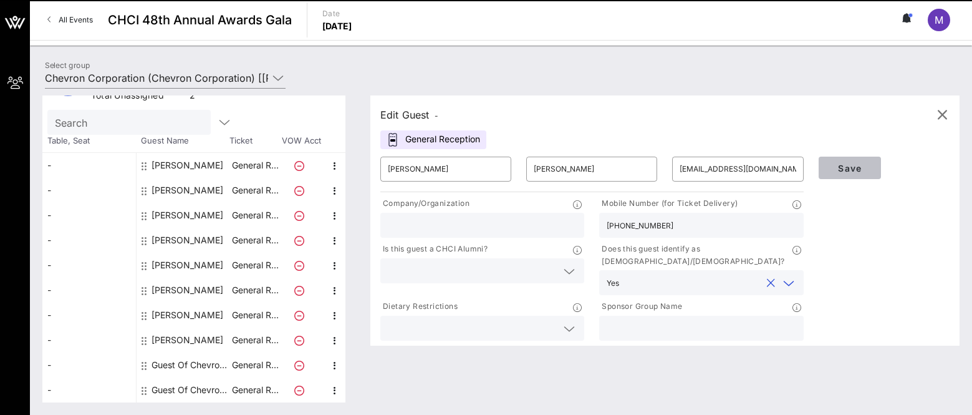
click at [773, 164] on span "Save" at bounding box center [850, 168] width 42 height 11
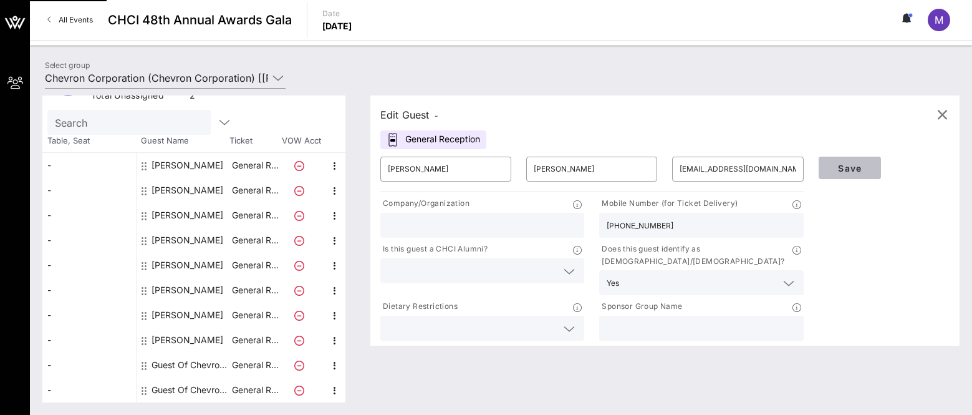
click at [773, 171] on span "Save" at bounding box center [850, 168] width 42 height 11
click at [773, 115] on icon "button" at bounding box center [942, 114] width 15 height 15
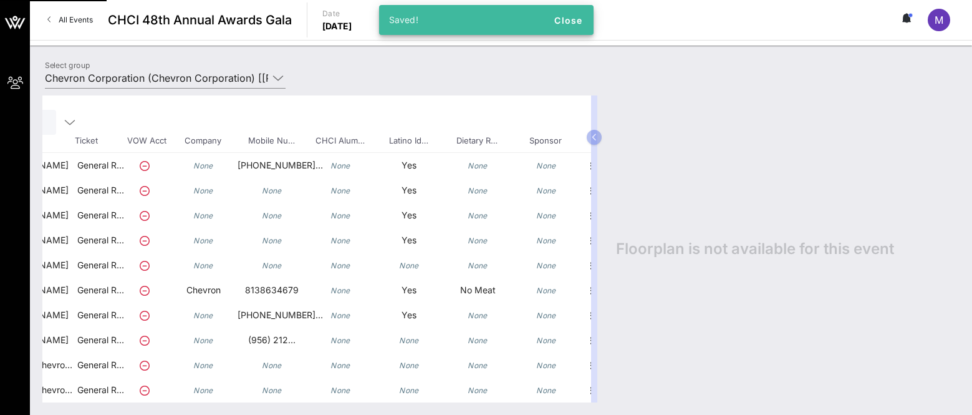
scroll to position [54, 175]
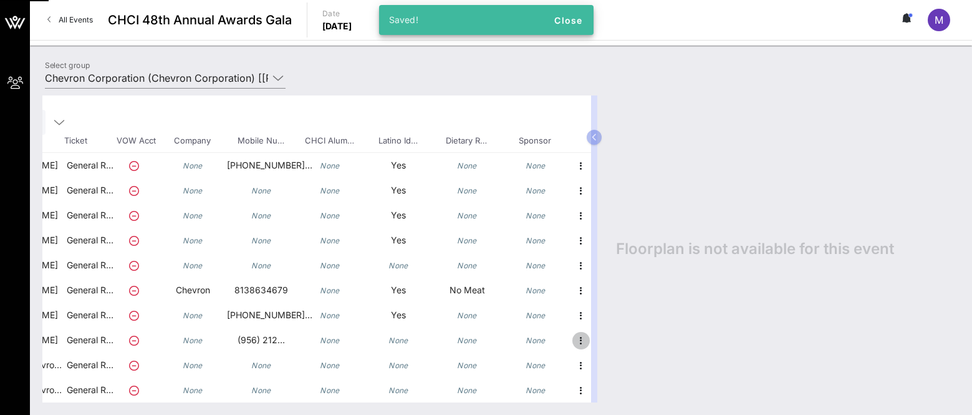
click at [574, 333] on icon "button" at bounding box center [581, 340] width 15 height 15
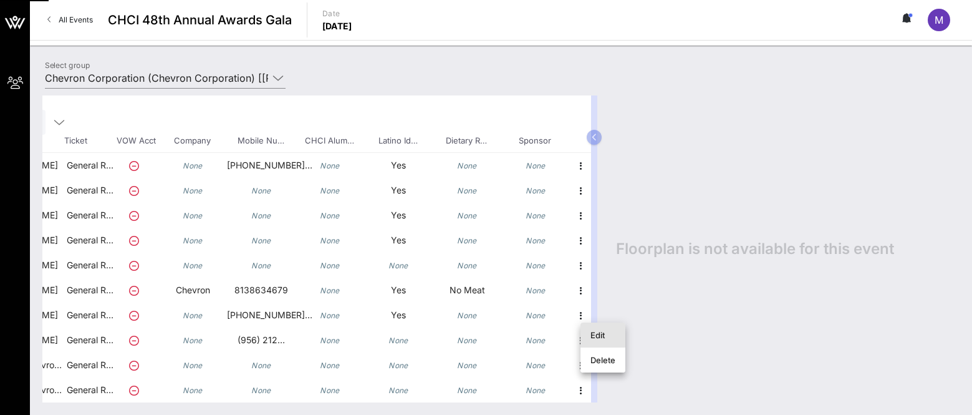
click at [590, 334] on div "Edit" at bounding box center [602, 335] width 25 height 10
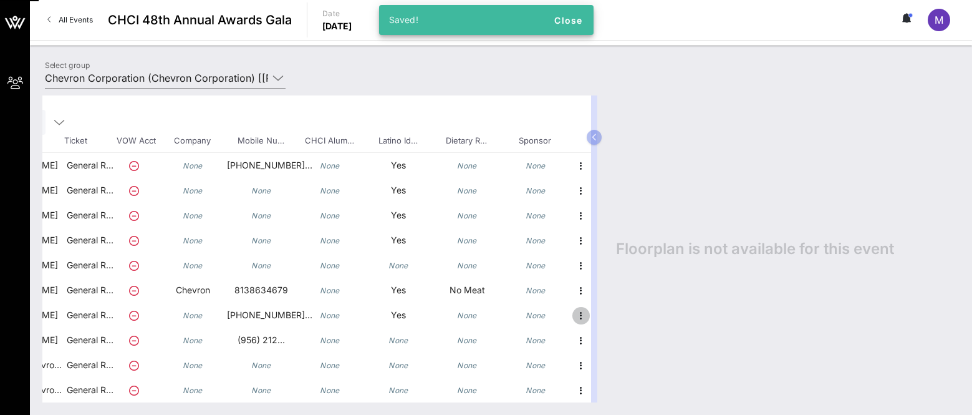
click at [575, 308] on icon "button" at bounding box center [581, 315] width 15 height 15
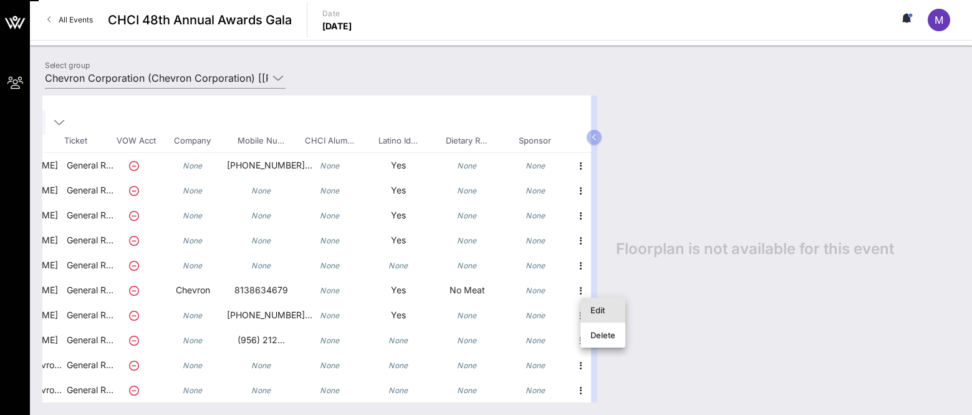
click at [598, 309] on div "Edit" at bounding box center [602, 310] width 25 height 10
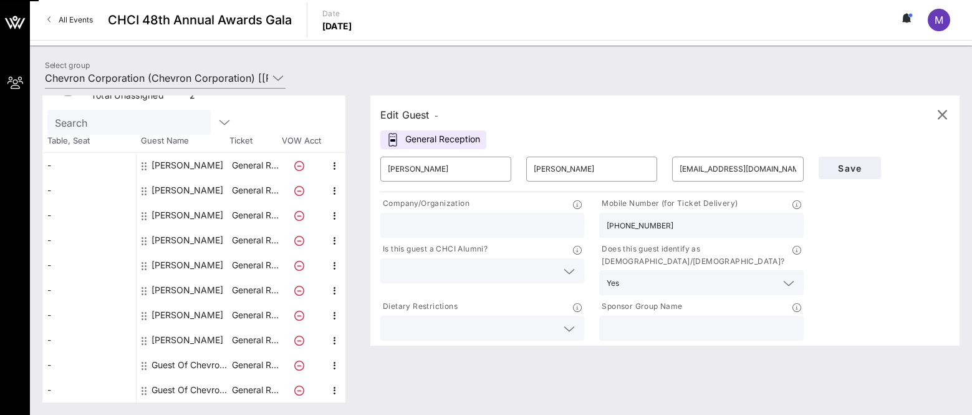
scroll to position [45, 0]
click at [773, 164] on span "Save" at bounding box center [850, 168] width 42 height 11
click at [205, 342] on div "[PERSON_NAME]" at bounding box center [187, 339] width 72 height 25
type input "[PERSON_NAME]"
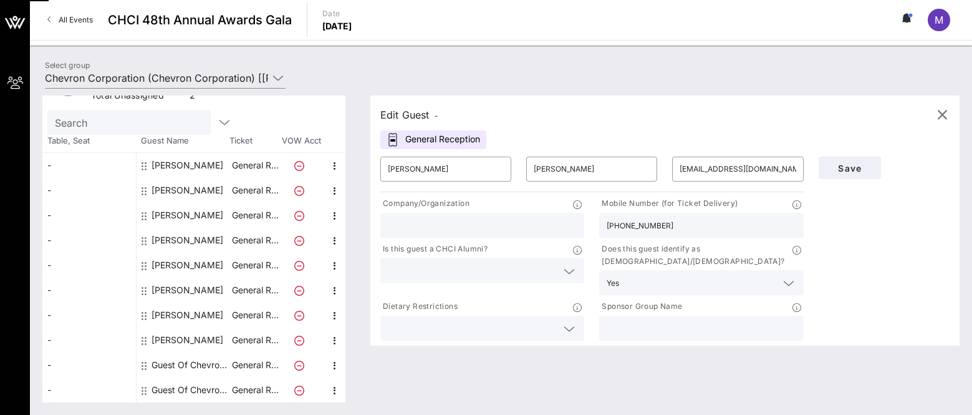
type input "[EMAIL_ADDRESS][DOMAIN_NAME]"
type input "[PHONE_NUMBER]"
click at [677, 274] on input "text" at bounding box center [691, 282] width 169 height 16
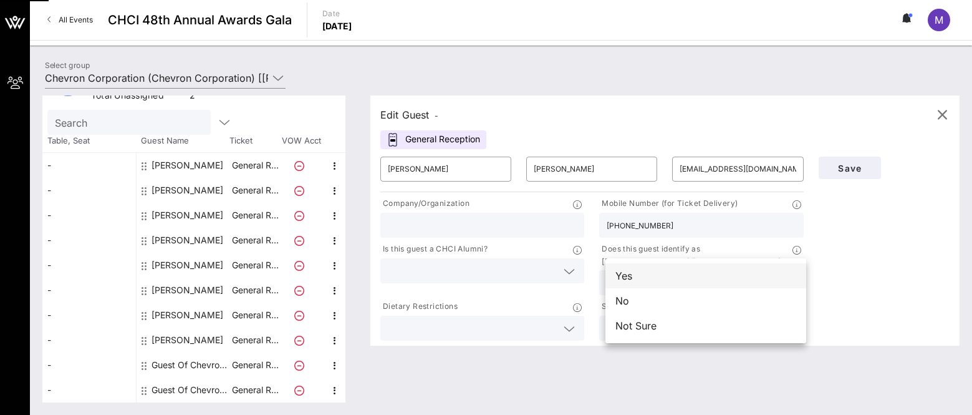
click at [665, 279] on div "Yes" at bounding box center [705, 275] width 201 height 25
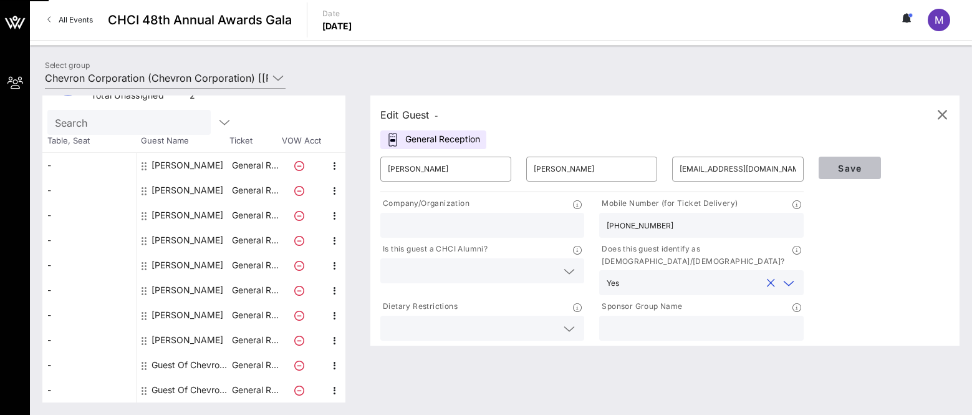
click at [773, 175] on button "Save" at bounding box center [850, 167] width 62 height 22
click at [773, 165] on span "Save" at bounding box center [850, 168] width 42 height 11
click at [773, 115] on icon "button" at bounding box center [942, 114] width 15 height 15
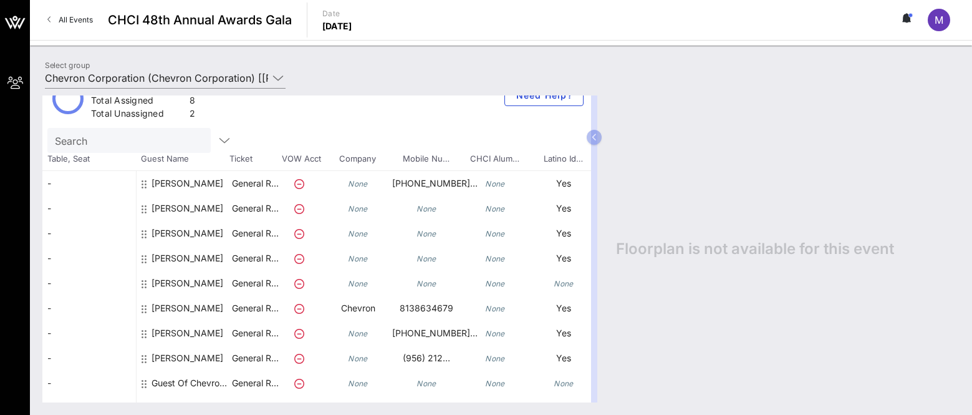
scroll to position [0, 0]
